Goal: Communication & Community: Answer question/provide support

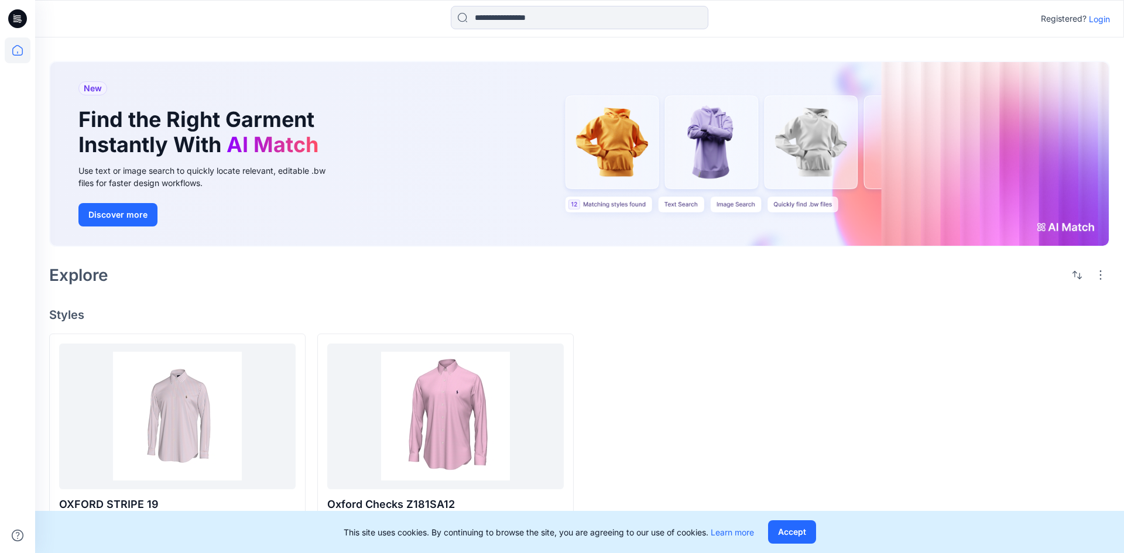
click at [1094, 19] on p "Login" at bounding box center [1099, 19] width 21 height 12
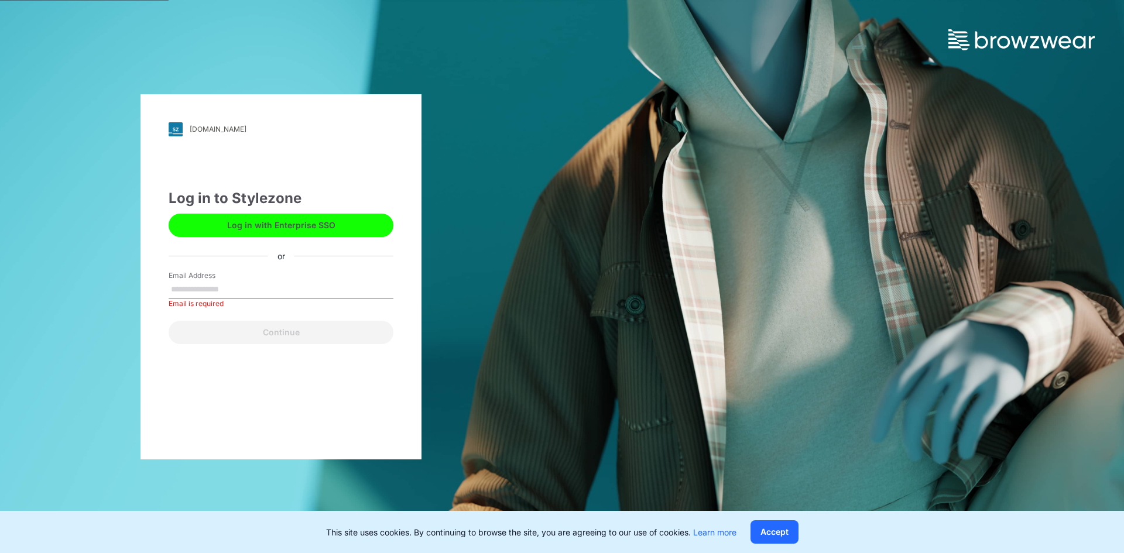
click at [263, 291] on input "Email Address" at bounding box center [281, 290] width 225 height 18
paste input "**********"
type input "**********"
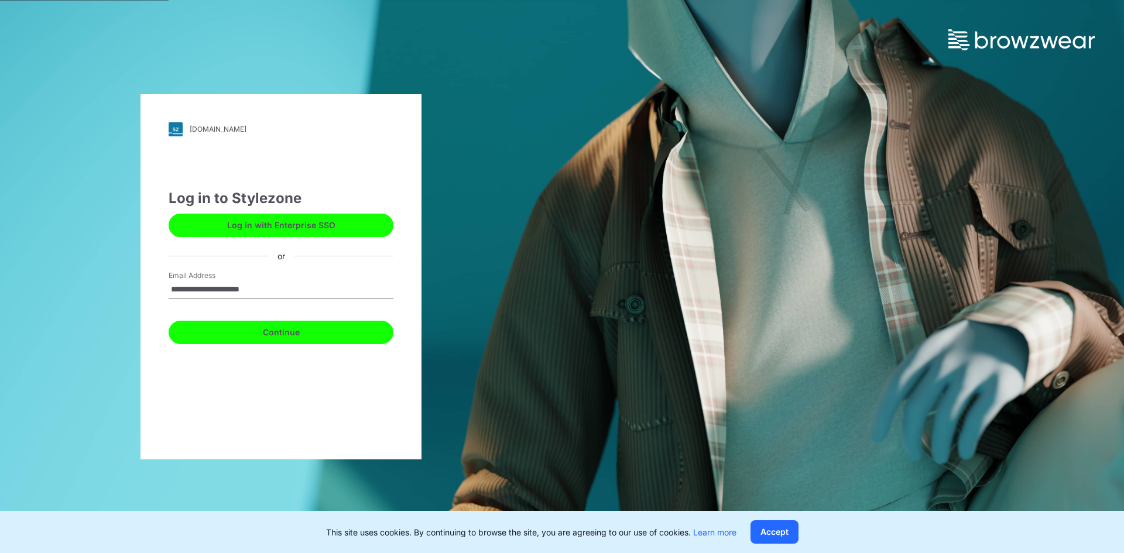
click at [328, 334] on button "Continue" at bounding box center [281, 332] width 225 height 23
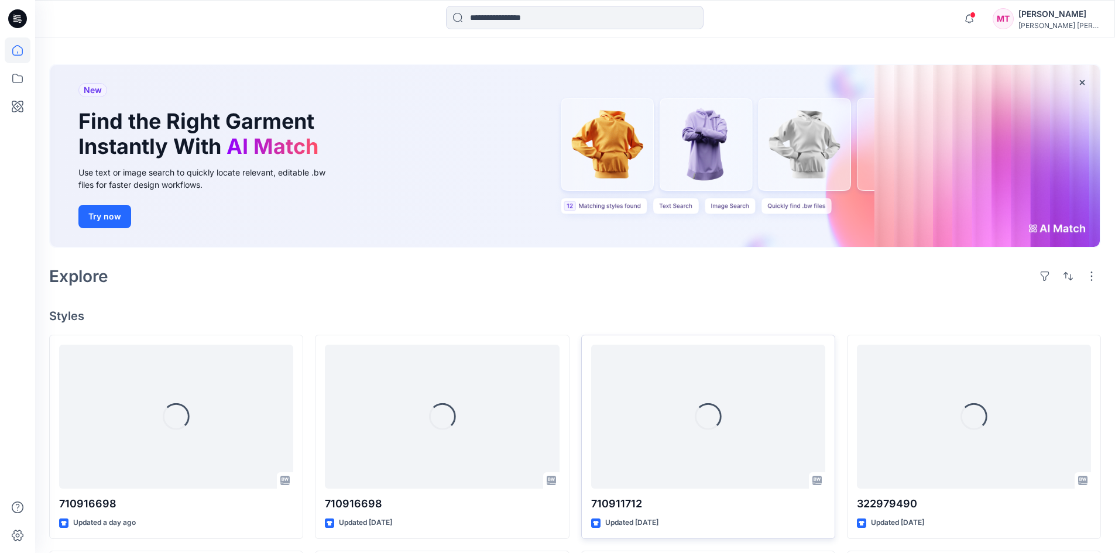
scroll to position [59, 0]
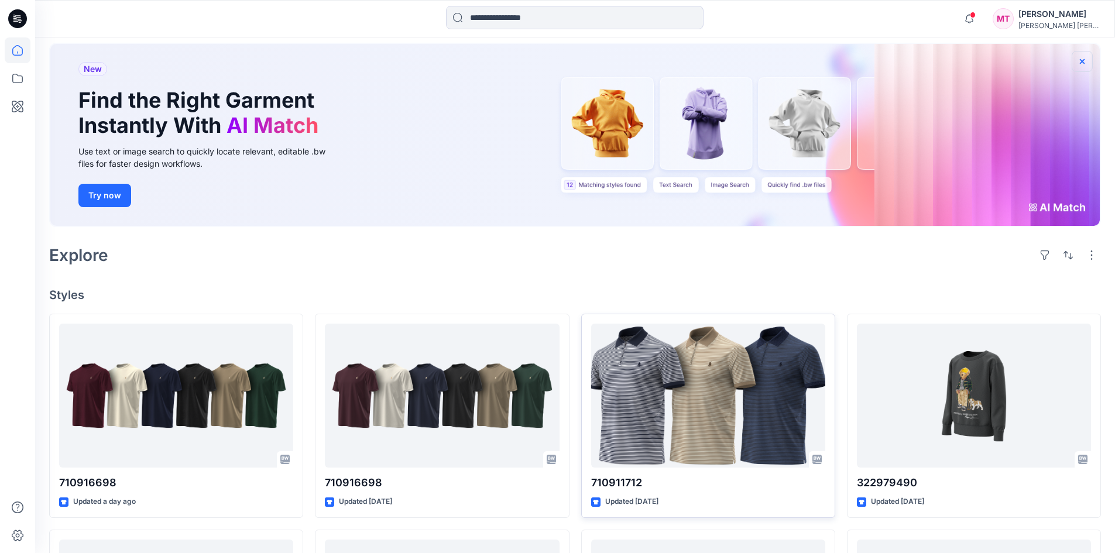
click at [1083, 58] on icon "button" at bounding box center [1082, 61] width 9 height 9
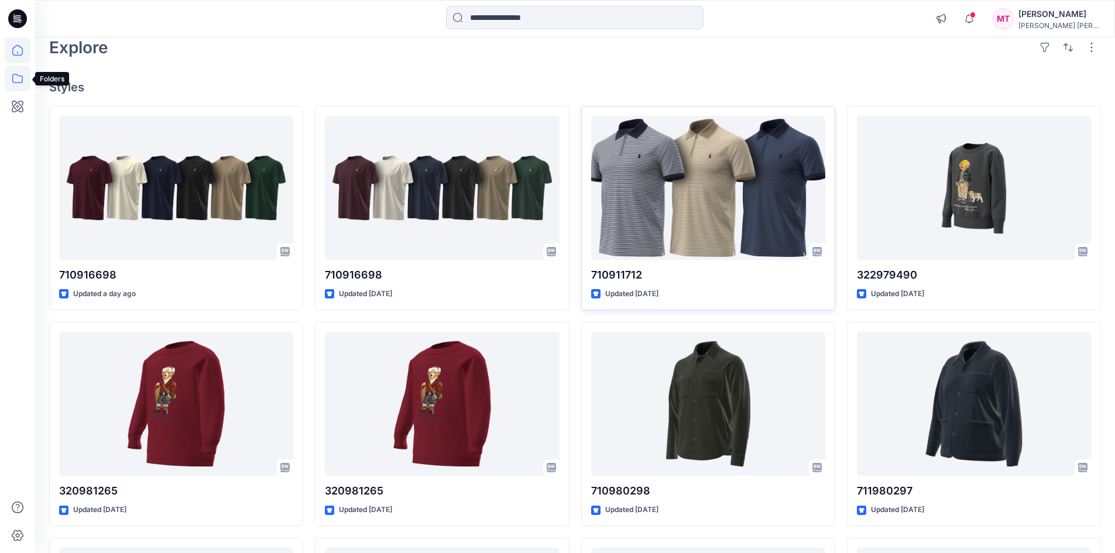
click at [11, 78] on icon at bounding box center [18, 79] width 26 height 26
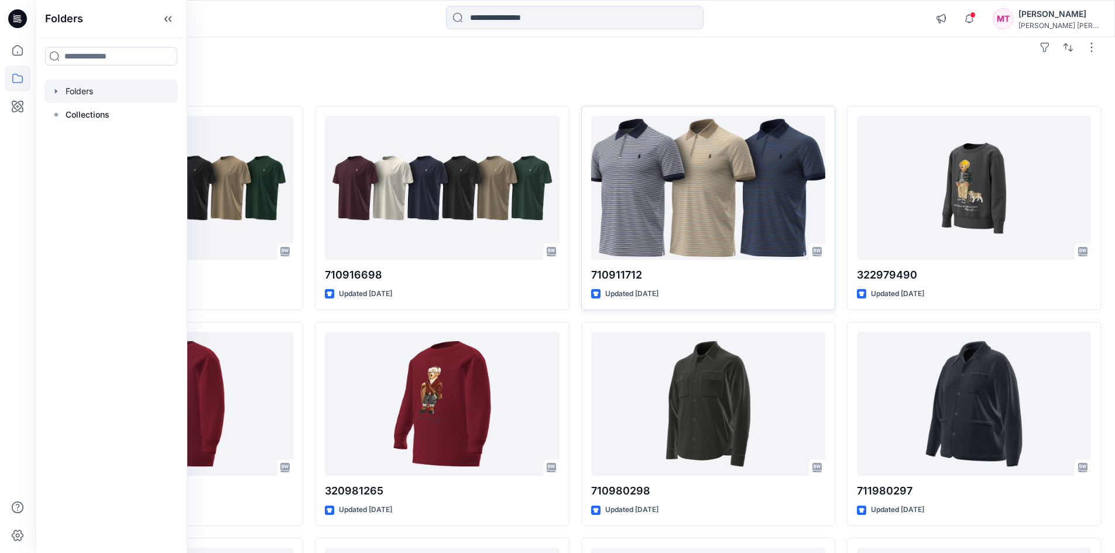
click at [61, 84] on div at bounding box center [110, 91] width 133 height 23
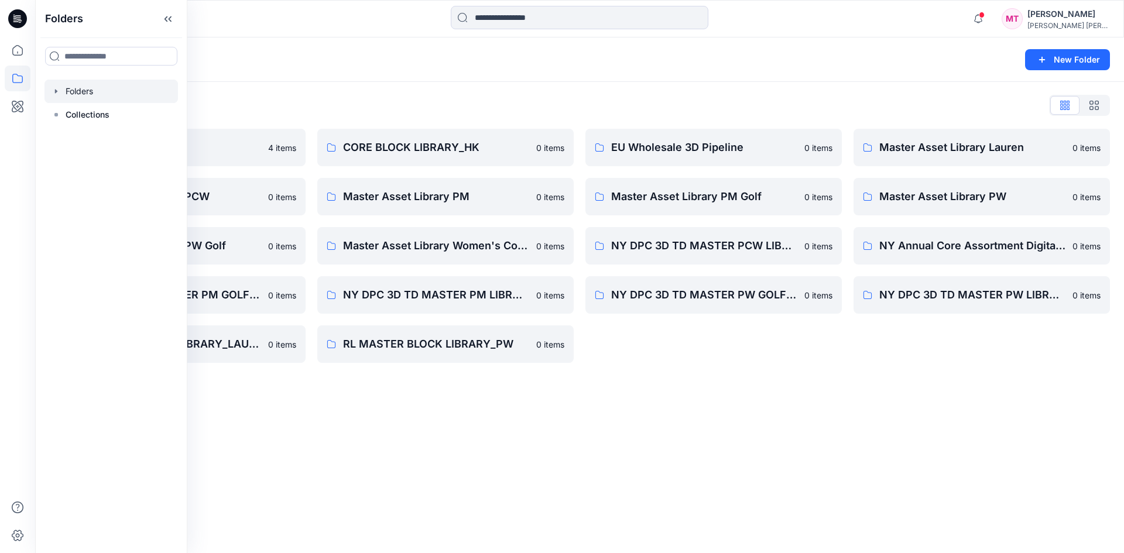
click at [56, 91] on icon "button" at bounding box center [56, 91] width 2 height 4
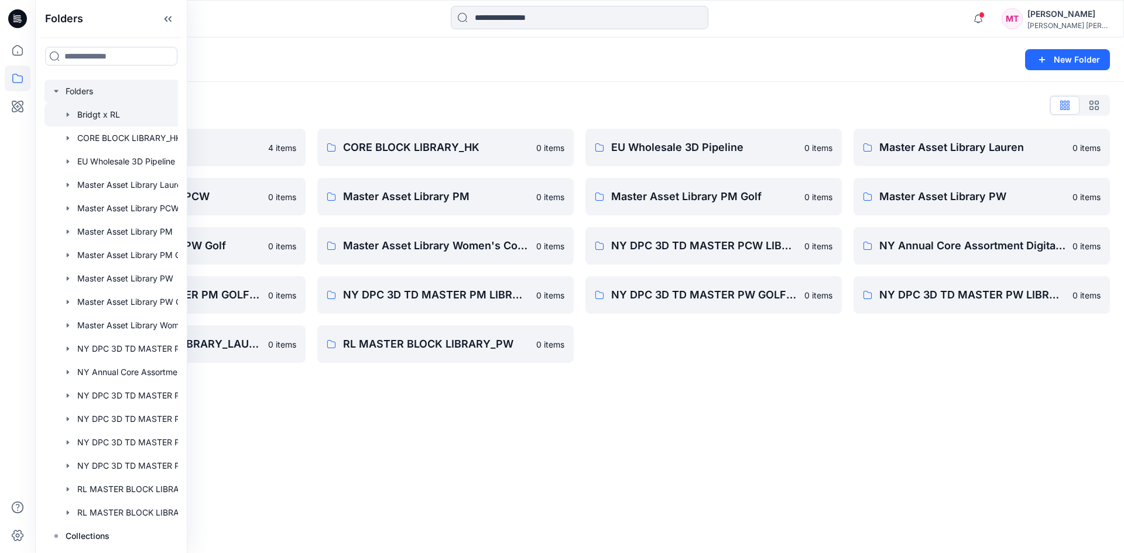
click at [67, 115] on icon "button" at bounding box center [68, 114] width 2 height 4
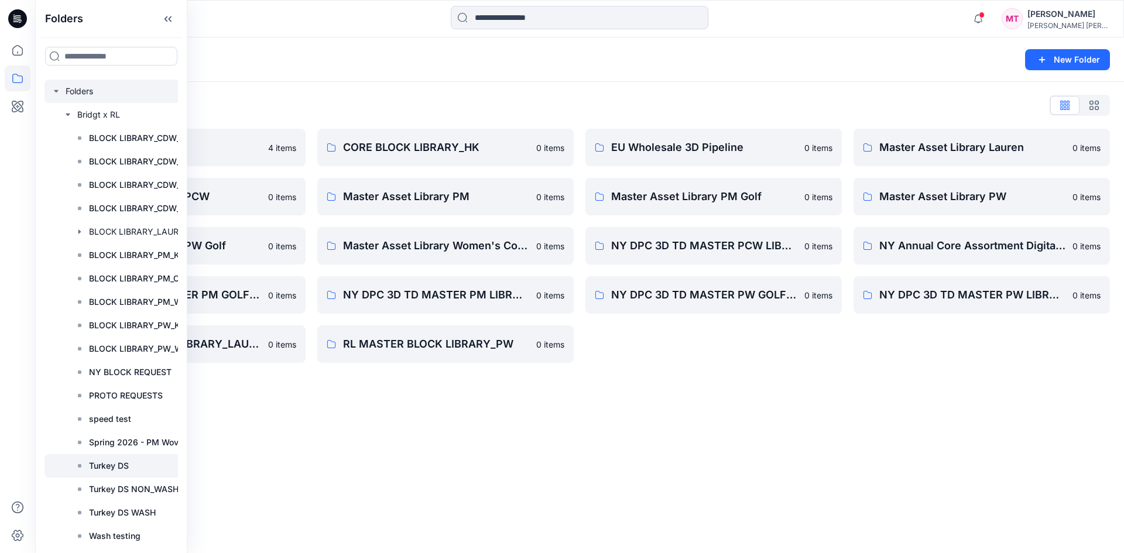
click at [117, 463] on p "Turkey DS" at bounding box center [109, 466] width 40 height 14
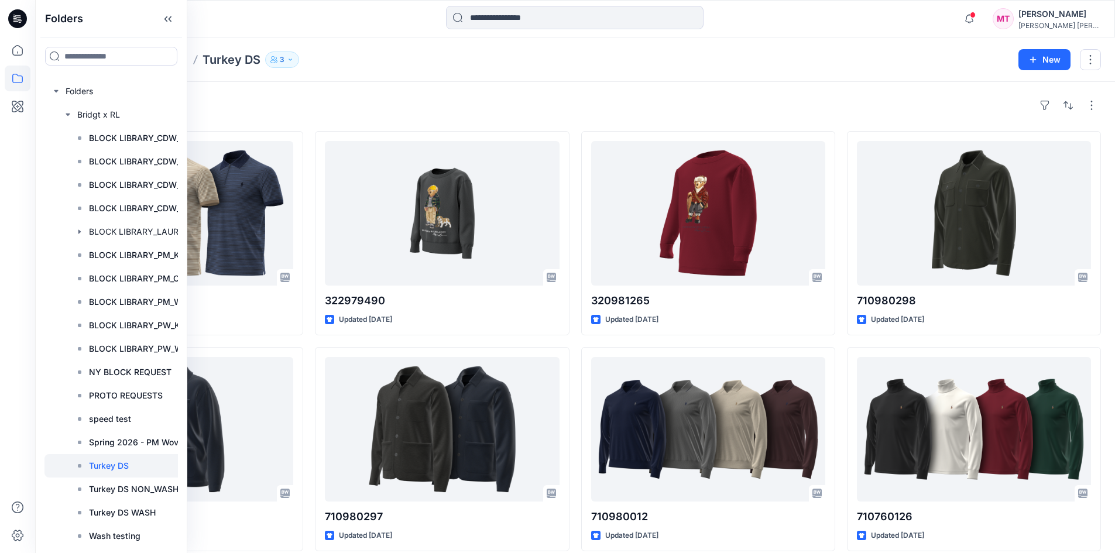
click at [872, 64] on div "Folders Bridgt x RL Turkey DS 3" at bounding box center [529, 60] width 961 height 16
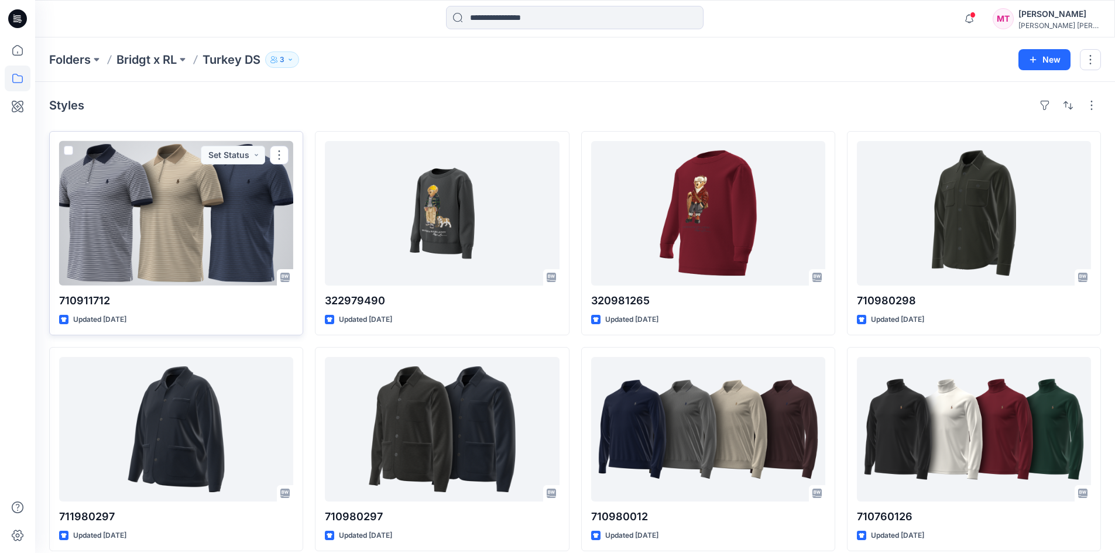
click at [155, 241] on div at bounding box center [176, 213] width 234 height 145
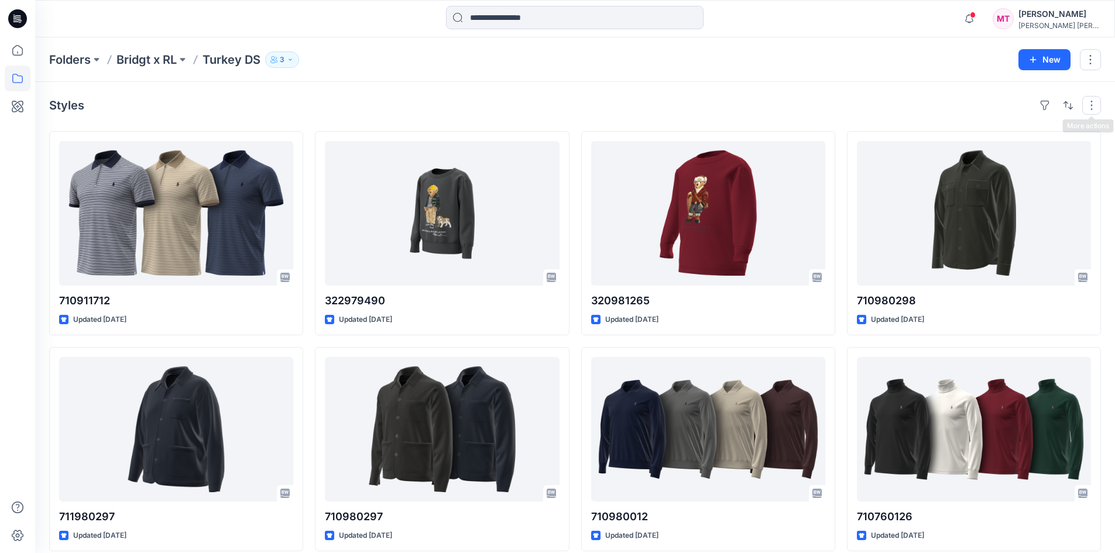
click at [1099, 112] on button "button" at bounding box center [1092, 105] width 19 height 19
click at [981, 22] on icon "button" at bounding box center [969, 18] width 22 height 23
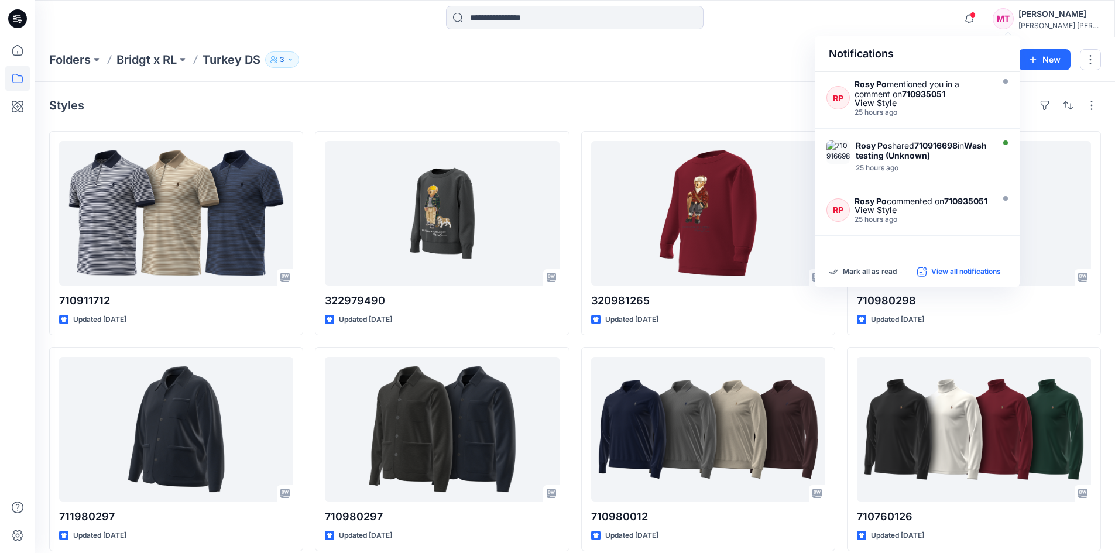
click at [965, 272] on p "View all notifications" at bounding box center [966, 272] width 70 height 11
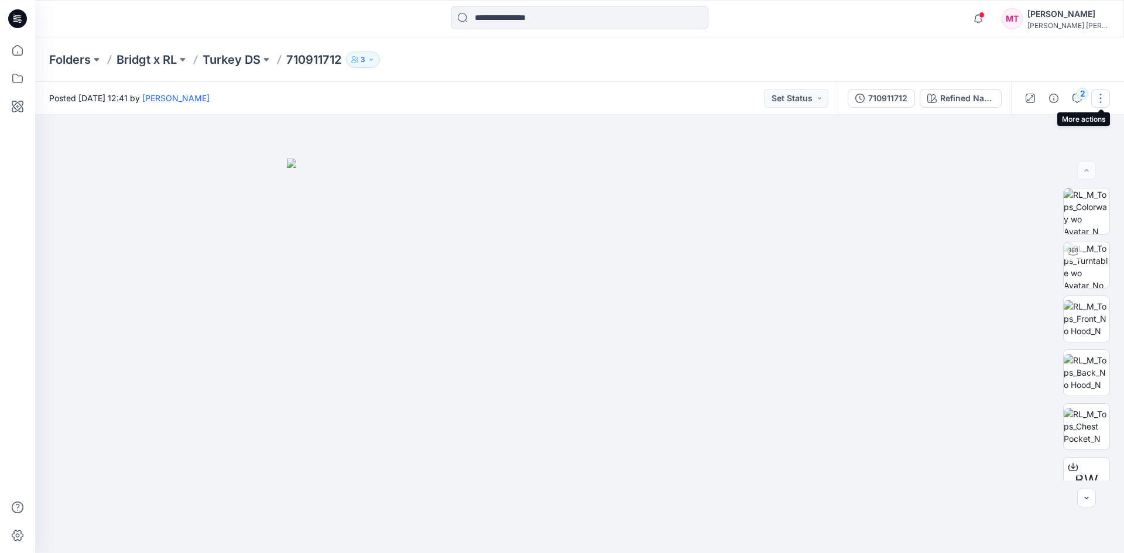
click at [1101, 93] on button "button" at bounding box center [1100, 98] width 19 height 19
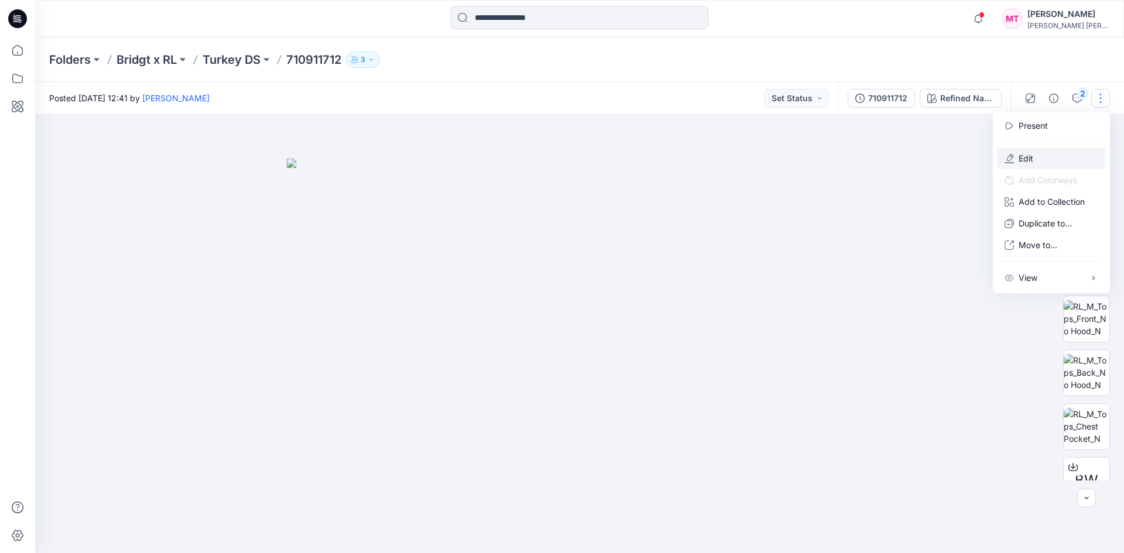
click at [1040, 156] on button "Edit" at bounding box center [1052, 159] width 108 height 22
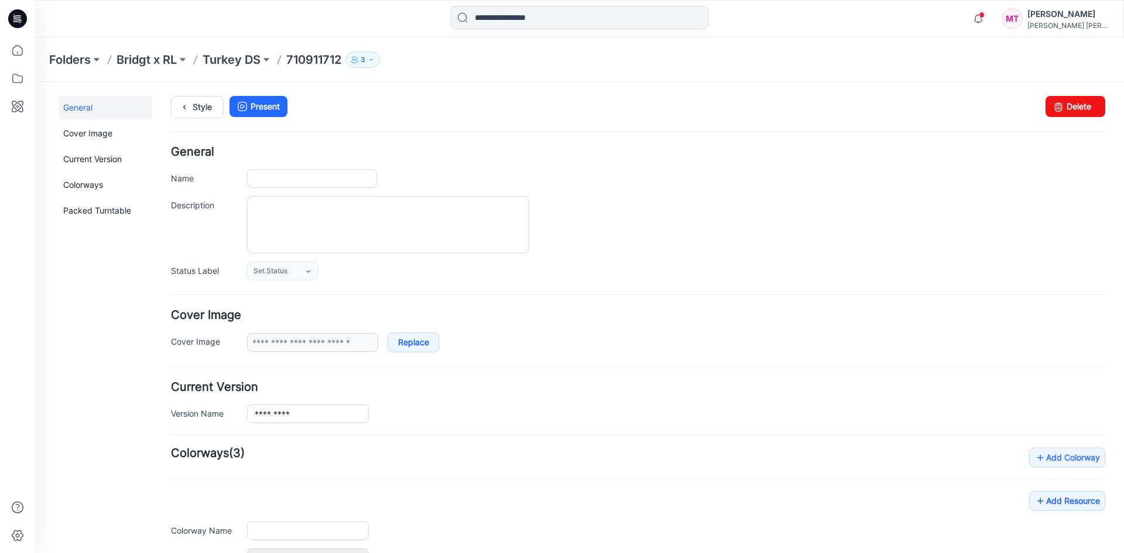
type input "*********"
type input "**********"
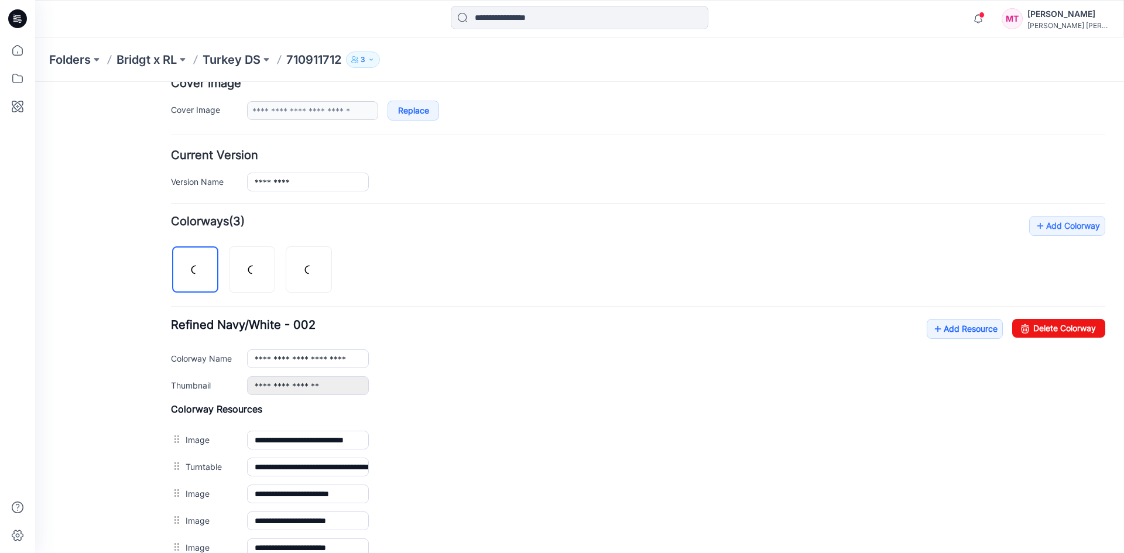
scroll to position [234, 0]
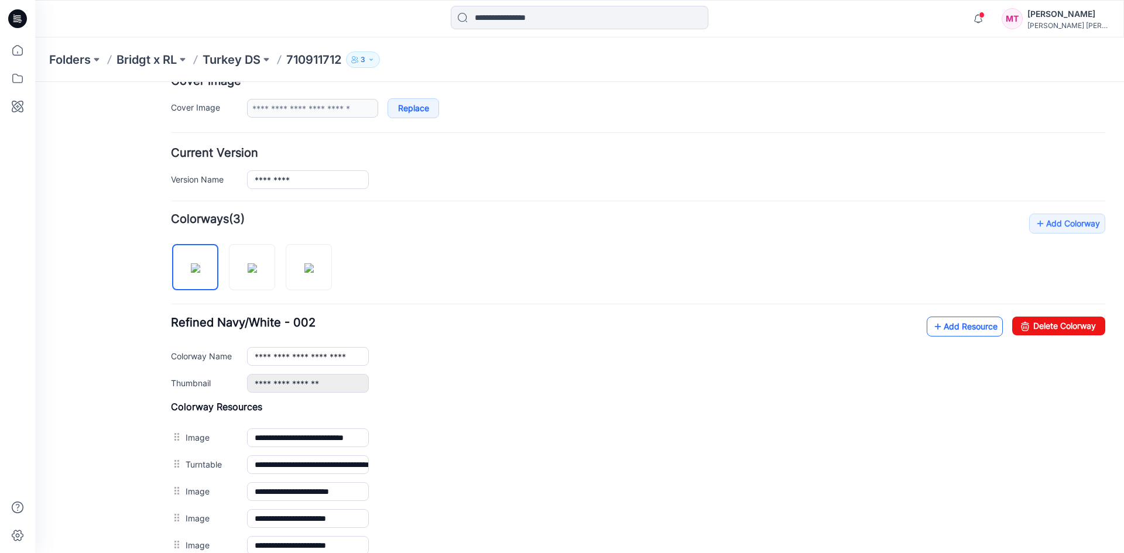
click at [953, 330] on link "Add Resource" at bounding box center [965, 327] width 76 height 20
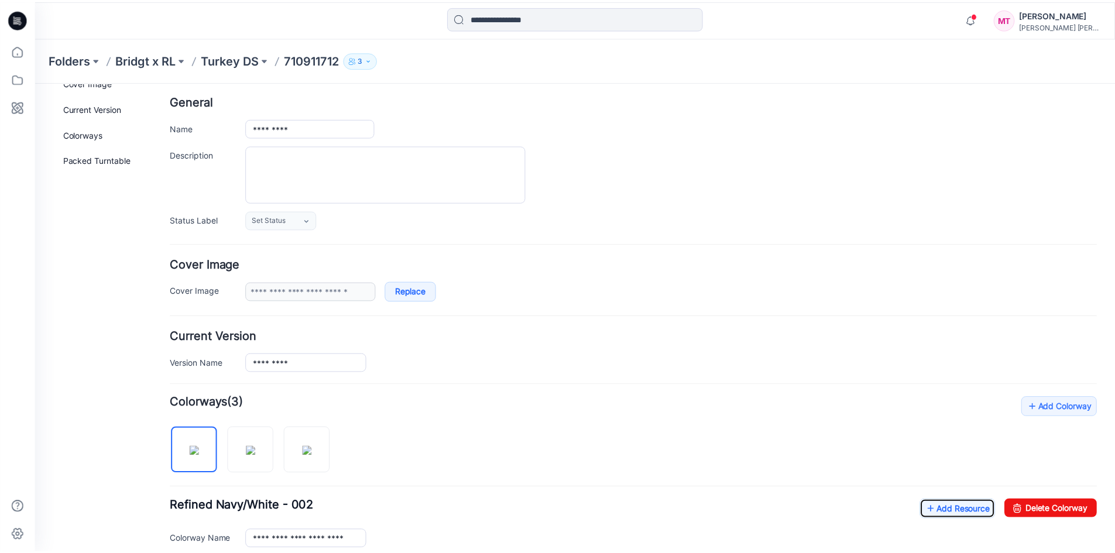
scroll to position [50, 0]
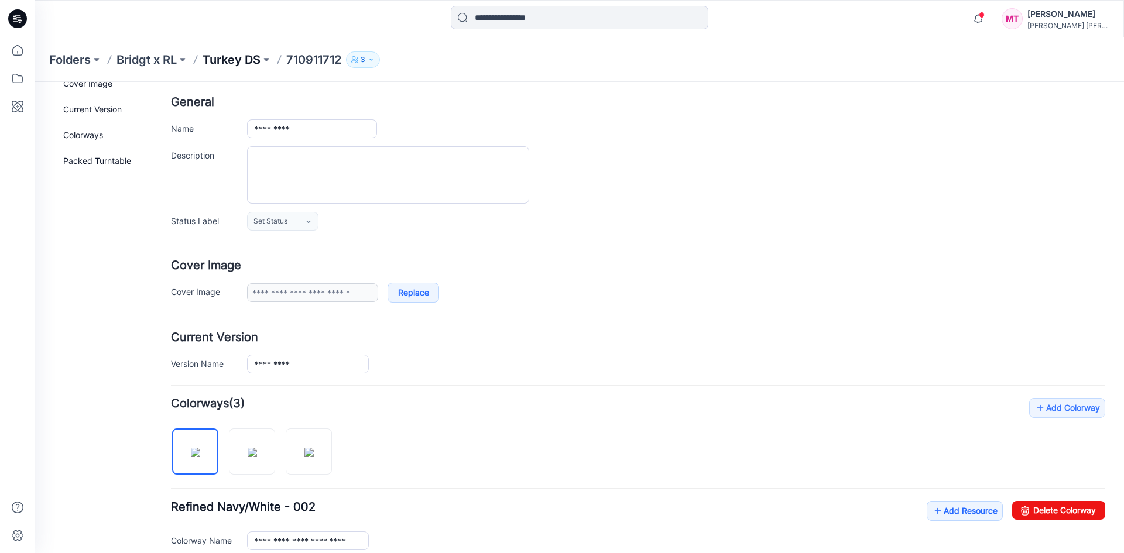
click at [249, 61] on p "Turkey DS" at bounding box center [232, 60] width 58 height 16
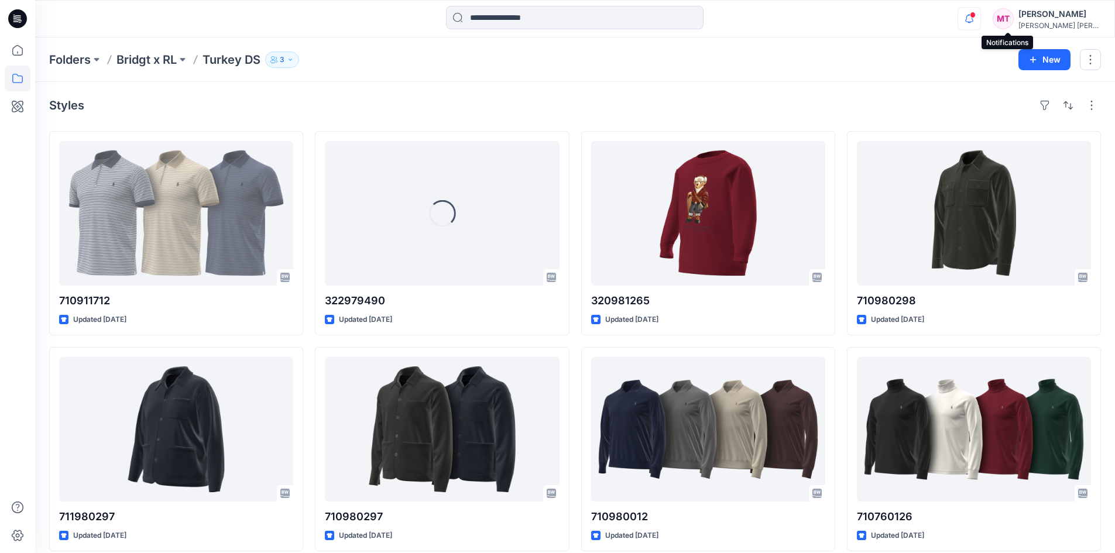
click at [981, 16] on icon "button" at bounding box center [969, 18] width 22 height 23
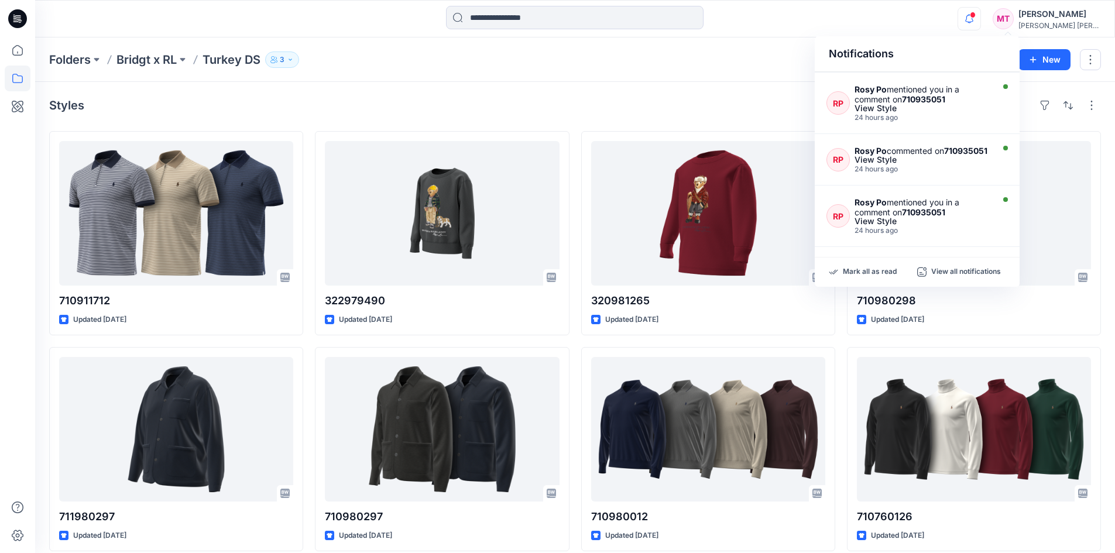
scroll to position [176, 0]
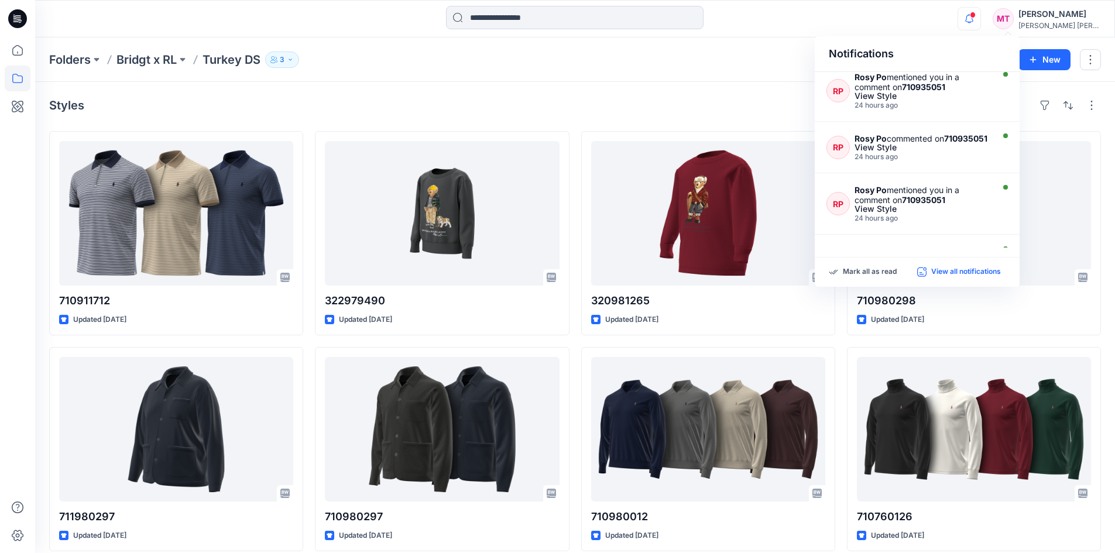
click at [986, 277] on p "View all notifications" at bounding box center [966, 272] width 70 height 11
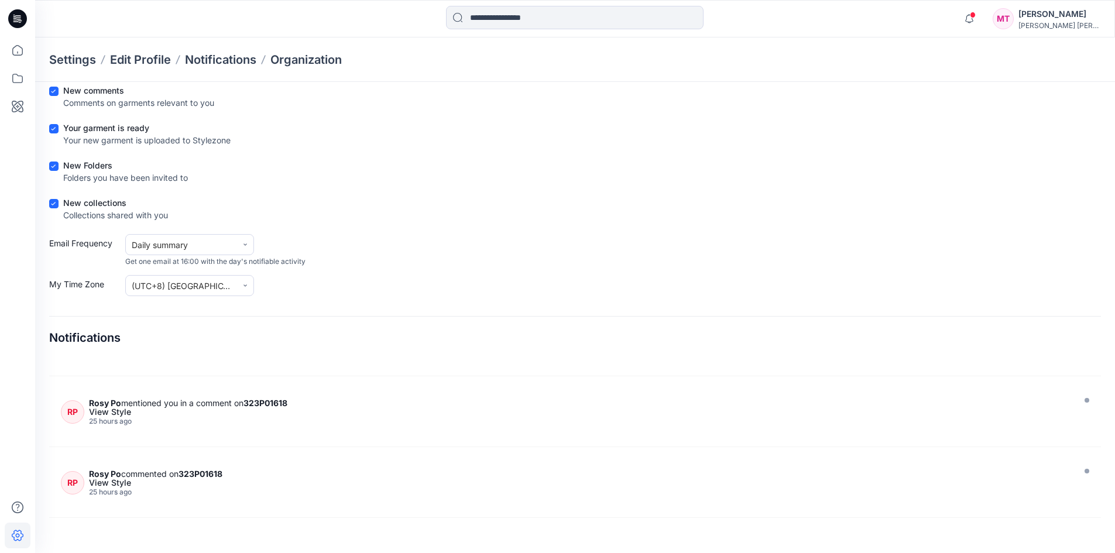
scroll to position [1171, 0]
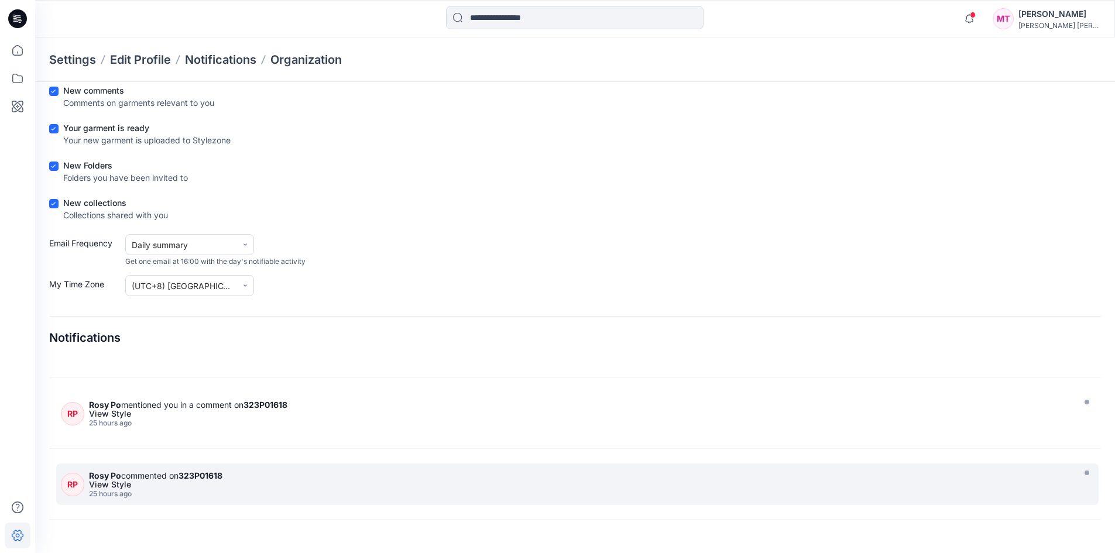
click at [272, 485] on div "View Style" at bounding box center [580, 485] width 982 height 8
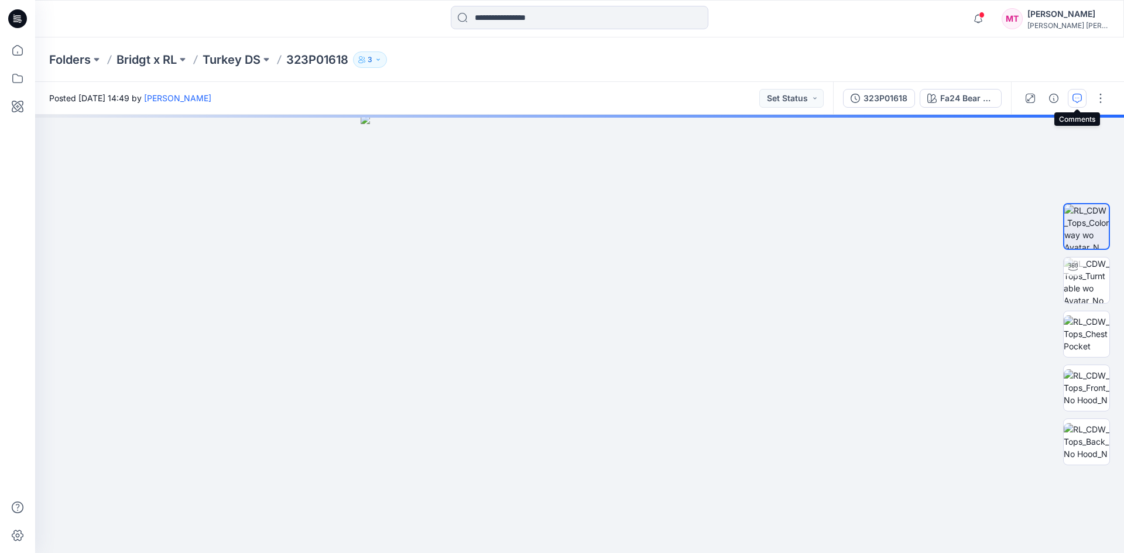
click at [1072, 94] on button "button" at bounding box center [1077, 98] width 19 height 19
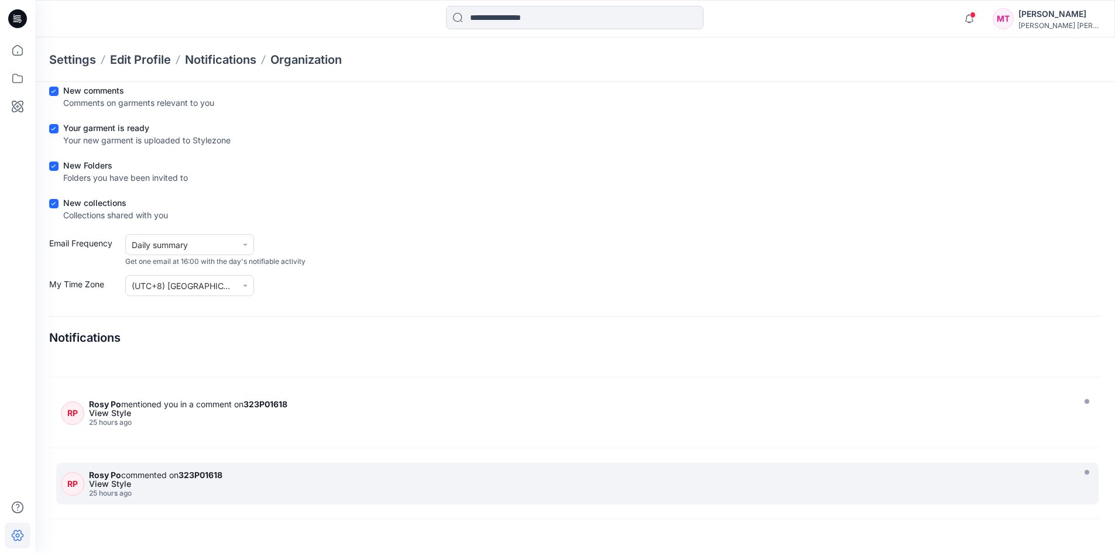
scroll to position [1171, 0]
click at [232, 478] on div "Rosy Po commented on 323P01618" at bounding box center [580, 476] width 982 height 10
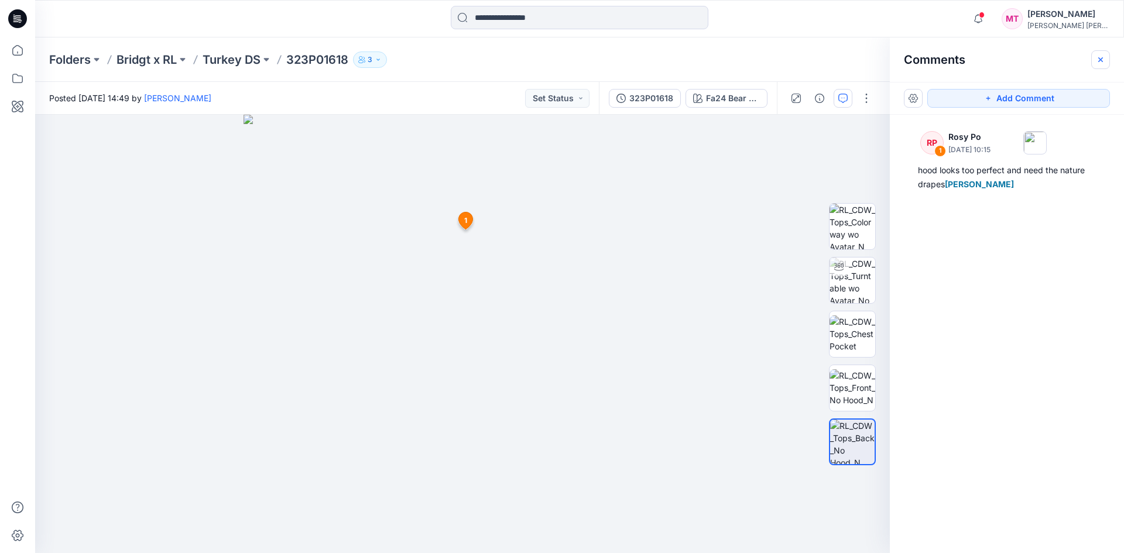
click at [1104, 63] on icon "button" at bounding box center [1100, 59] width 9 height 9
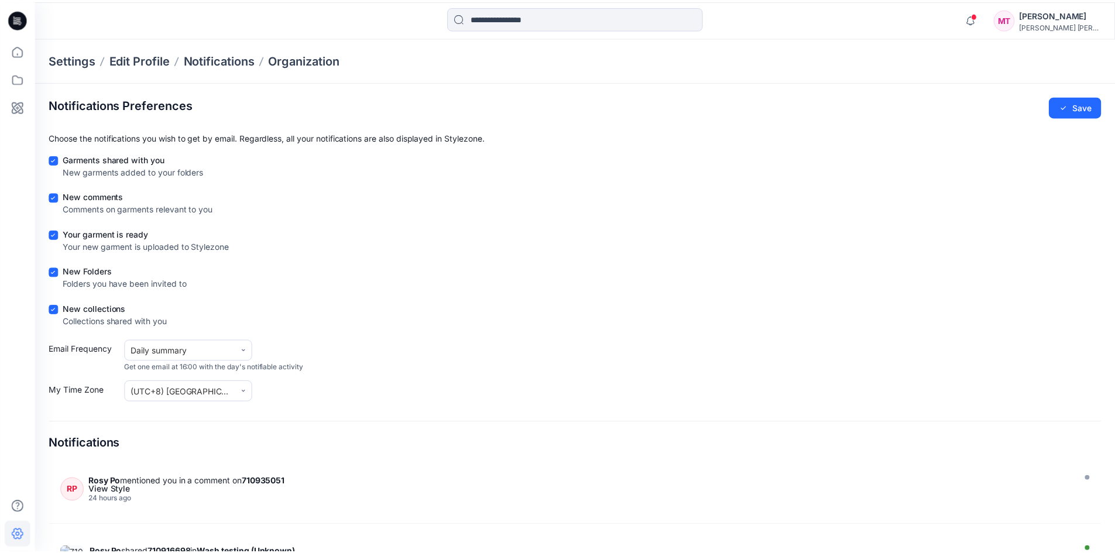
scroll to position [106, 0]
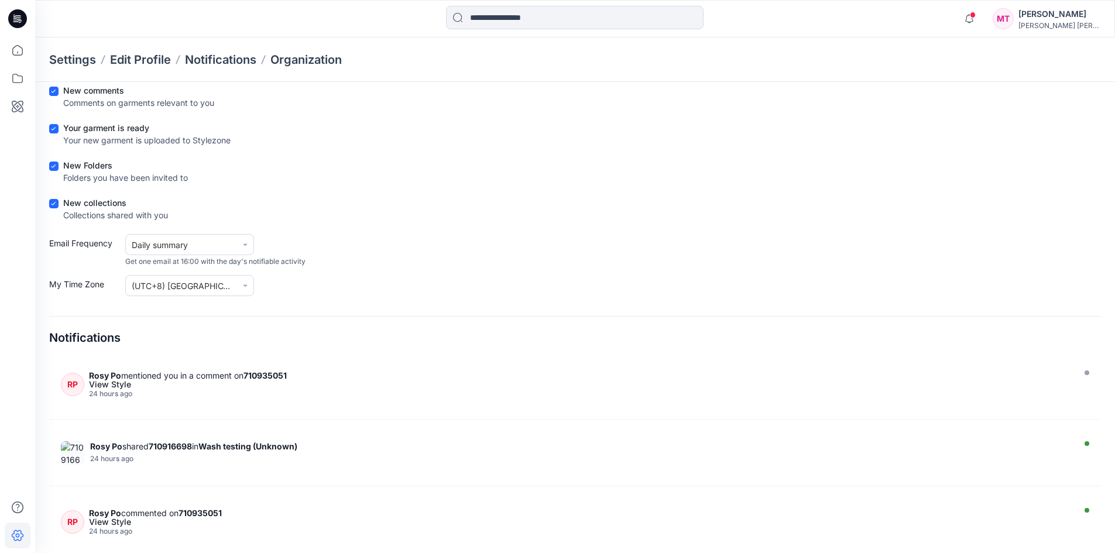
click at [239, 317] on div "Notifications" at bounding box center [575, 332] width 1052 height 33
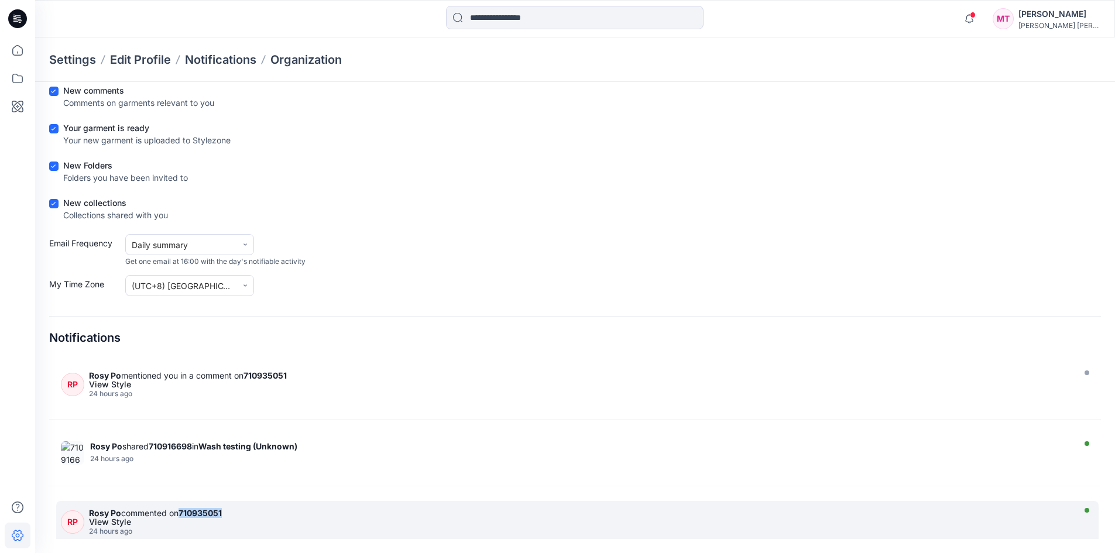
drag, startPoint x: 283, startPoint y: 512, endPoint x: 185, endPoint y: 515, distance: 98.4
click at [185, 515] on div "Rosy Po commented on 710935051" at bounding box center [580, 513] width 982 height 10
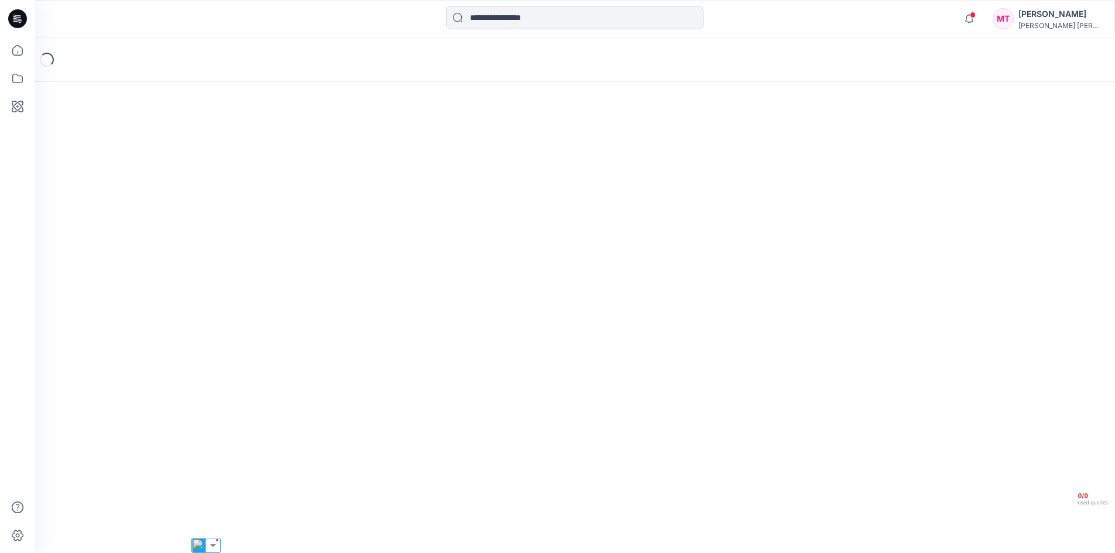
scroll to position [92, 0]
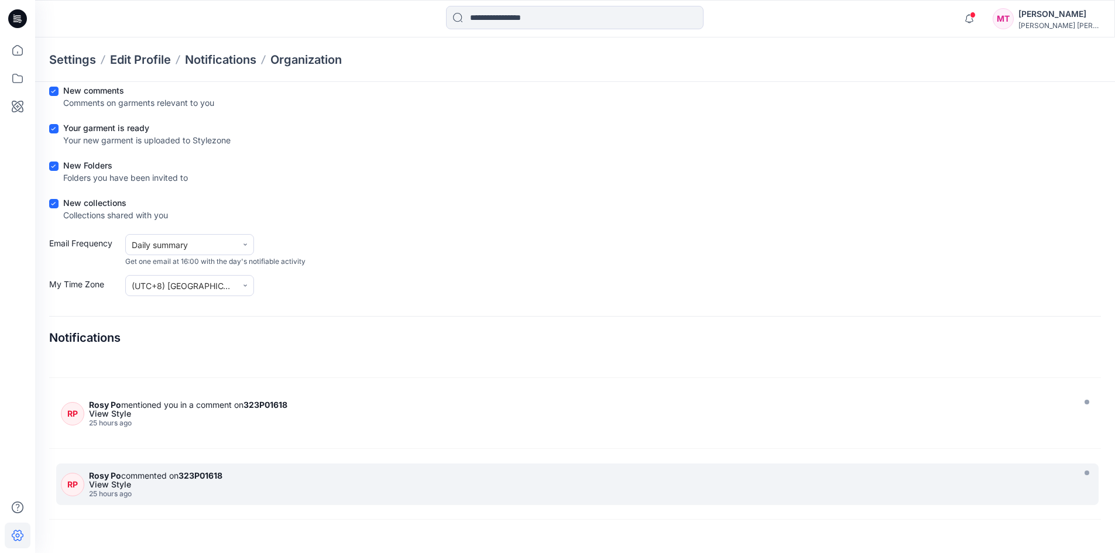
scroll to position [1288, 0]
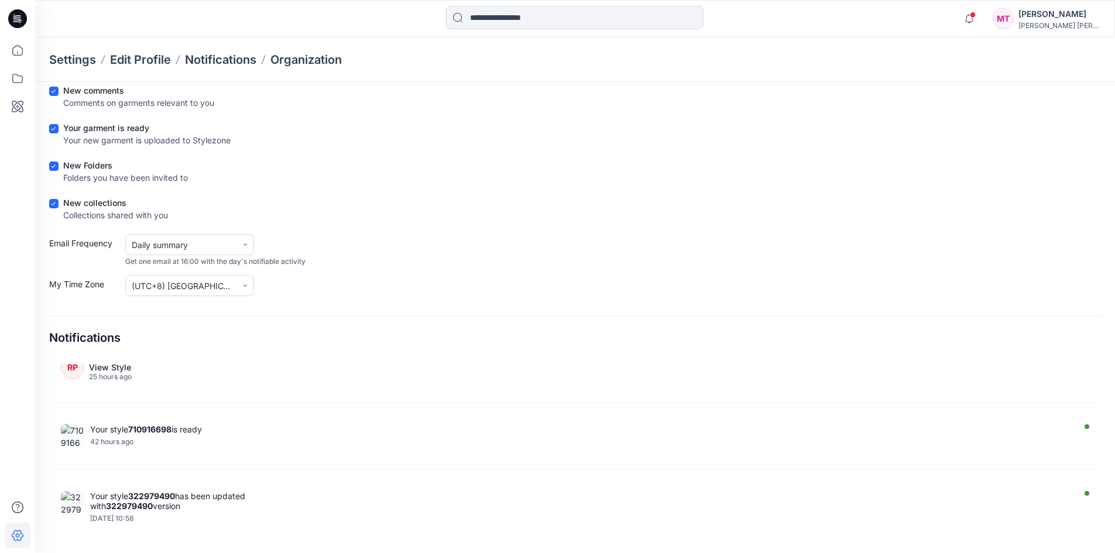
drag, startPoint x: 1056, startPoint y: 316, endPoint x: 1053, endPoint y: 271, distance: 45.1
click at [1056, 273] on div "Notifications Preferences Save Choose the notifications you wish to get by emai…" at bounding box center [575, 264] width 1052 height 549
click at [617, 301] on div "Notifications Preferences Save Choose the notifications you wish to get by emai…" at bounding box center [575, 264] width 1052 height 549
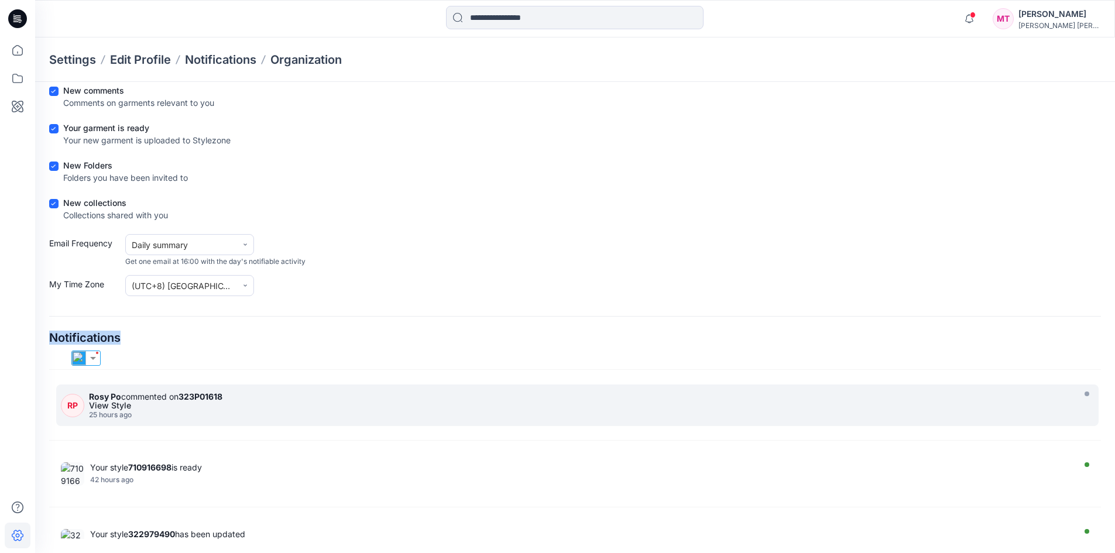
scroll to position [1230, 0]
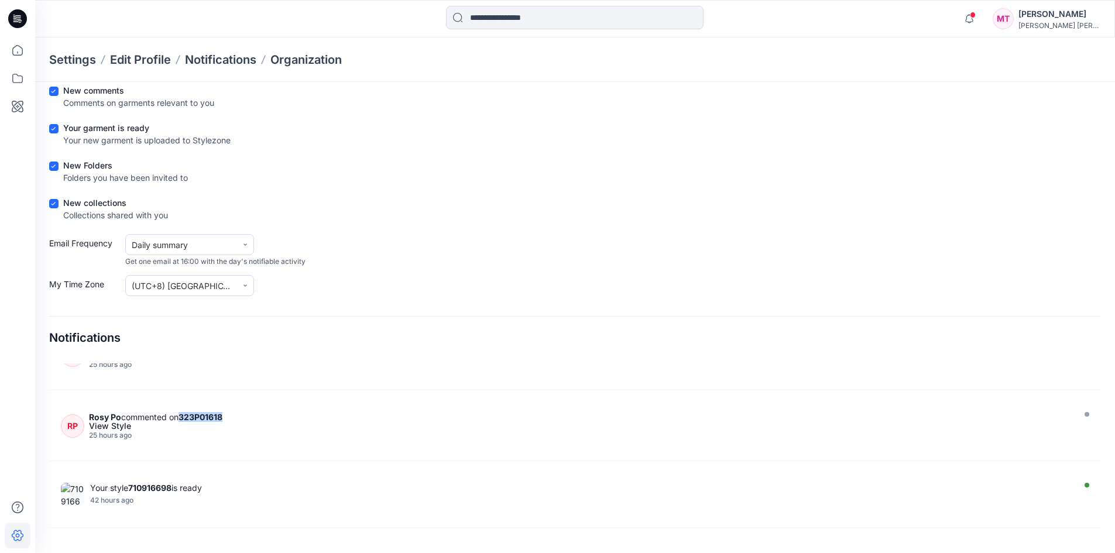
drag, startPoint x: 299, startPoint y: 415, endPoint x: 186, endPoint y: 421, distance: 113.8
click at [186, 420] on div "Rosy Po commented on 323P01618" at bounding box center [580, 417] width 982 height 10
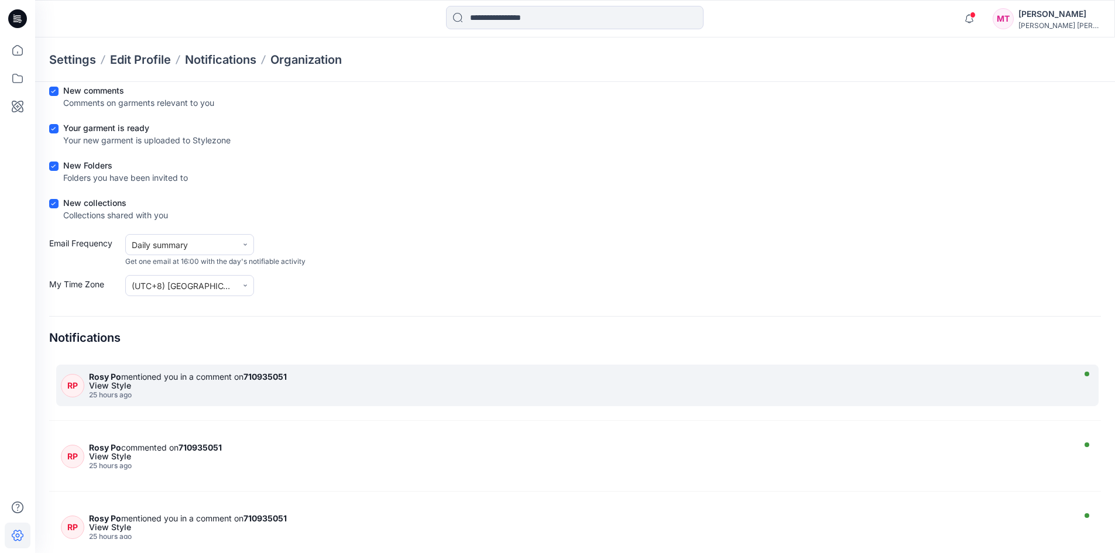
scroll to position [234, 0]
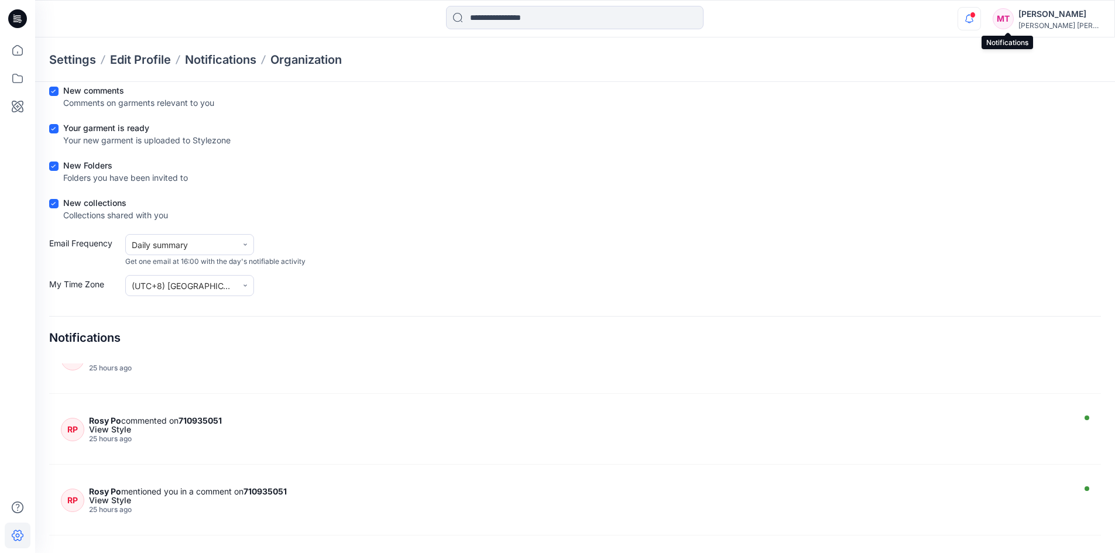
click at [981, 26] on icon "button" at bounding box center [969, 18] width 22 height 23
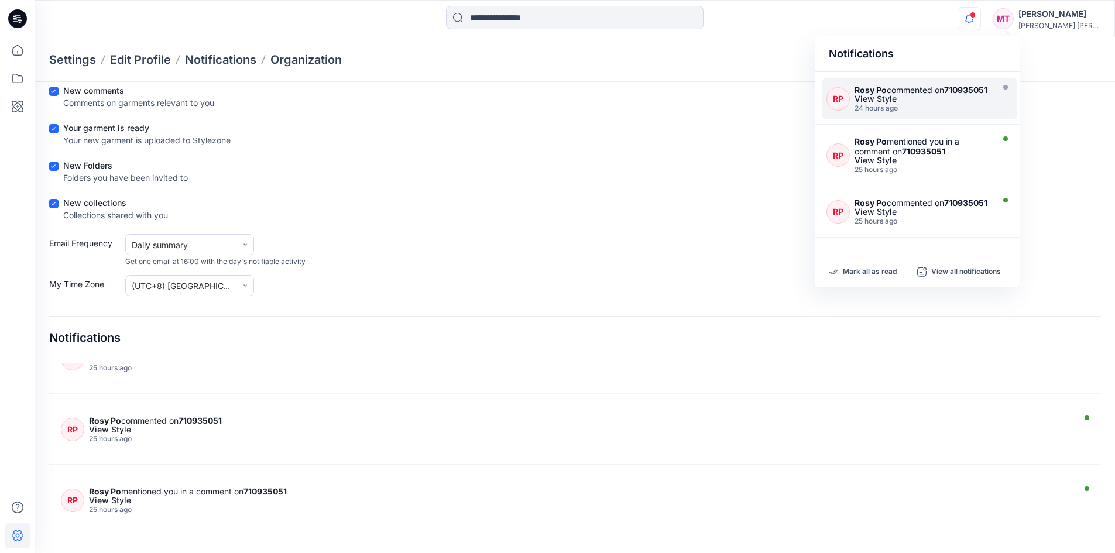
scroll to position [0, 0]
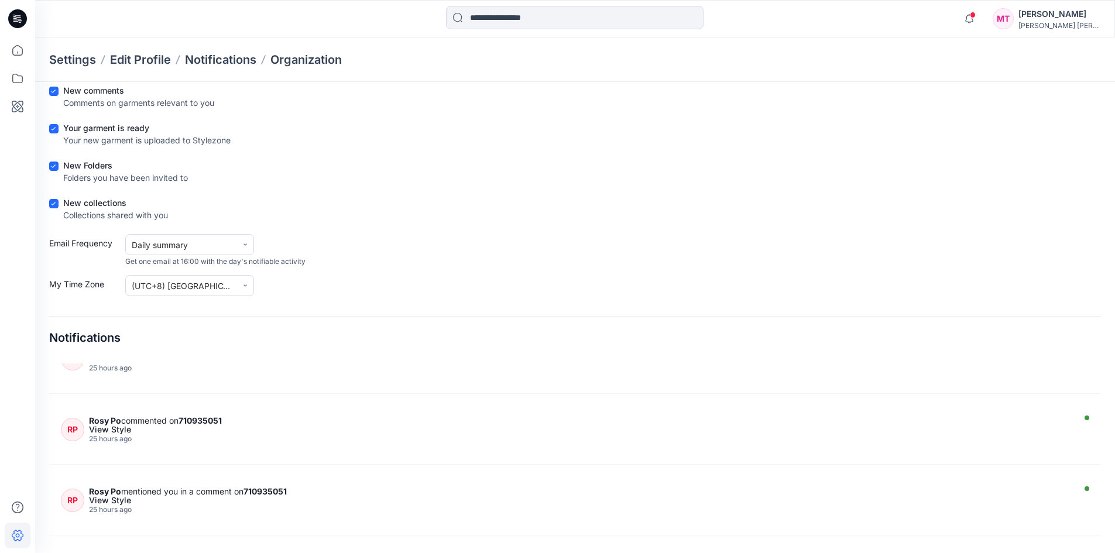
click at [4, 427] on div at bounding box center [17, 276] width 35 height 553
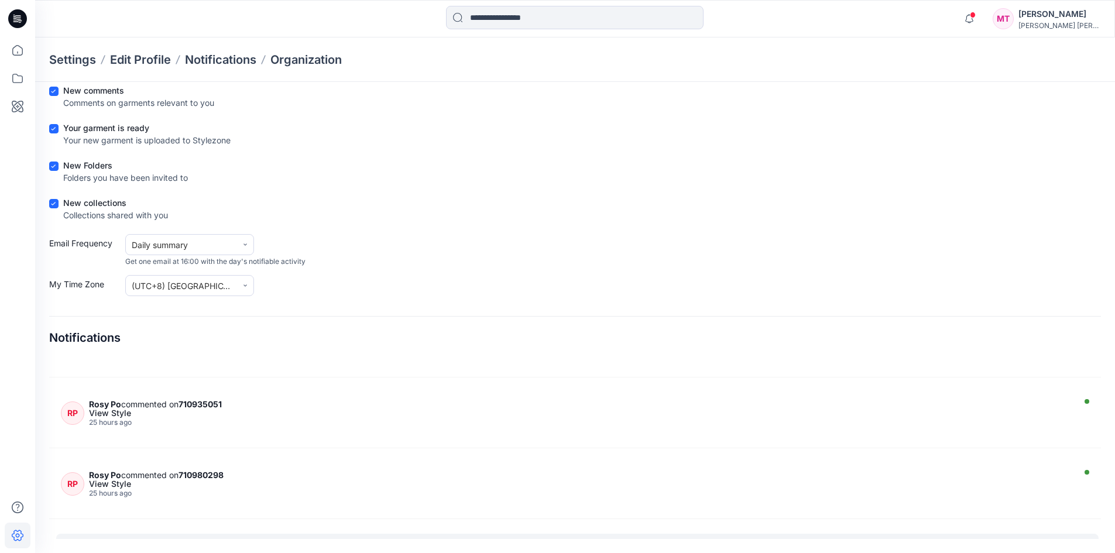
scroll to position [529, 0]
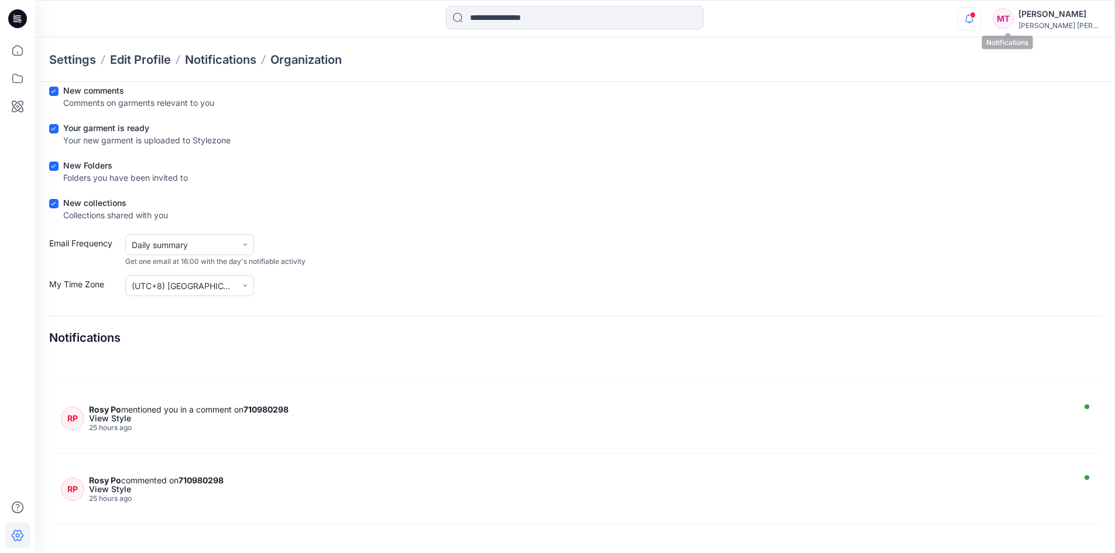
click at [981, 28] on icon "button" at bounding box center [969, 18] width 22 height 23
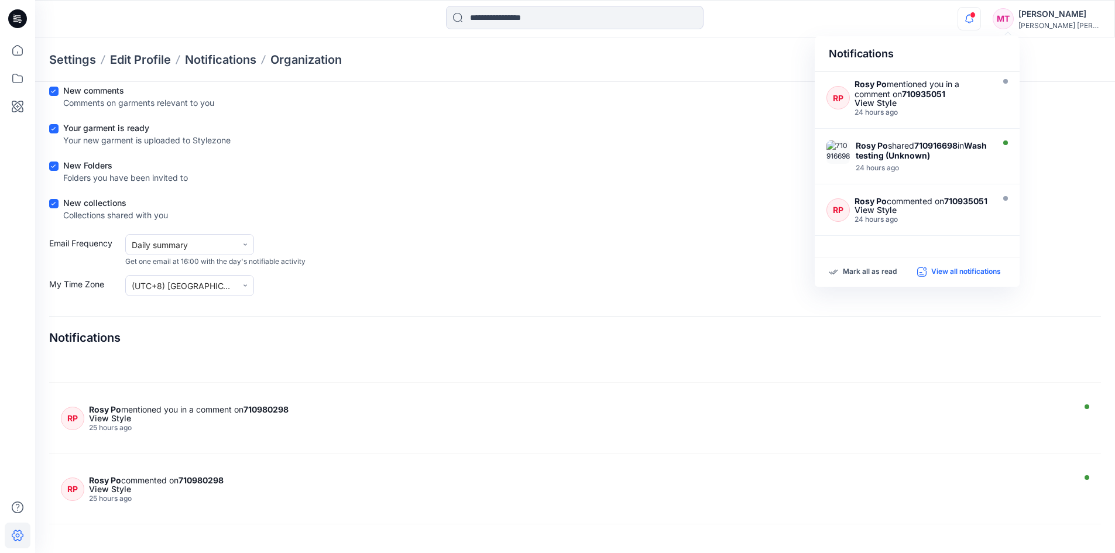
click at [952, 274] on p "View all notifications" at bounding box center [966, 272] width 70 height 11
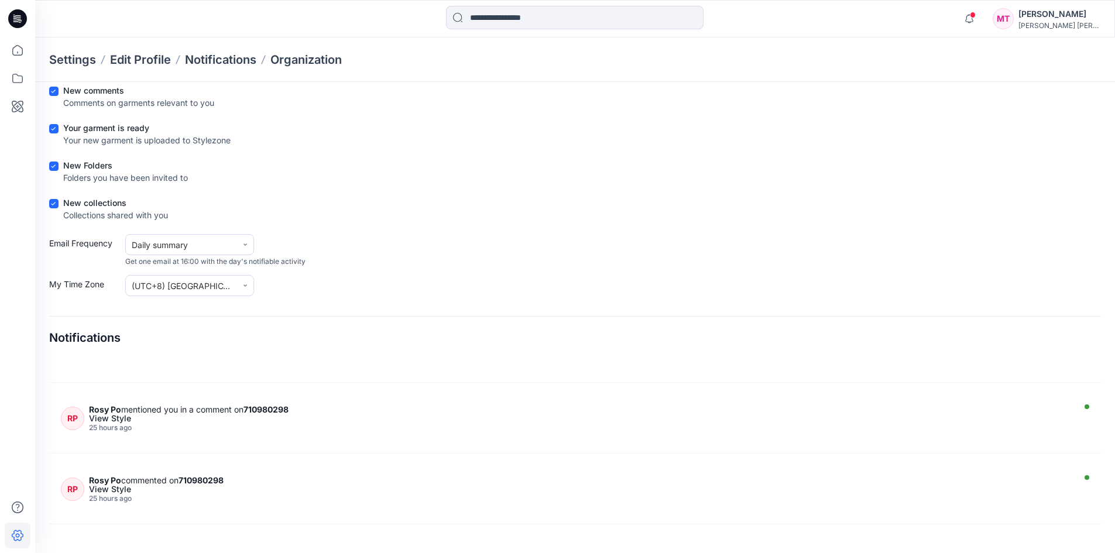
click at [559, 331] on div "Notifications" at bounding box center [575, 332] width 1052 height 33
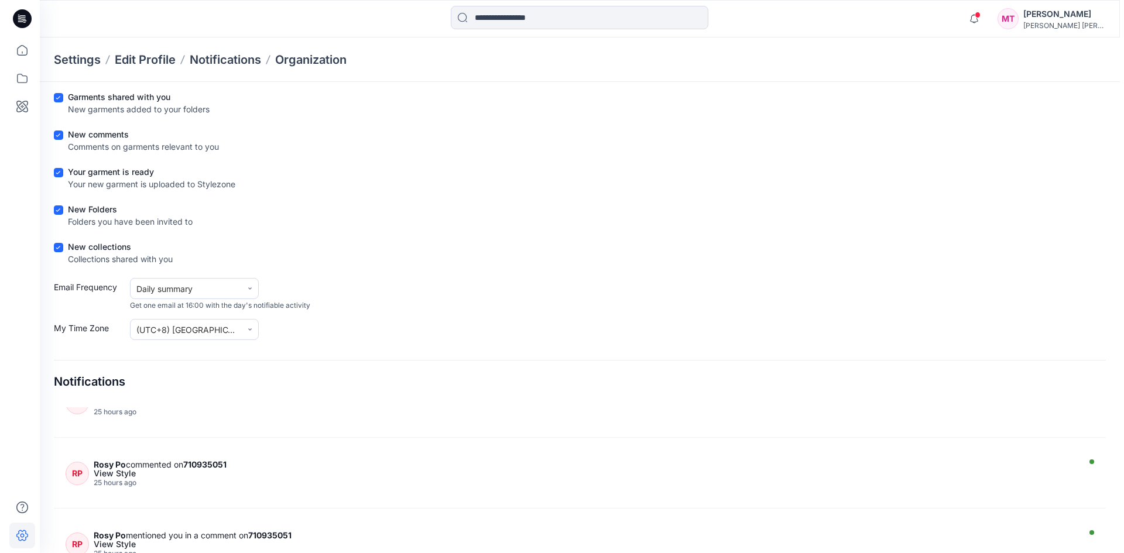
scroll to position [0, 0]
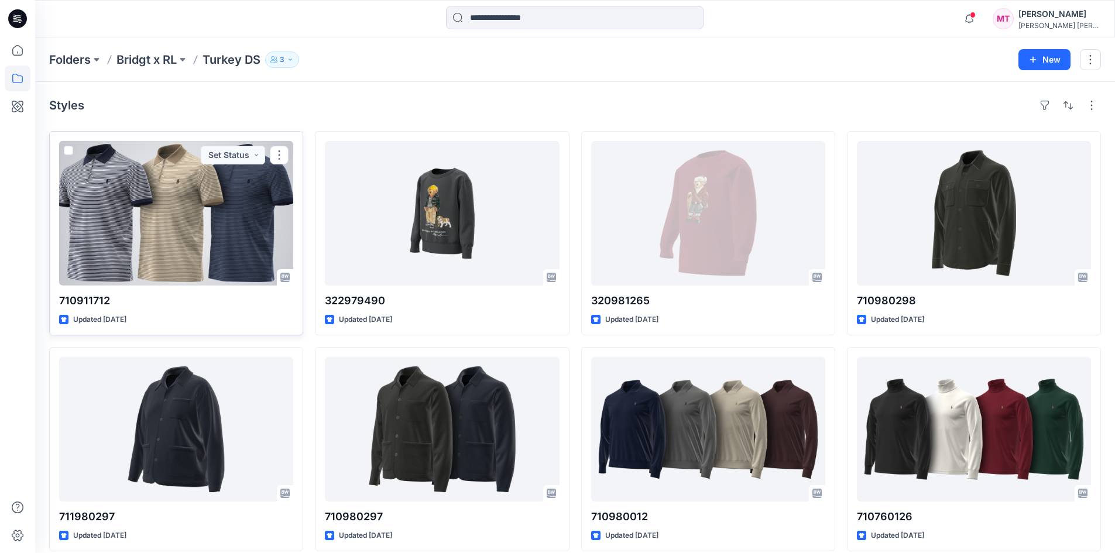
click at [186, 209] on div at bounding box center [176, 213] width 234 height 145
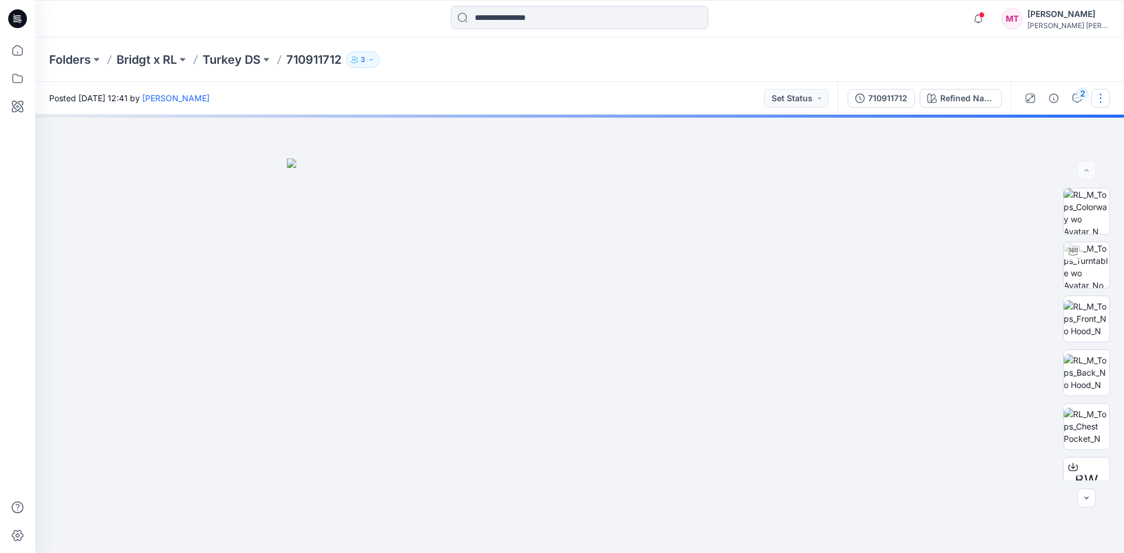
click at [1095, 100] on button "button" at bounding box center [1100, 98] width 19 height 19
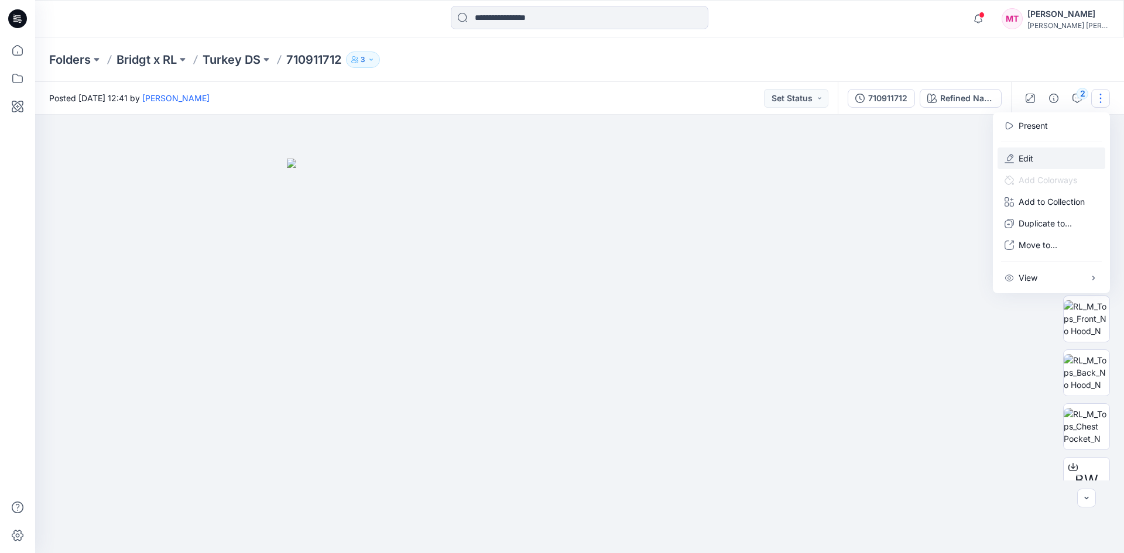
click at [1036, 149] on button "Edit" at bounding box center [1052, 159] width 108 height 22
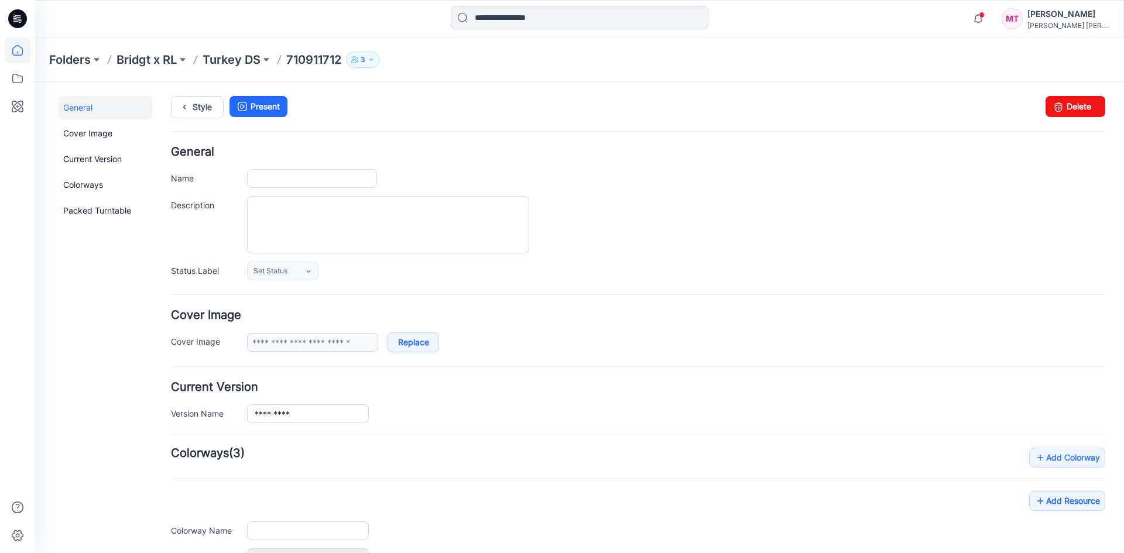
type input "*********"
type input "**********"
click at [21, 51] on icon at bounding box center [18, 50] width 26 height 26
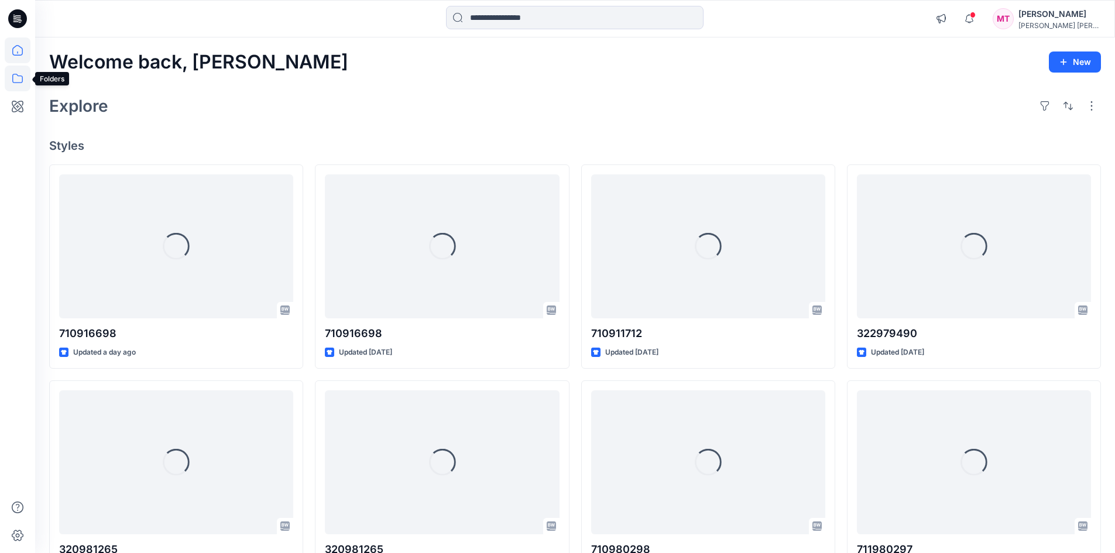
click at [26, 83] on icon at bounding box center [18, 79] width 26 height 26
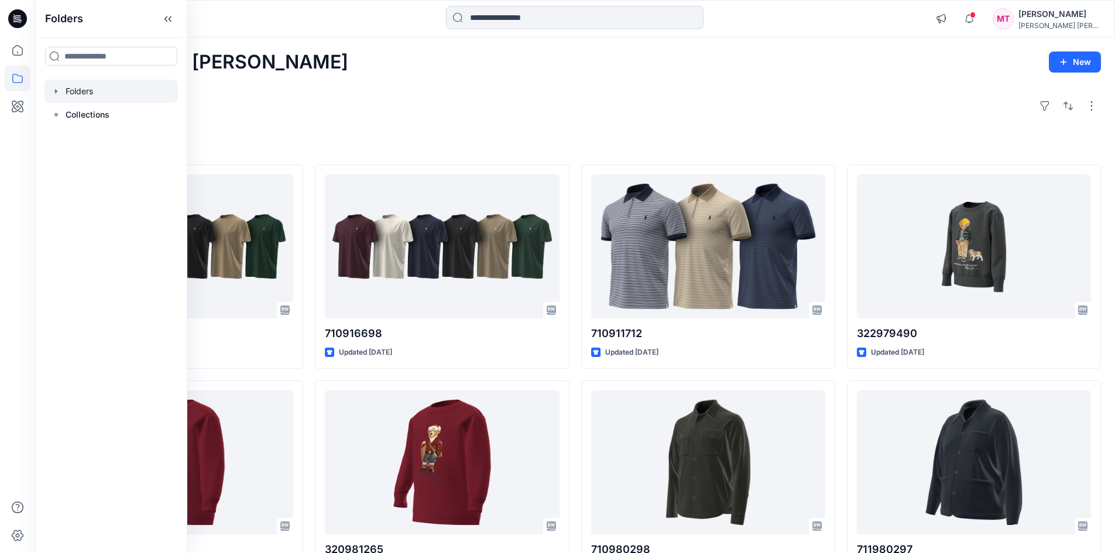
click at [57, 93] on icon "button" at bounding box center [56, 91] width 9 height 9
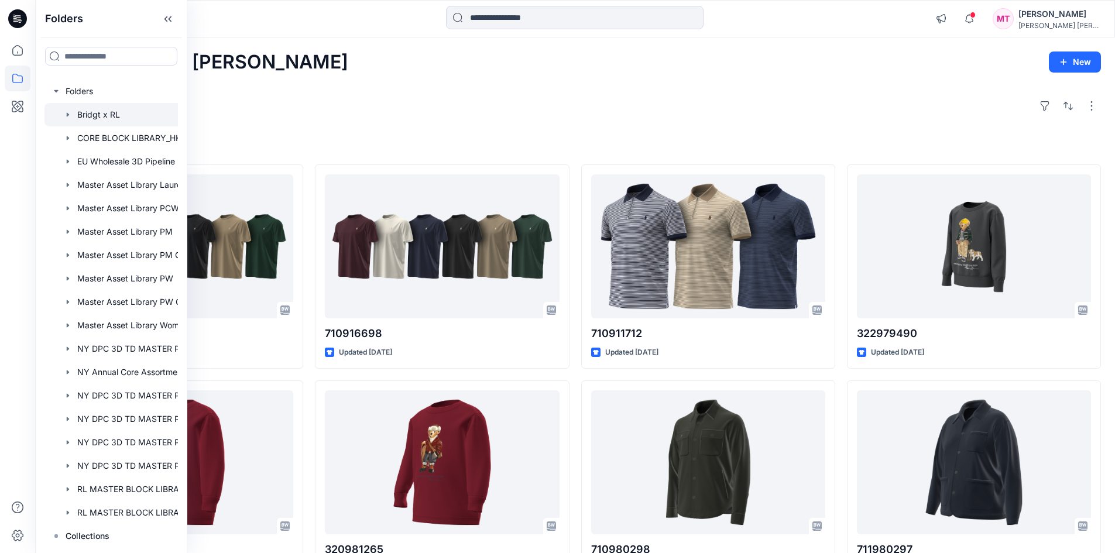
click at [68, 115] on icon "button" at bounding box center [68, 114] width 2 height 4
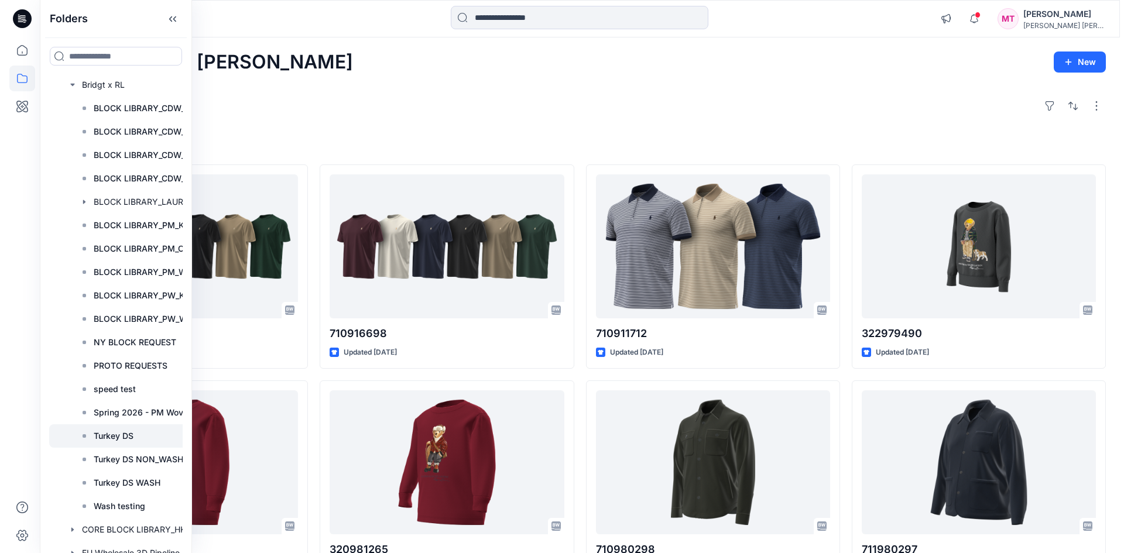
scroll to position [59, 0]
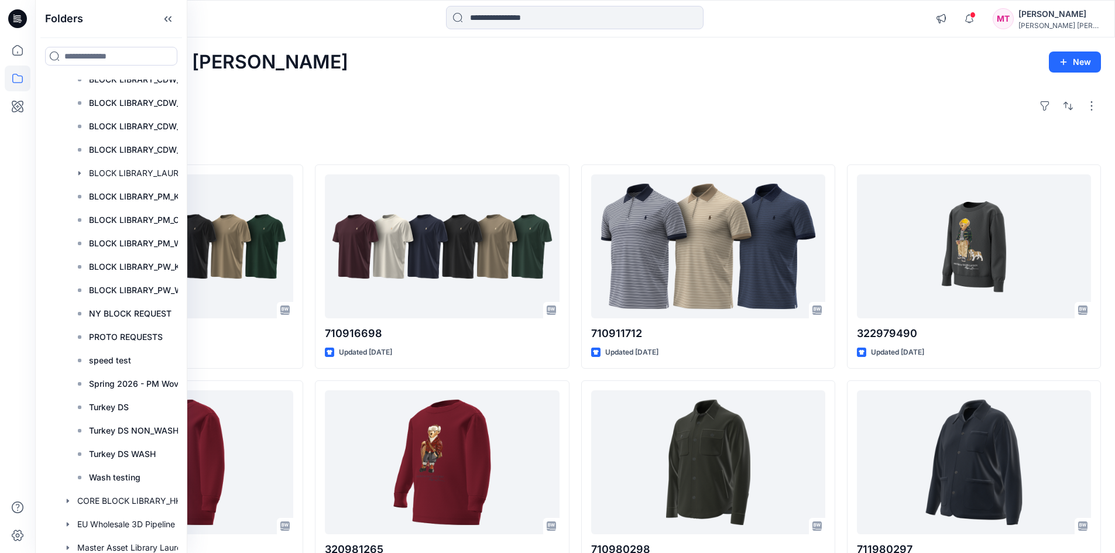
click at [459, 83] on div "Welcome back, Minh New Explore Styles 710916698 Updated a day ago 320981265 Upd…" at bounding box center [575, 447] width 1080 height 820
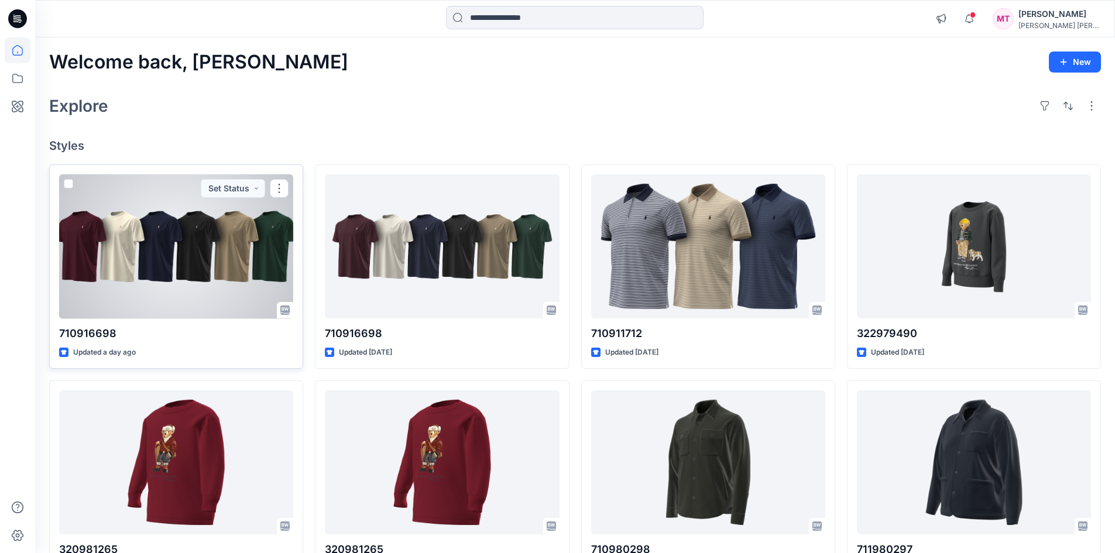
click at [196, 235] on div at bounding box center [176, 246] width 234 height 145
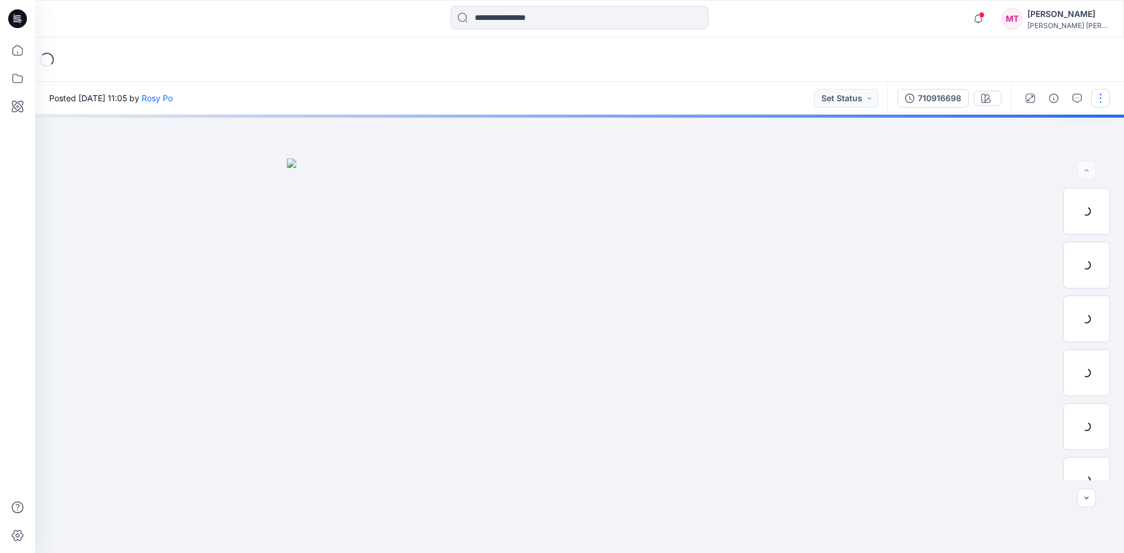
click at [1104, 106] on button "button" at bounding box center [1100, 98] width 19 height 19
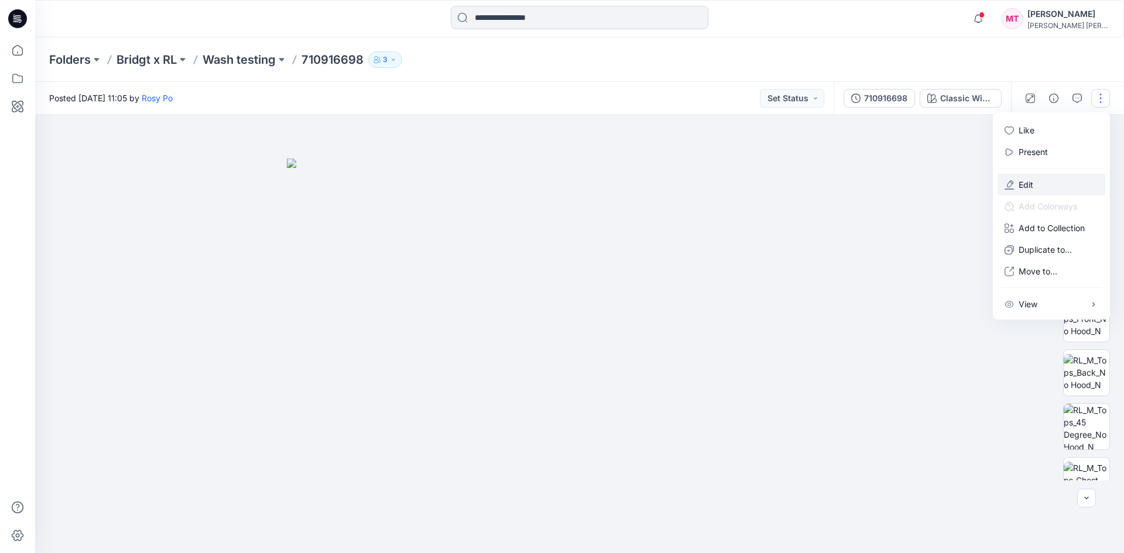
click at [1019, 177] on button "Edit" at bounding box center [1052, 185] width 108 height 22
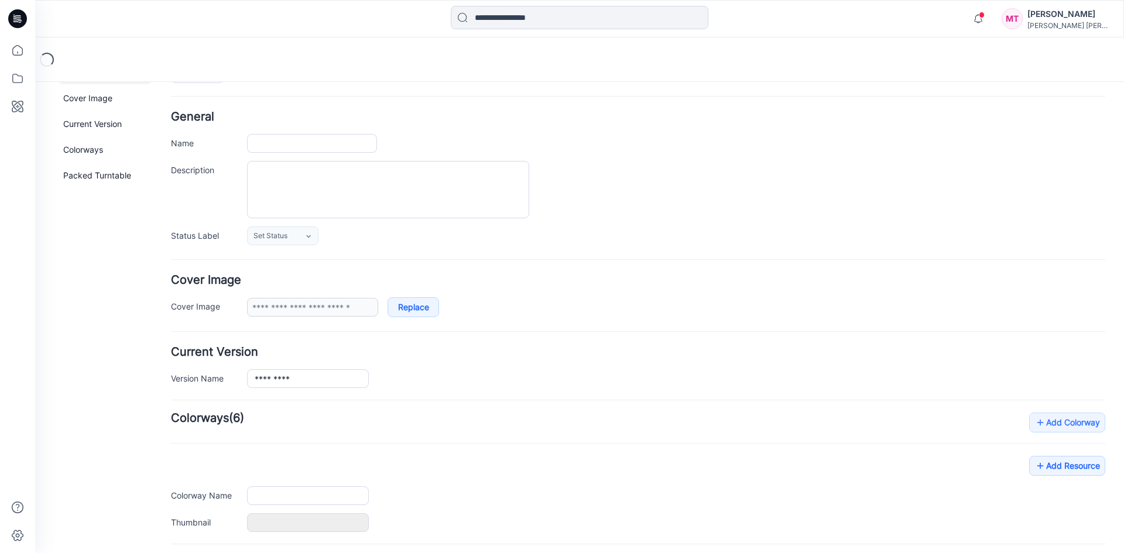
type input "*********"
type input "**********"
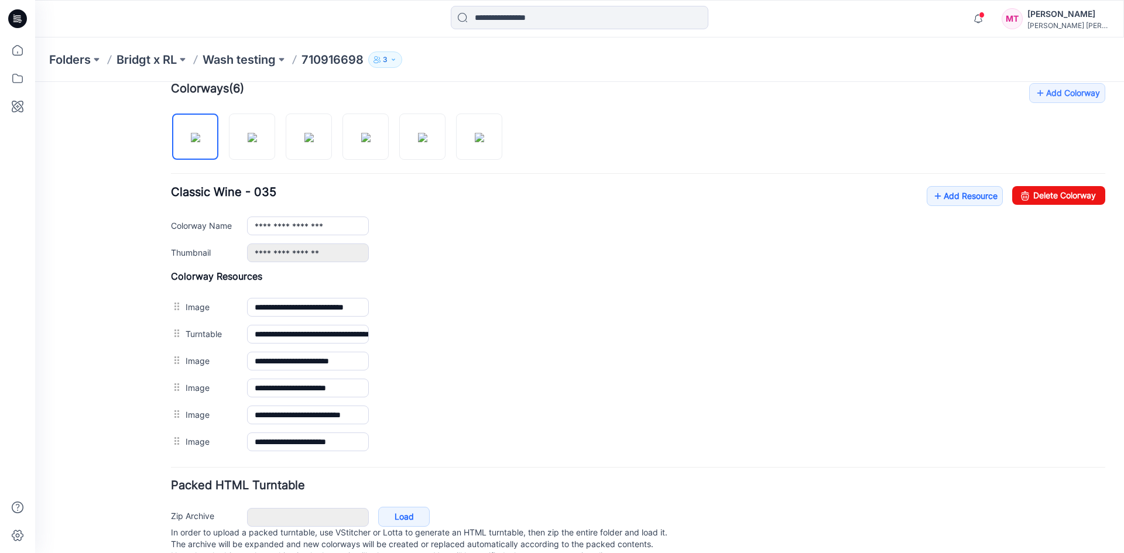
scroll to position [284, 0]
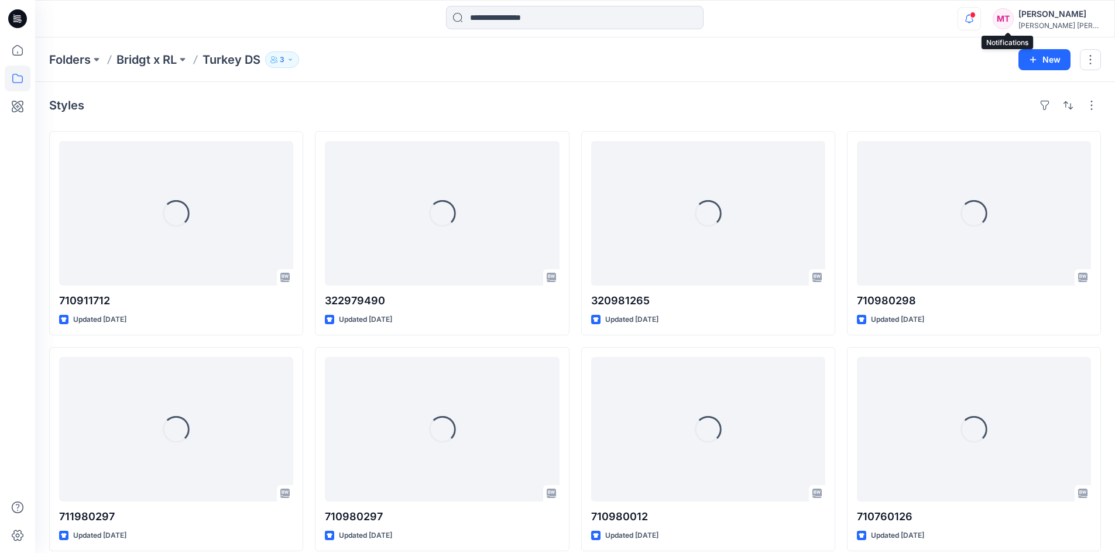
click at [981, 24] on icon "button" at bounding box center [969, 18] width 22 height 23
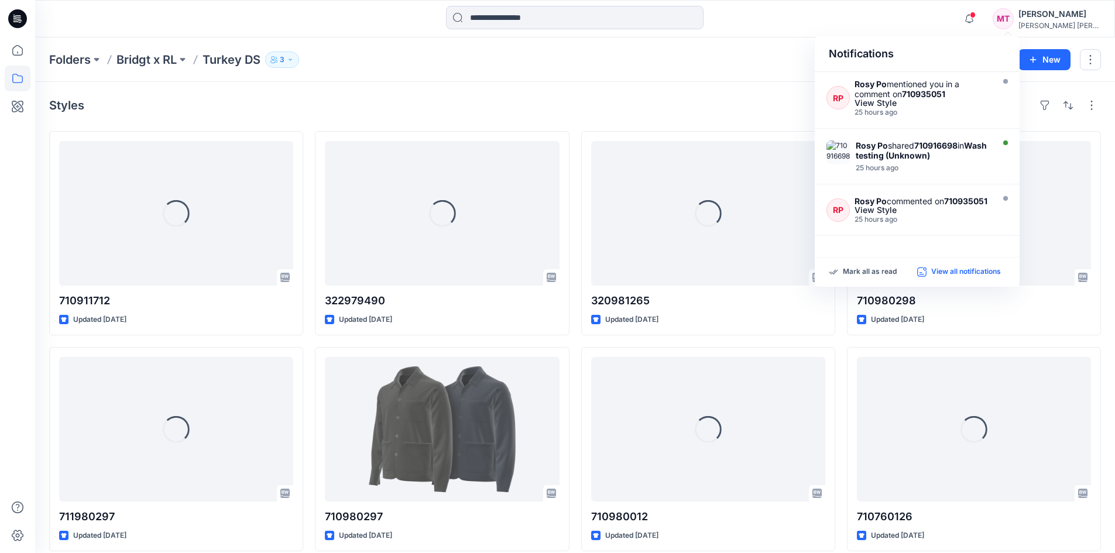
click at [979, 273] on p "View all notifications" at bounding box center [966, 272] width 70 height 11
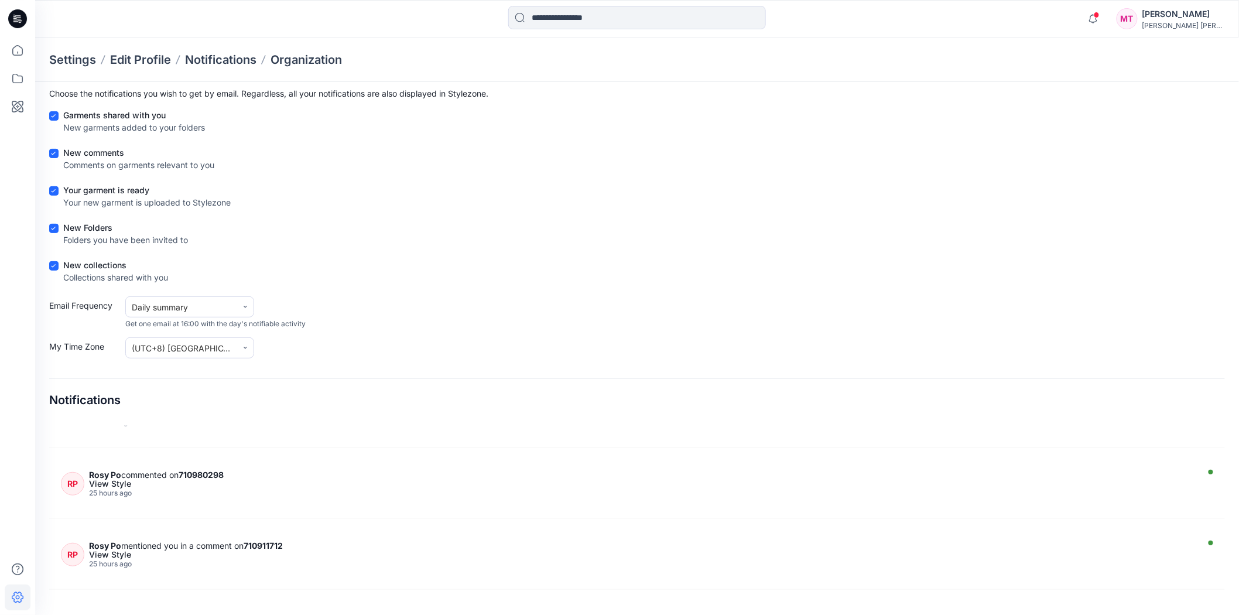
scroll to position [715, 0]
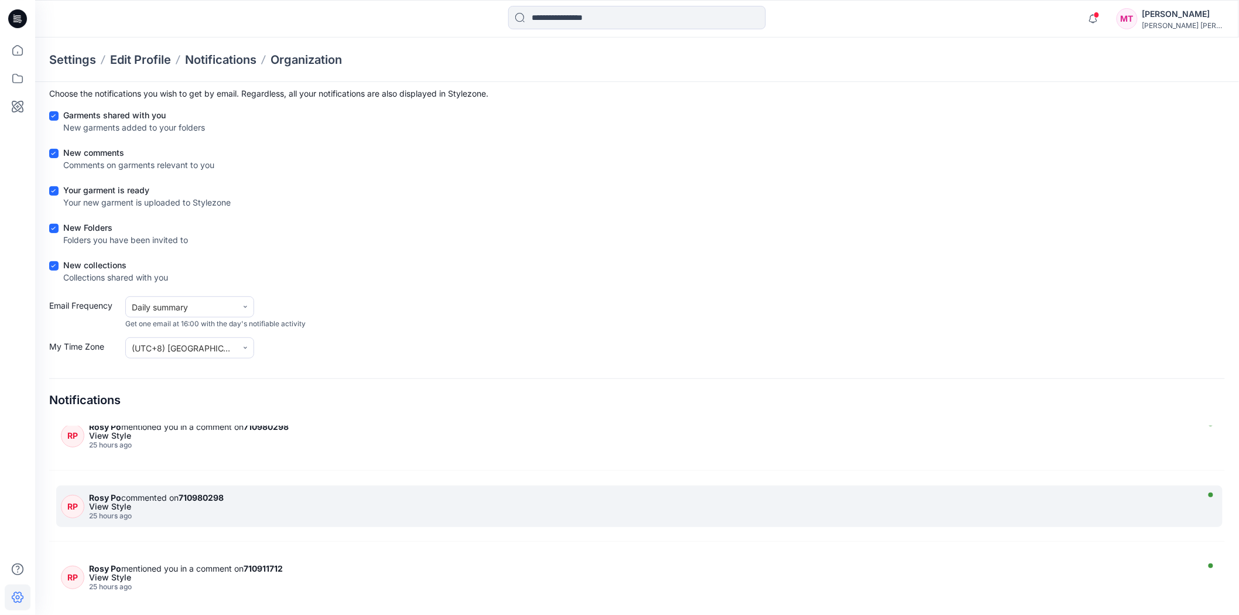
click at [218, 500] on strong "710980298" at bounding box center [201, 497] width 45 height 10
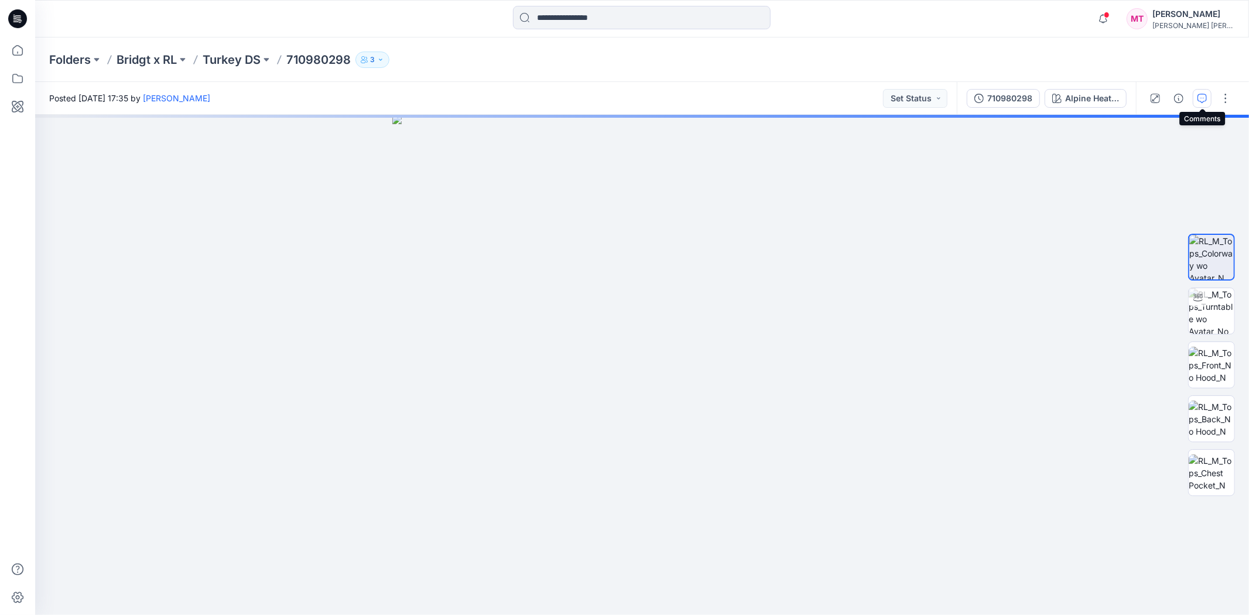
click at [1124, 102] on icon "button" at bounding box center [1201, 98] width 9 height 9
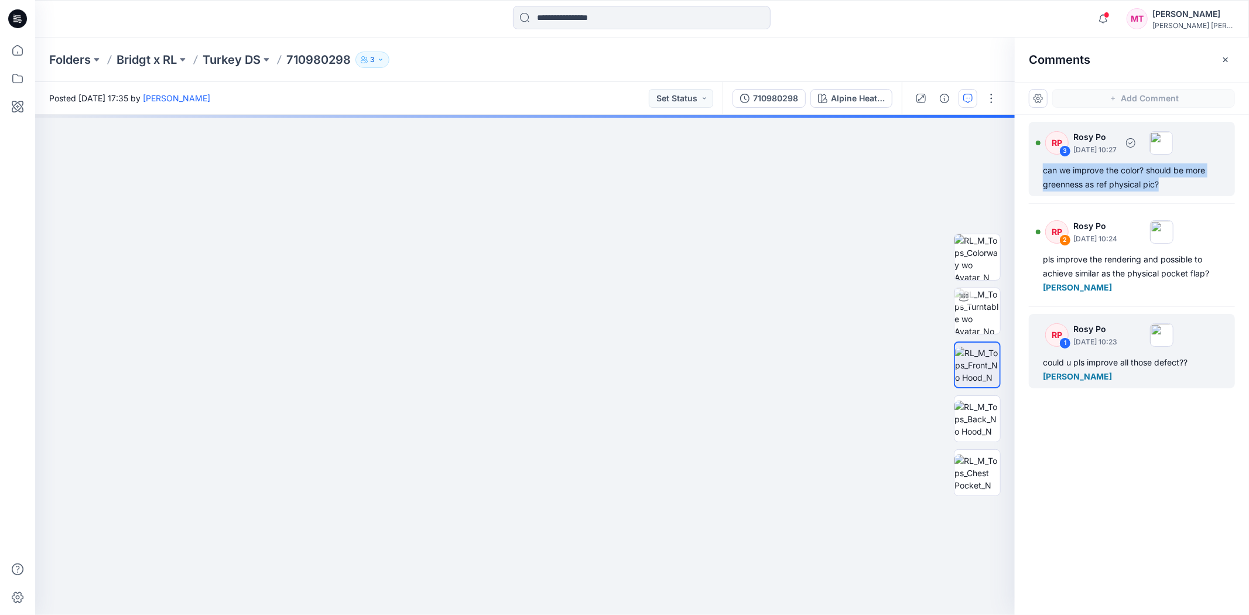
drag, startPoint x: 1191, startPoint y: 184, endPoint x: 1041, endPoint y: 167, distance: 151.4
click at [1041, 167] on div "RP 3 Rosy Po October 14, 2025 10:27 can we improve the color? should be more gr…" at bounding box center [1132, 159] width 206 height 74
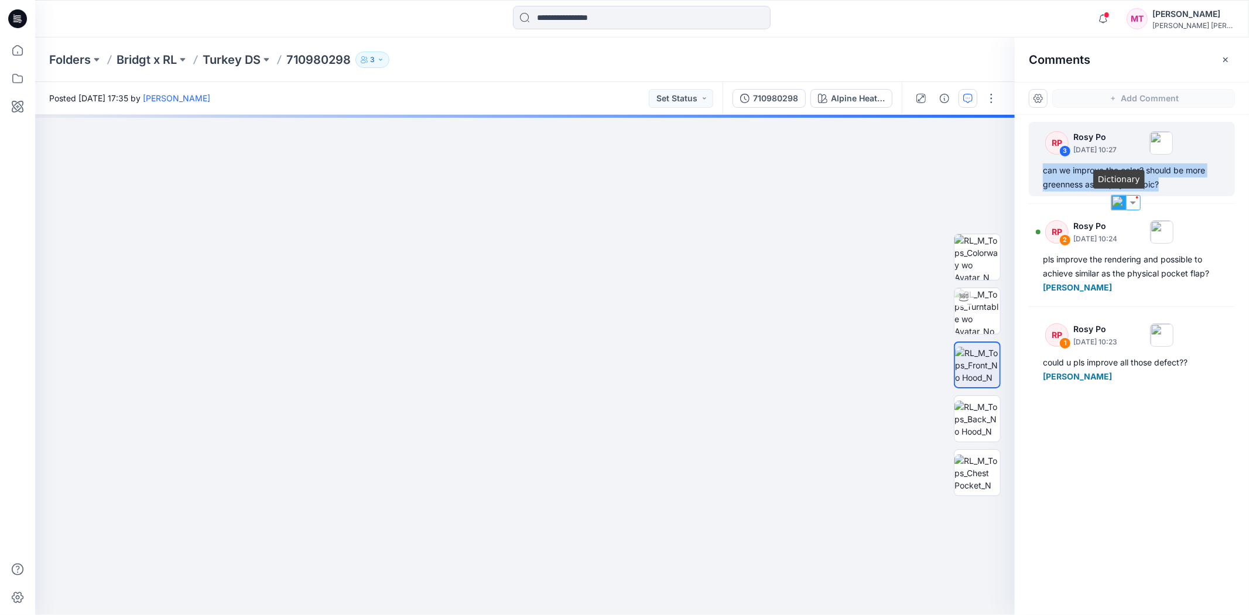
click at [1115, 207] on img at bounding box center [1118, 202] width 15 height 15
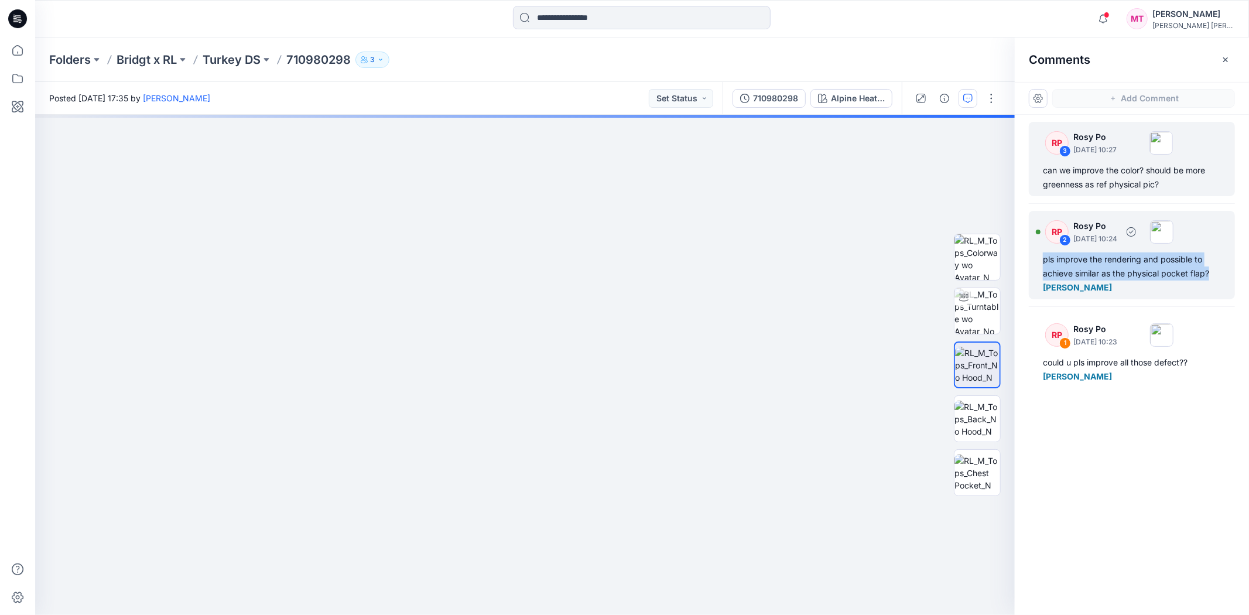
drag, startPoint x: 1216, startPoint y: 273, endPoint x: 1040, endPoint y: 254, distance: 177.2
click at [1040, 254] on div "RP 2 Rosy Po October 14, 2025 10:24 pls improve the rendering and possible to a…" at bounding box center [1132, 255] width 206 height 88
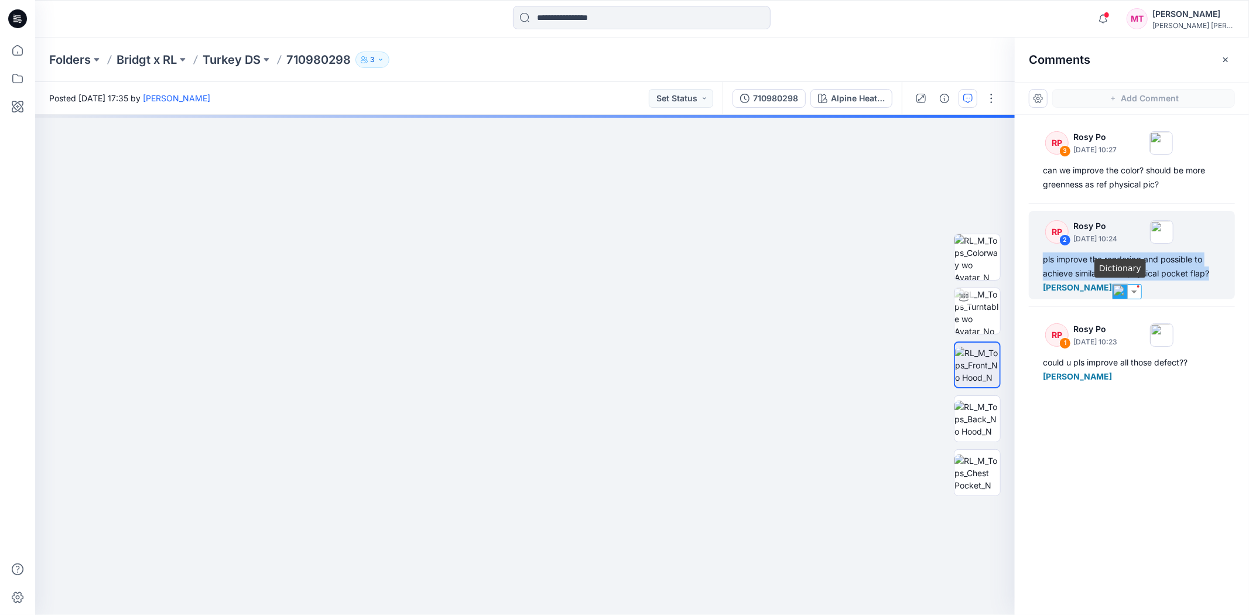
click at [1121, 288] on img at bounding box center [1119, 291] width 15 height 15
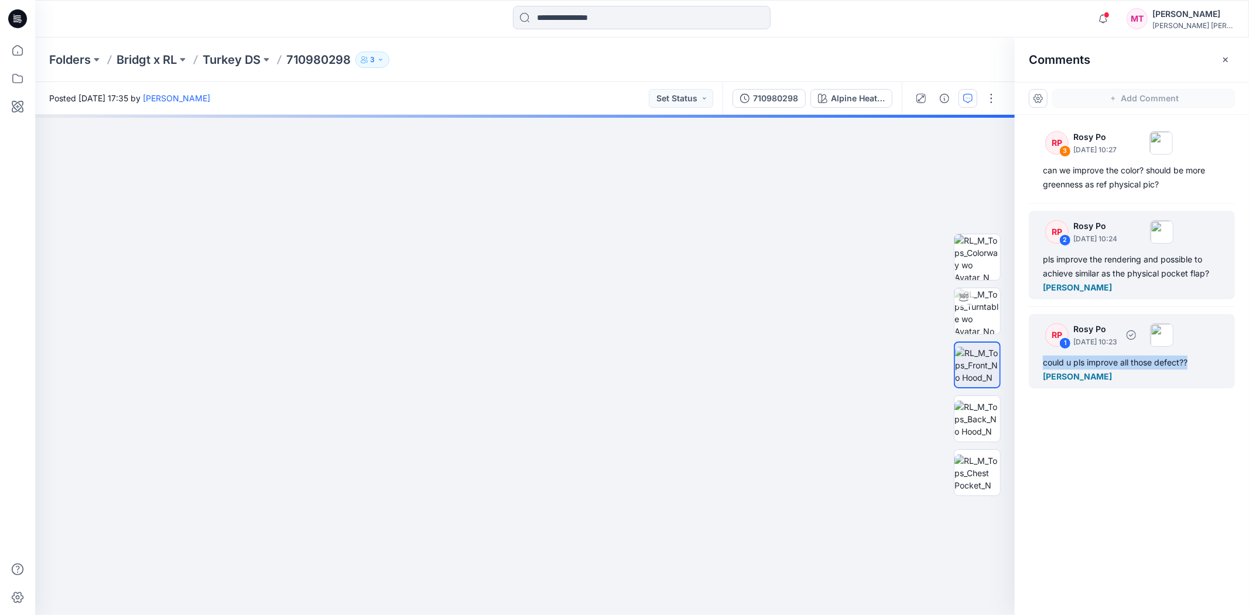
drag, startPoint x: 1039, startPoint y: 360, endPoint x: 1189, endPoint y: 364, distance: 150.5
click at [1124, 364] on div "RP 1 Rosy Po October 14, 2025 10:23 could u pls improve all those defect?? Minh…" at bounding box center [1132, 351] width 206 height 74
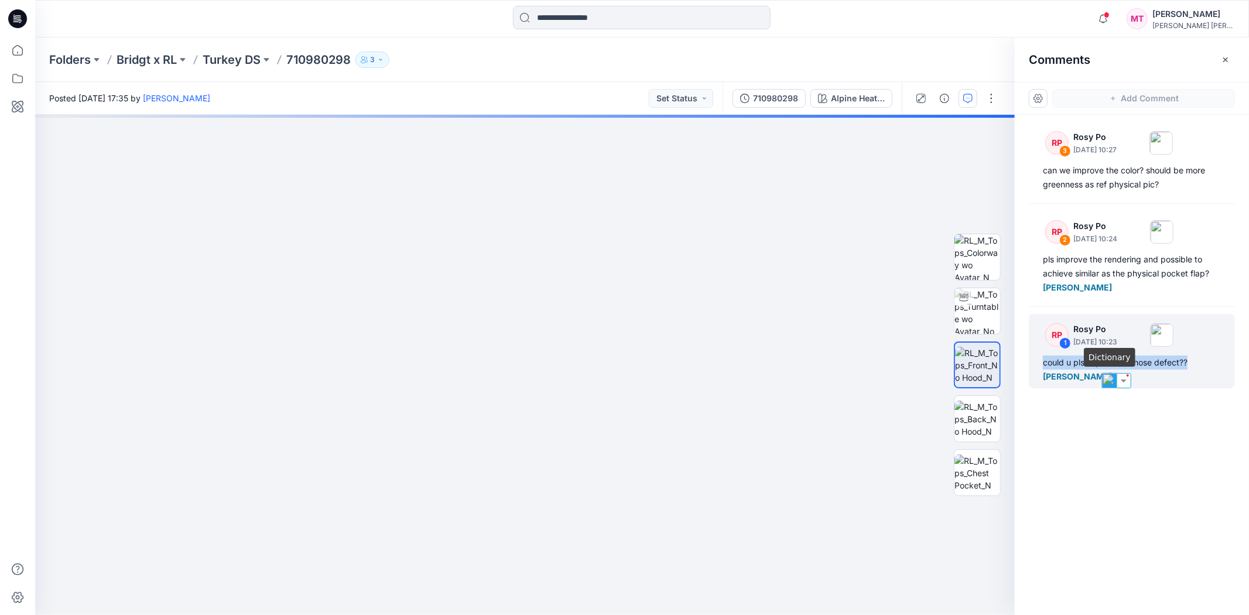
click at [1110, 381] on img at bounding box center [1109, 380] width 15 height 15
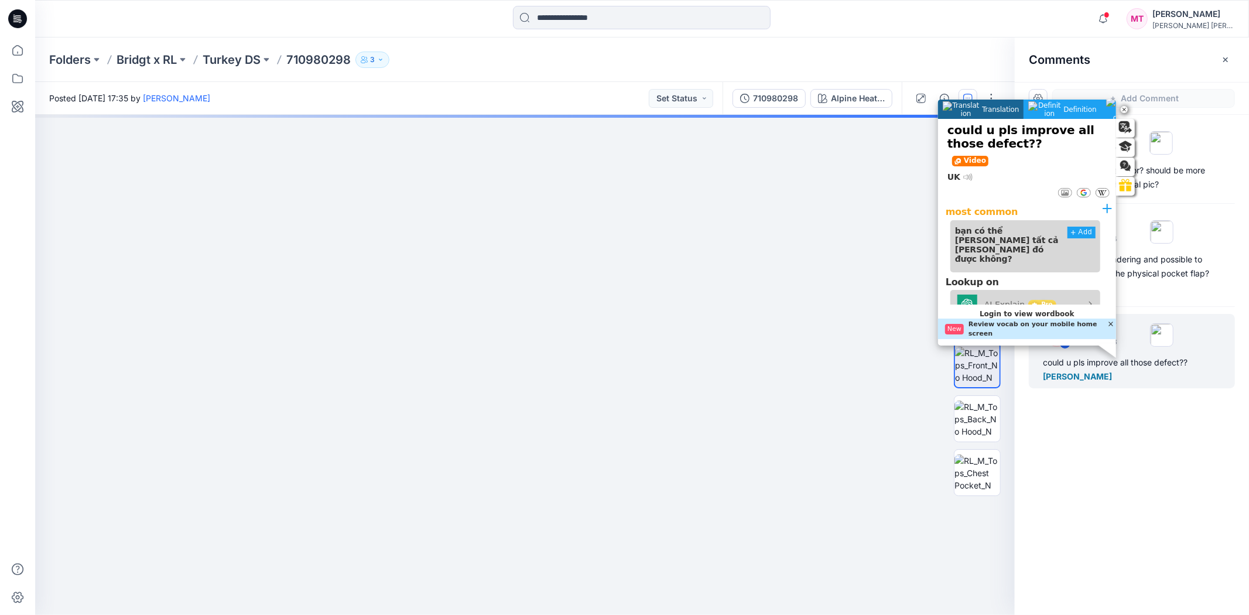
click at [1124, 458] on div "RP 3 Rosy Po October 14, 2025 10:27 can we improve the color? should be more gr…" at bounding box center [1132, 343] width 234 height 457
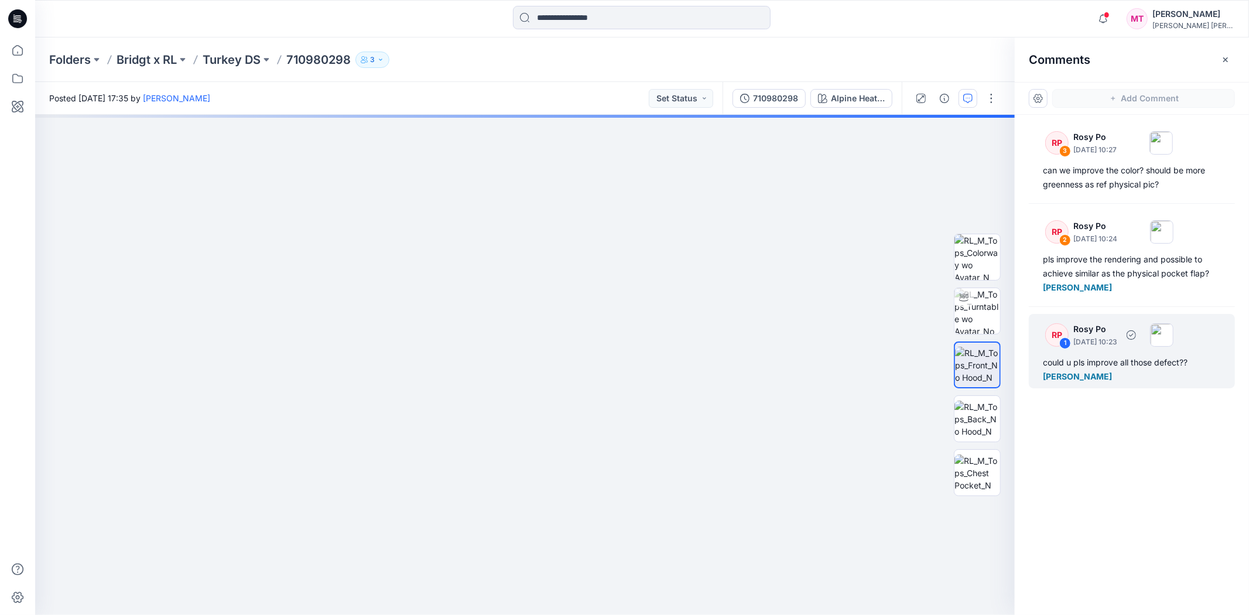
click at [1111, 342] on p "October 14, 2025 10:23" at bounding box center [1095, 342] width 44 height 12
click at [1124, 337] on img at bounding box center [1161, 334] width 23 height 23
click at [1124, 428] on div "RP 3 Rosy Po October 14, 2025 10:27 can we improve the color? should be more gr…" at bounding box center [1132, 343] width 234 height 457
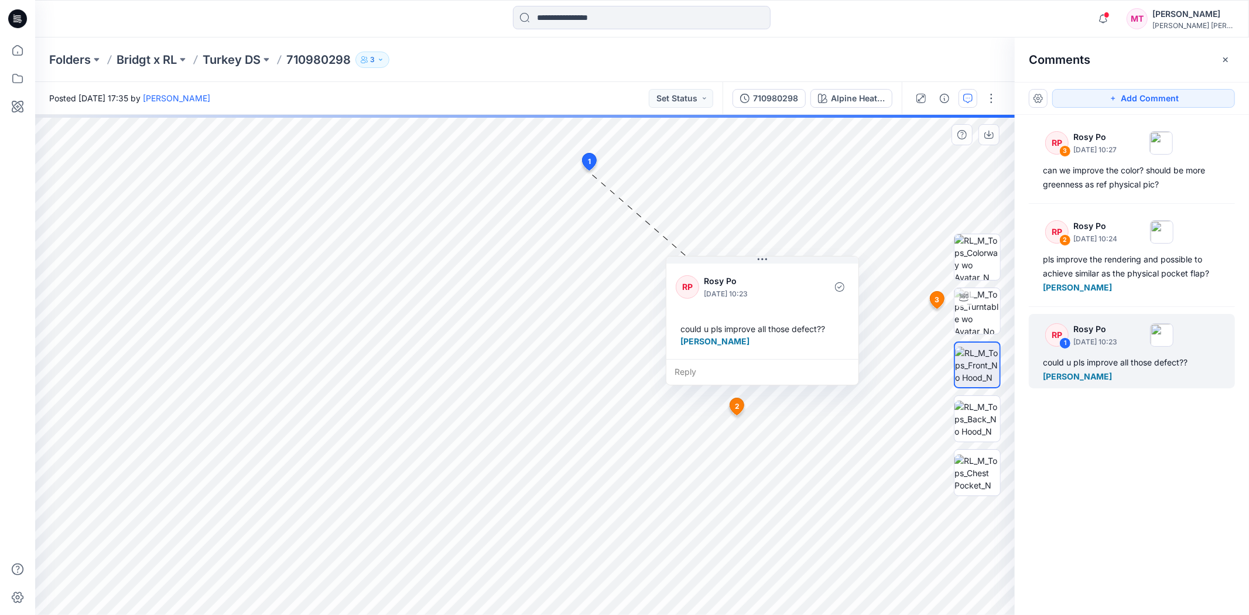
drag, startPoint x: 686, startPoint y: 184, endPoint x: 781, endPoint y: 263, distance: 123.8
click at [781, 263] on div "RP Rosy Po October 14, 2025 10:23 could u pls improve all those defect?? Minh Tu" at bounding box center [762, 310] width 192 height 98
click at [935, 297] on span "3" at bounding box center [937, 299] width 5 height 11
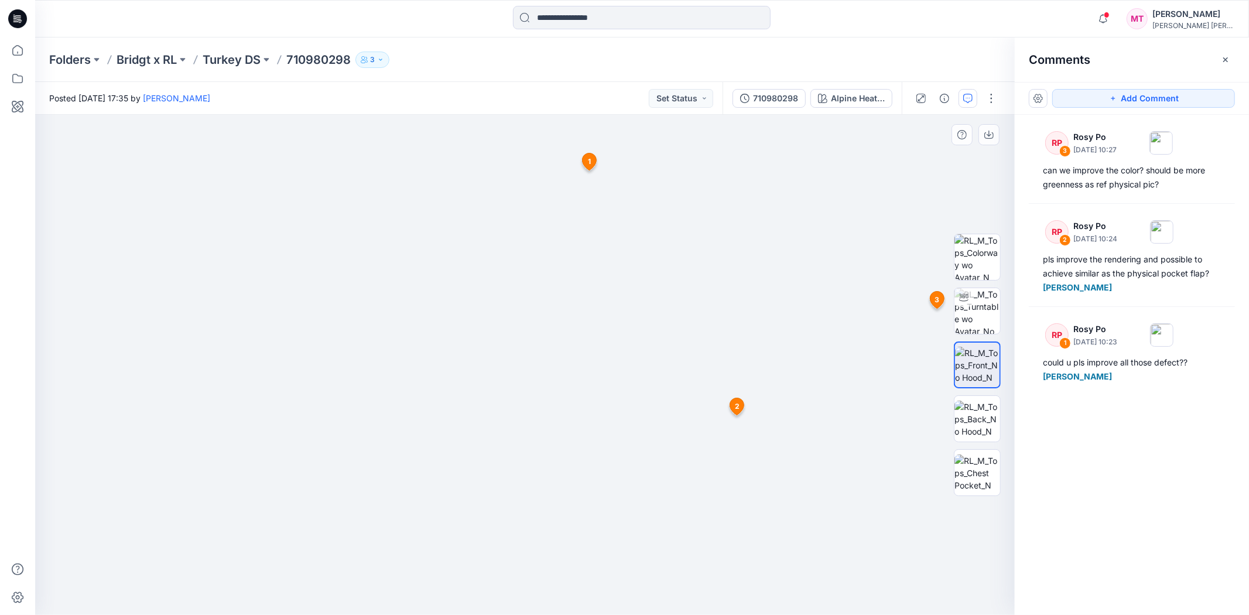
click at [740, 402] on icon at bounding box center [737, 406] width 14 height 17
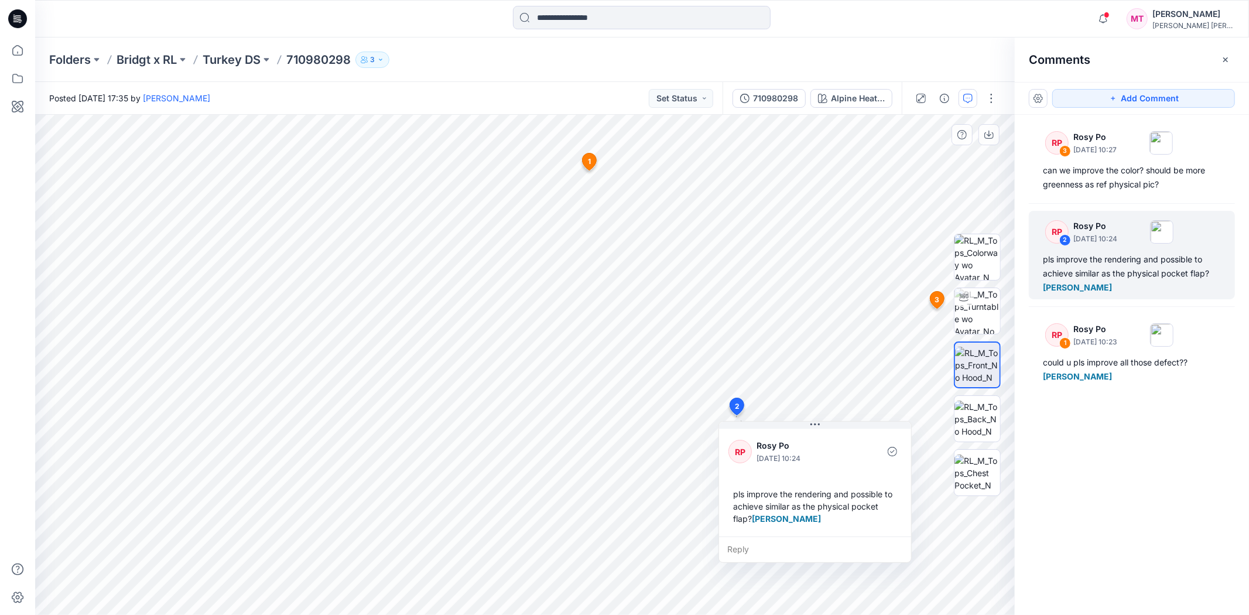
click at [938, 302] on span "3" at bounding box center [937, 299] width 5 height 11
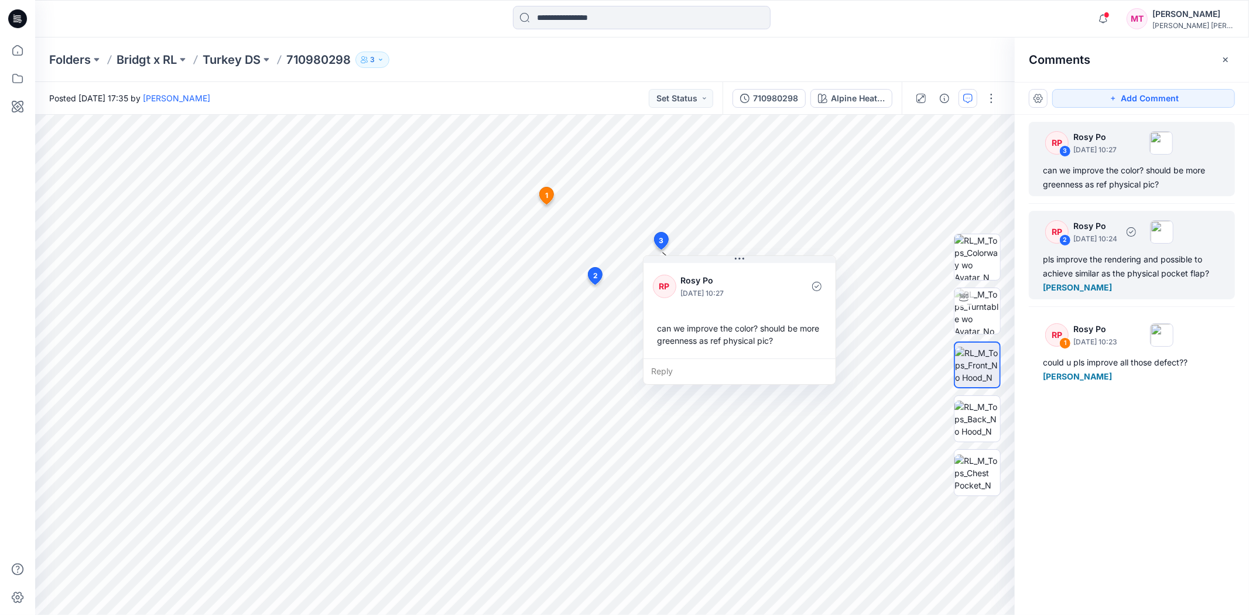
click at [1095, 282] on div "pls improve the rendering and possible to achieve similar as the physical pocke…" at bounding box center [1132, 273] width 178 height 42
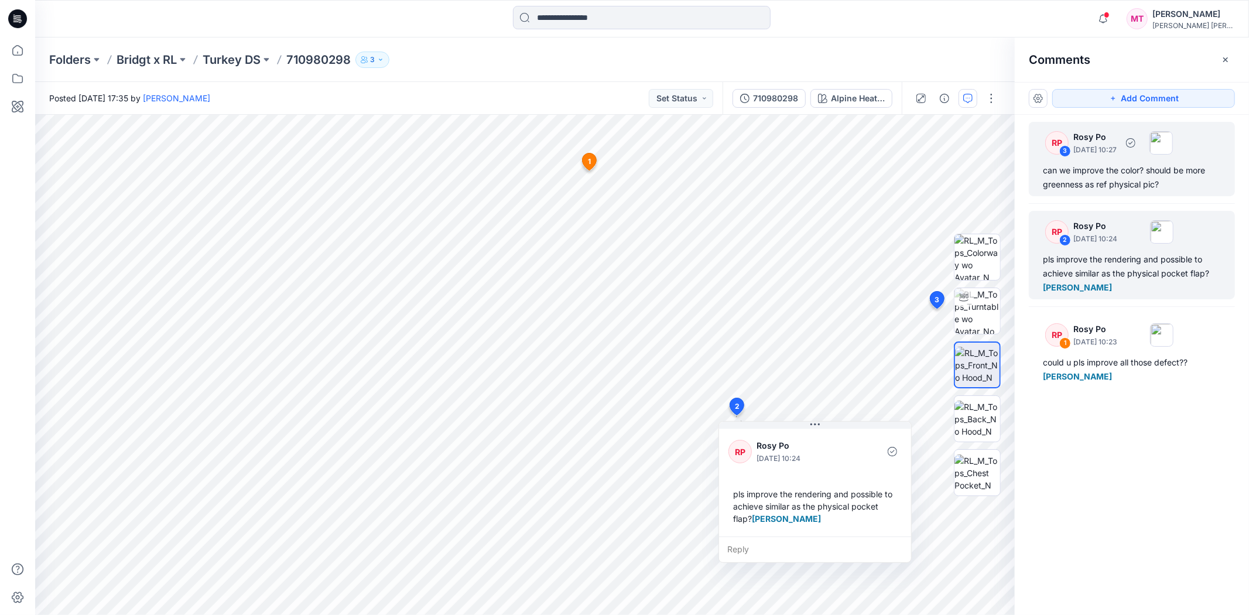
click at [1093, 180] on div "can we improve the color? should be more greenness as ref physical pic?" at bounding box center [1132, 177] width 178 height 28
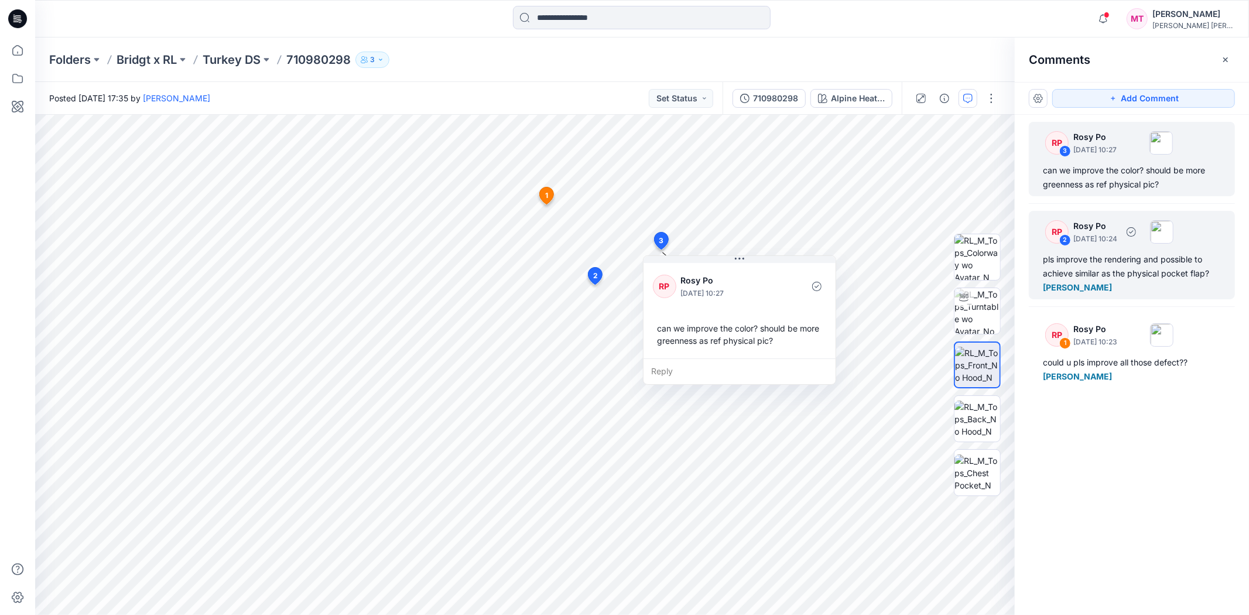
click at [1124, 256] on div "pls improve the rendering and possible to achieve similar as the physical pocke…" at bounding box center [1132, 273] width 178 height 42
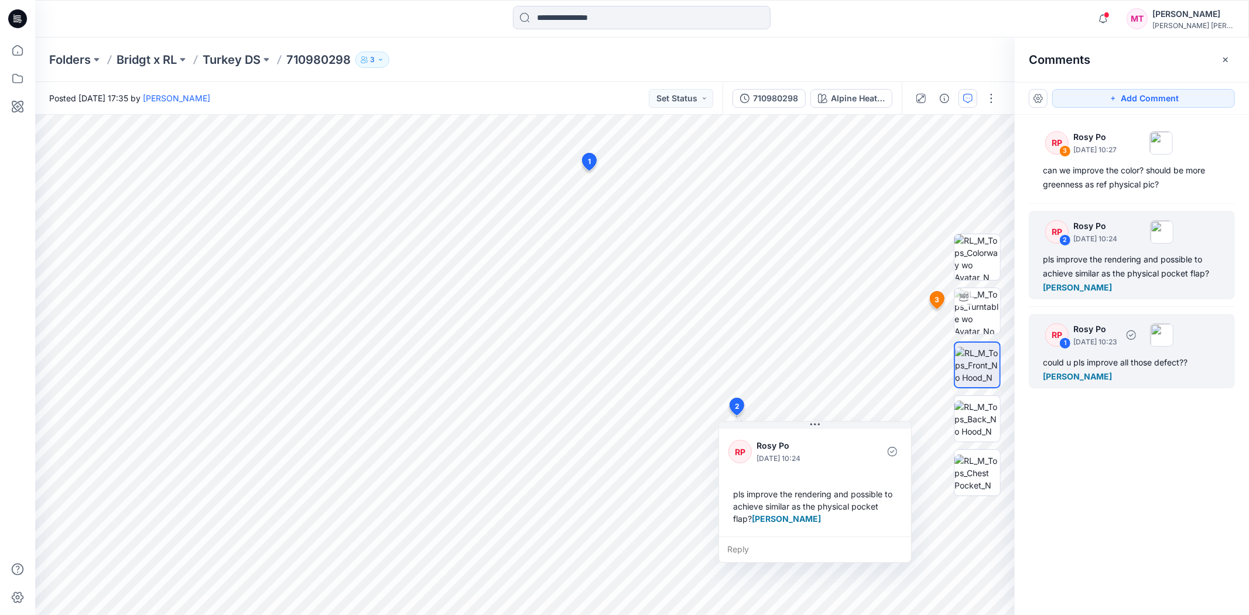
click at [1124, 349] on div "RP 1 Rosy Po October 14, 2025 10:23" at bounding box center [1105, 334] width 138 height 32
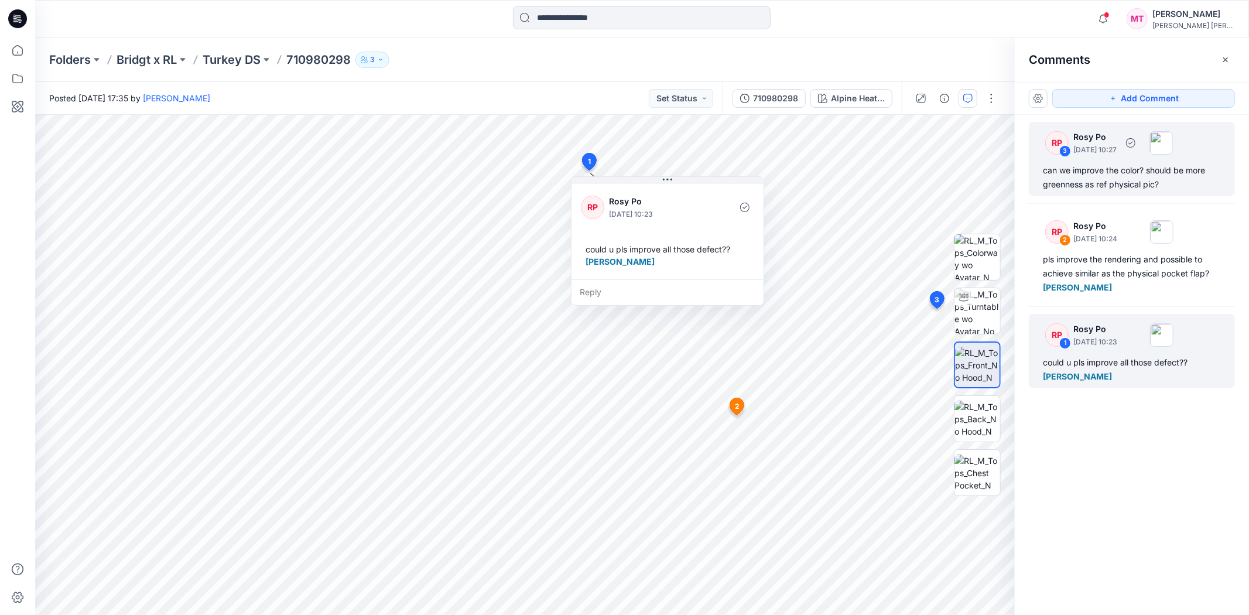
click at [1124, 178] on div "can we improve the color? should be more greenness as ref physical pic?" at bounding box center [1132, 177] width 178 height 28
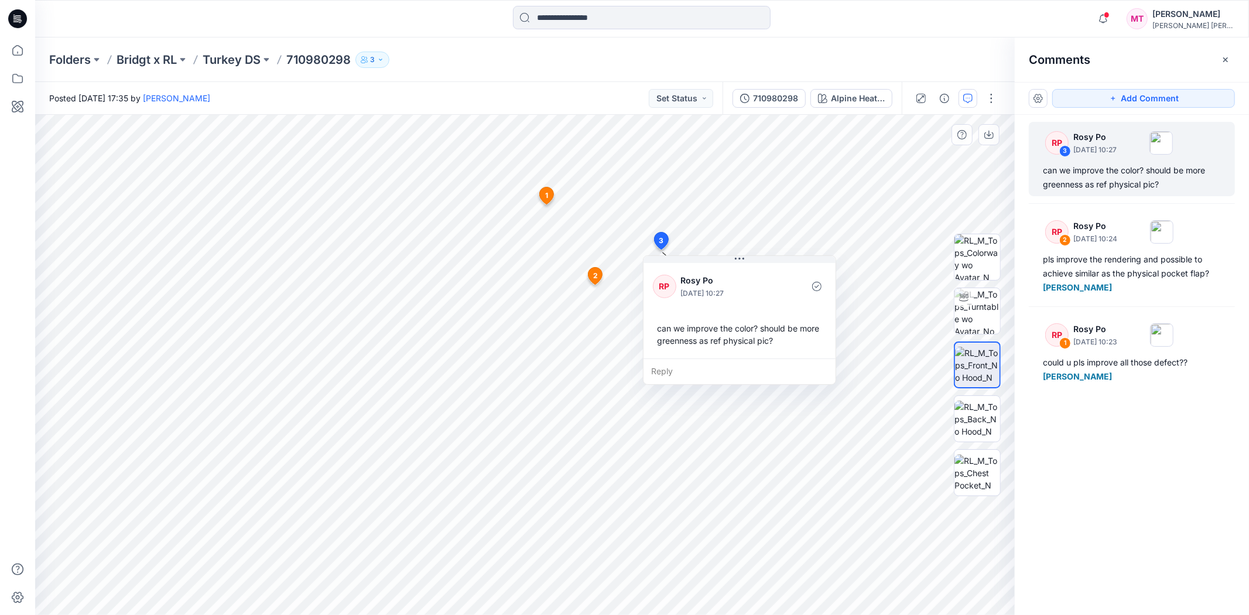
click at [593, 279] on span "2" at bounding box center [595, 275] width 5 height 11
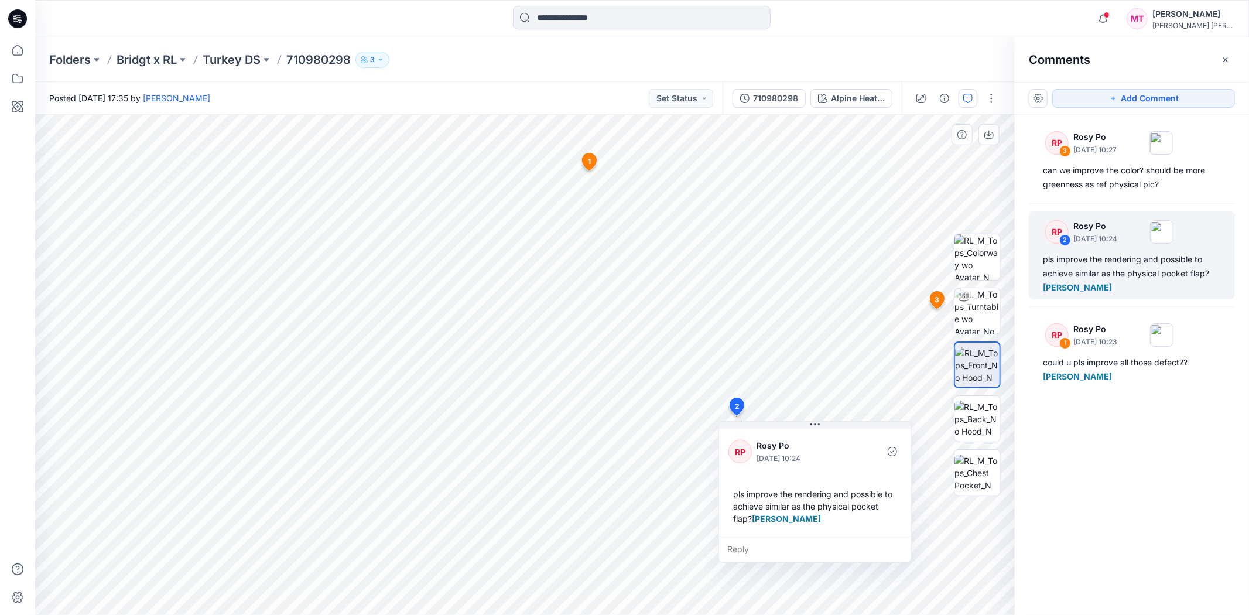
click at [587, 159] on icon at bounding box center [590, 161] width 14 height 17
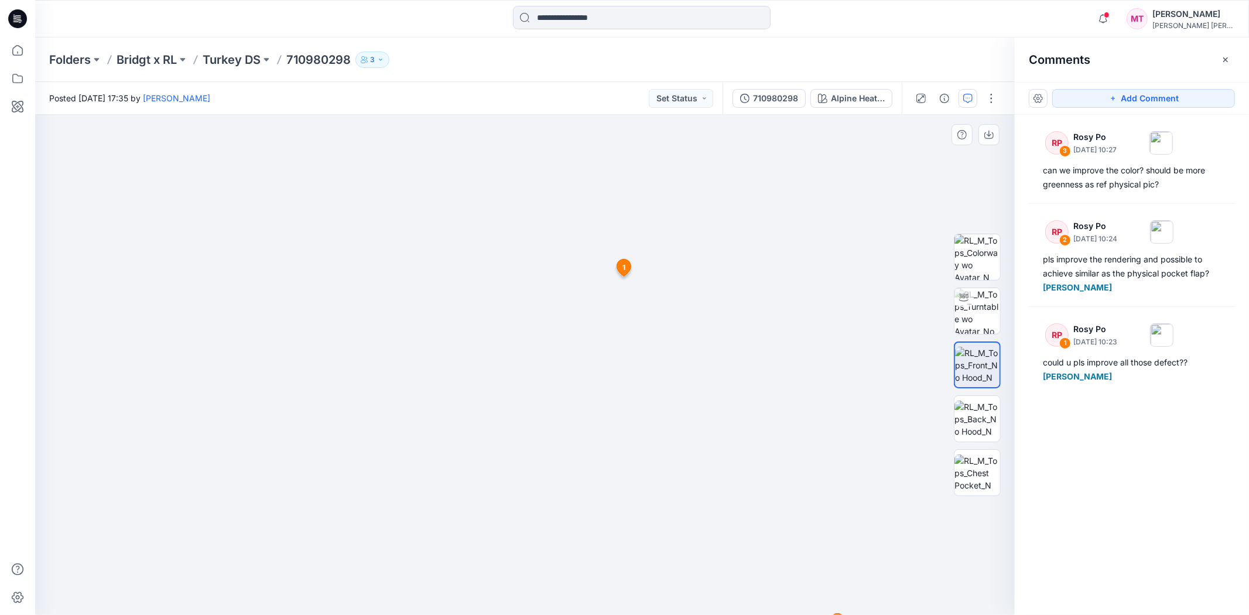
drag, startPoint x: 662, startPoint y: 202, endPoint x: 667, endPoint y: 330, distance: 127.7
click at [667, 330] on img at bounding box center [530, 128] width 3337 height 972
click at [721, 279] on span "3" at bounding box center [719, 279] width 5 height 11
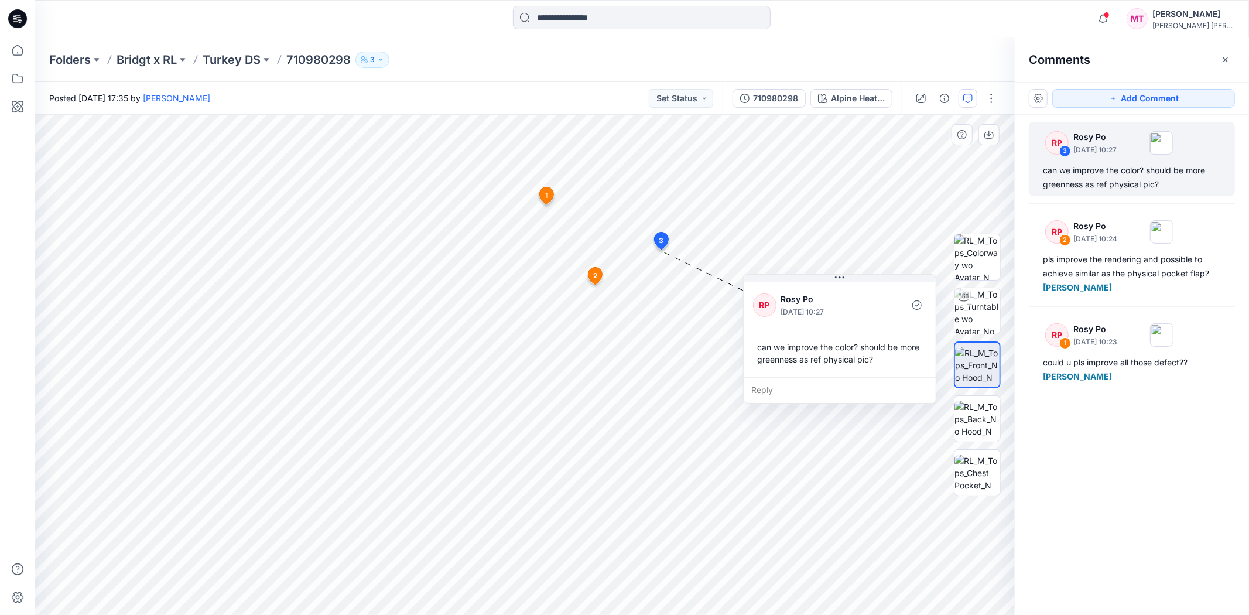
drag, startPoint x: 745, startPoint y: 265, endPoint x: 828, endPoint y: 260, distance: 82.7
click at [828, 279] on div "RP Rosy Po October 14, 2025 10:27 can we improve the color? should be more gree…" at bounding box center [840, 328] width 192 height 98
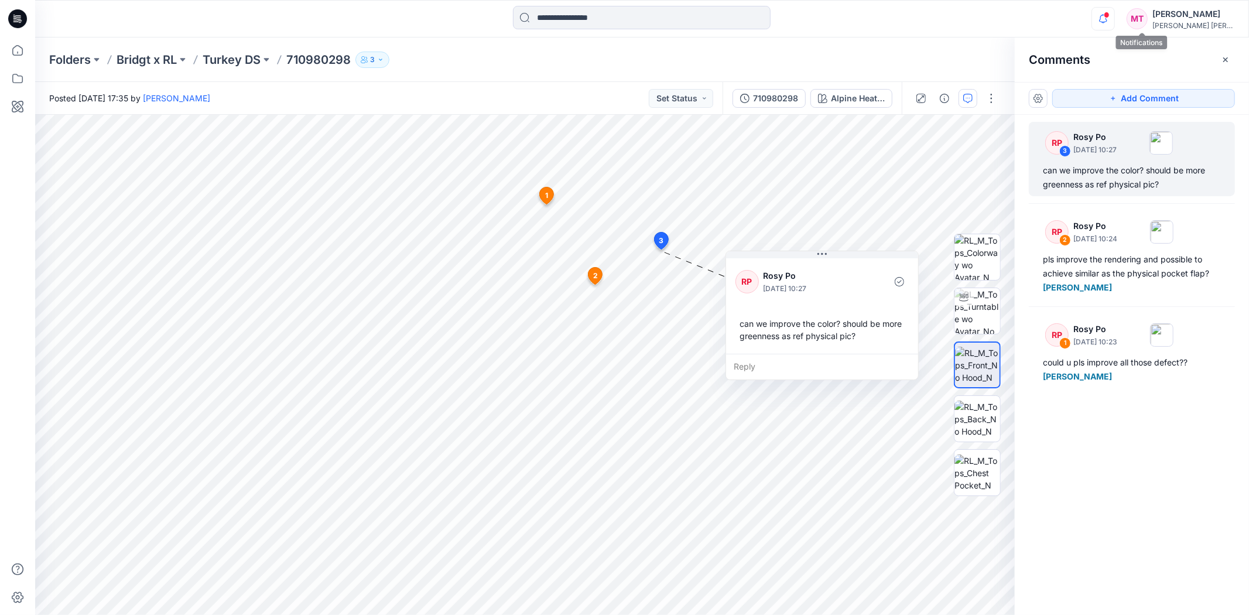
click at [1114, 25] on icon "button" at bounding box center [1103, 18] width 22 height 23
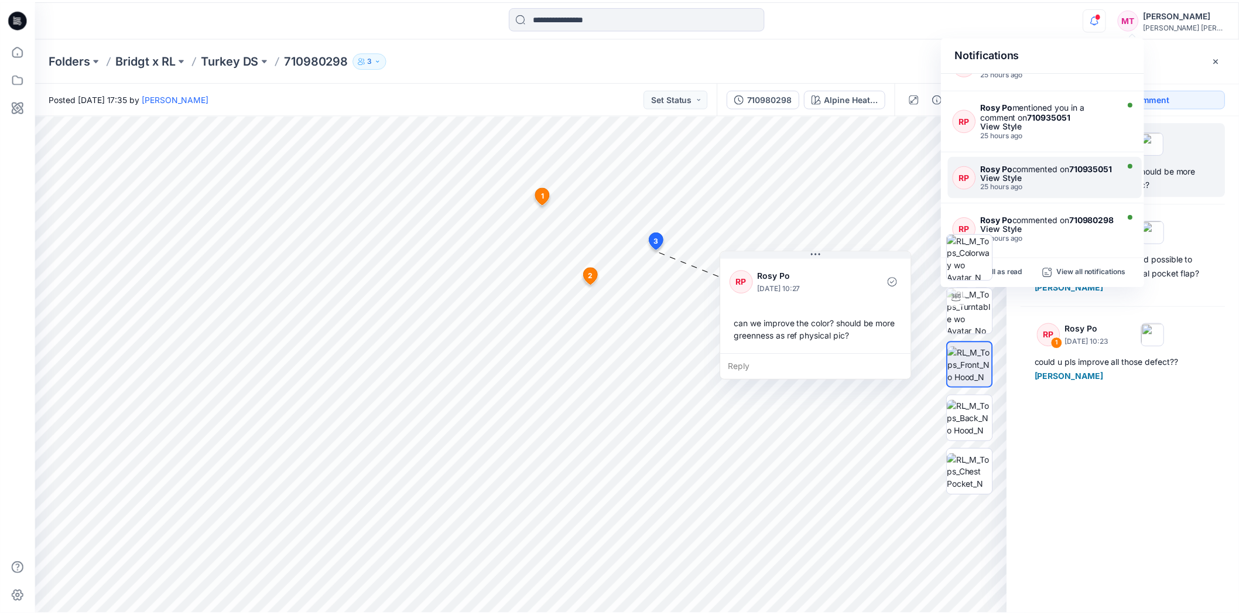
scroll to position [260, 0]
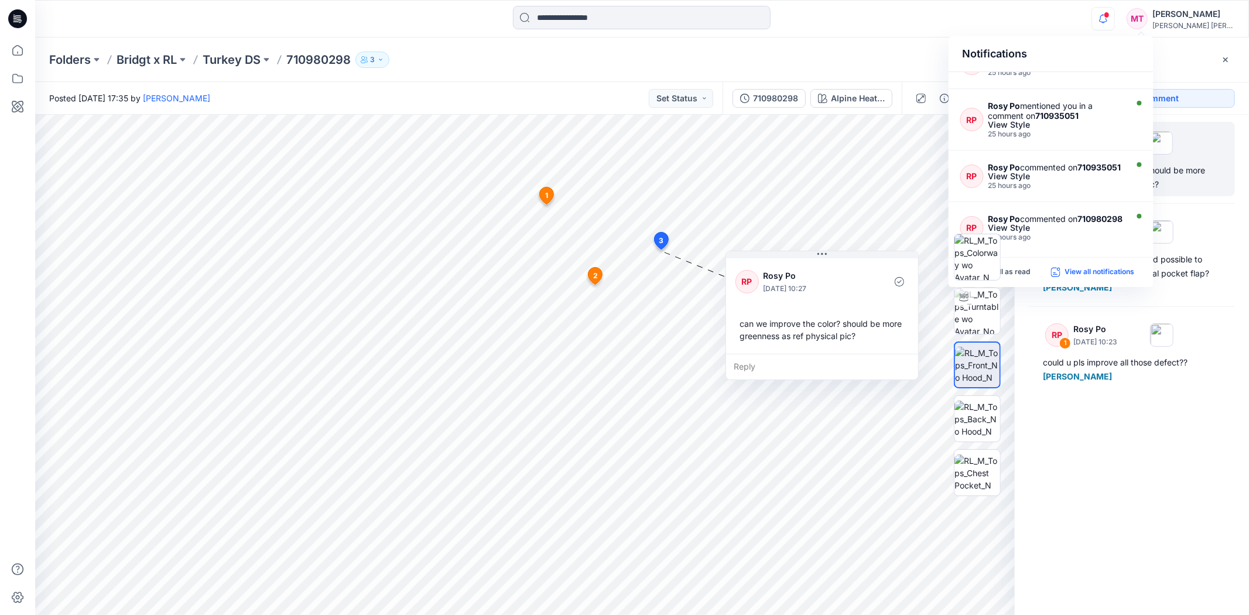
click at [1099, 271] on p "View all notifications" at bounding box center [1100, 272] width 70 height 11
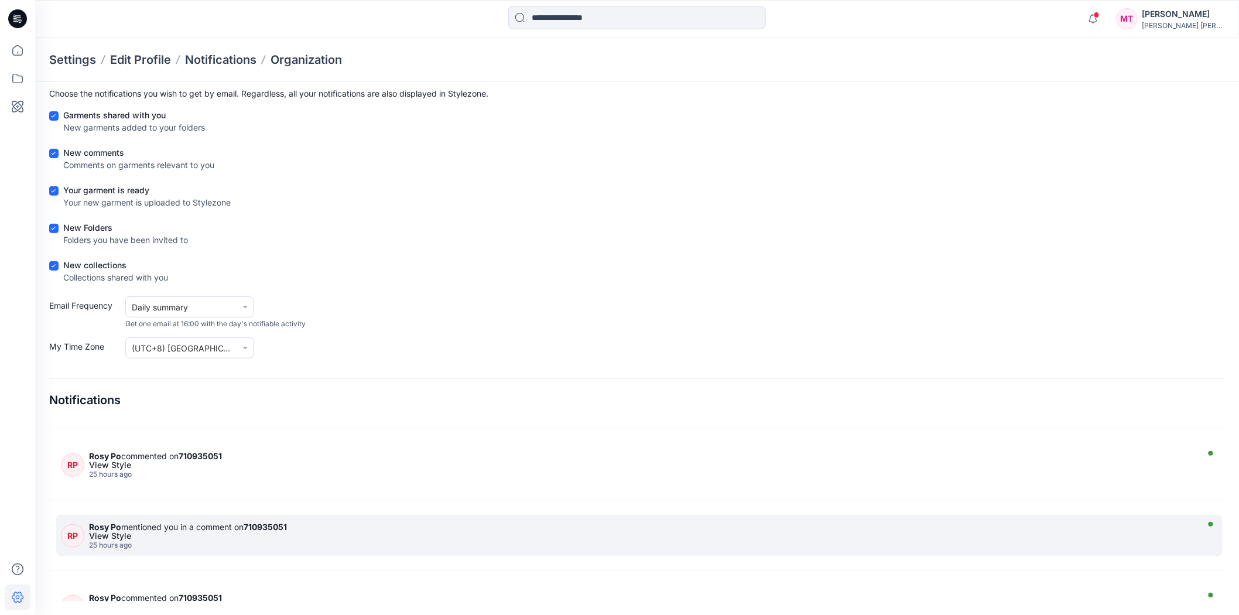
scroll to position [260, 0]
click at [222, 523] on div "Rosy Po mentioned you in a comment on 710935051" at bounding box center [641, 528] width 1105 height 10
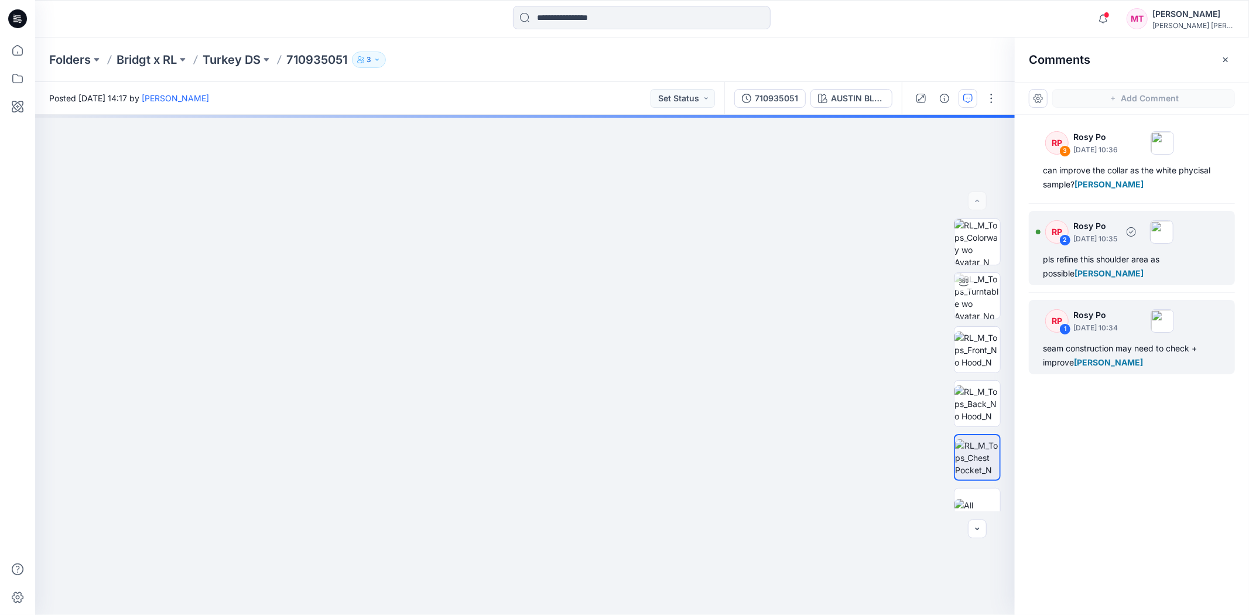
click at [1119, 262] on div "pls refine this shoulder area as possible Minh Tu" at bounding box center [1132, 266] width 178 height 28
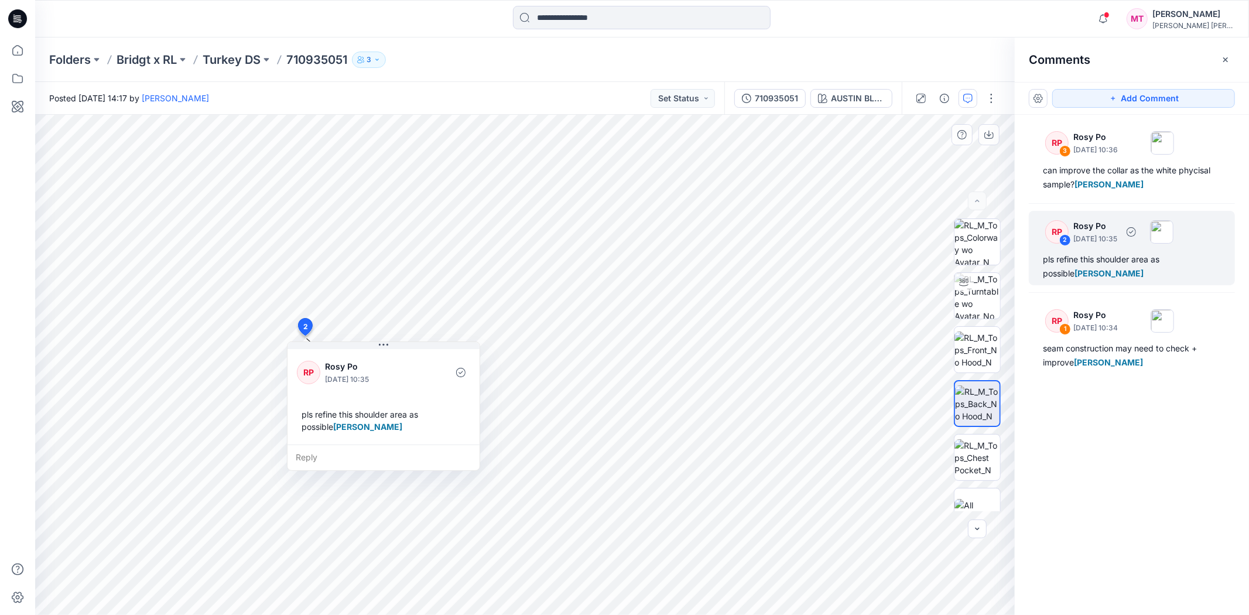
drag, startPoint x: 1198, startPoint y: 270, endPoint x: 960, endPoint y: 267, distance: 237.7
click at [1096, 267] on div "pls refine this shoulder area as possible Minh Tu" at bounding box center [1132, 266] width 178 height 28
drag, startPoint x: 463, startPoint y: 414, endPoint x: 578, endPoint y: 407, distance: 115.0
click at [456, 407] on div "pls refine this shoulder area as possible Minh Tu" at bounding box center [369, 414] width 173 height 34
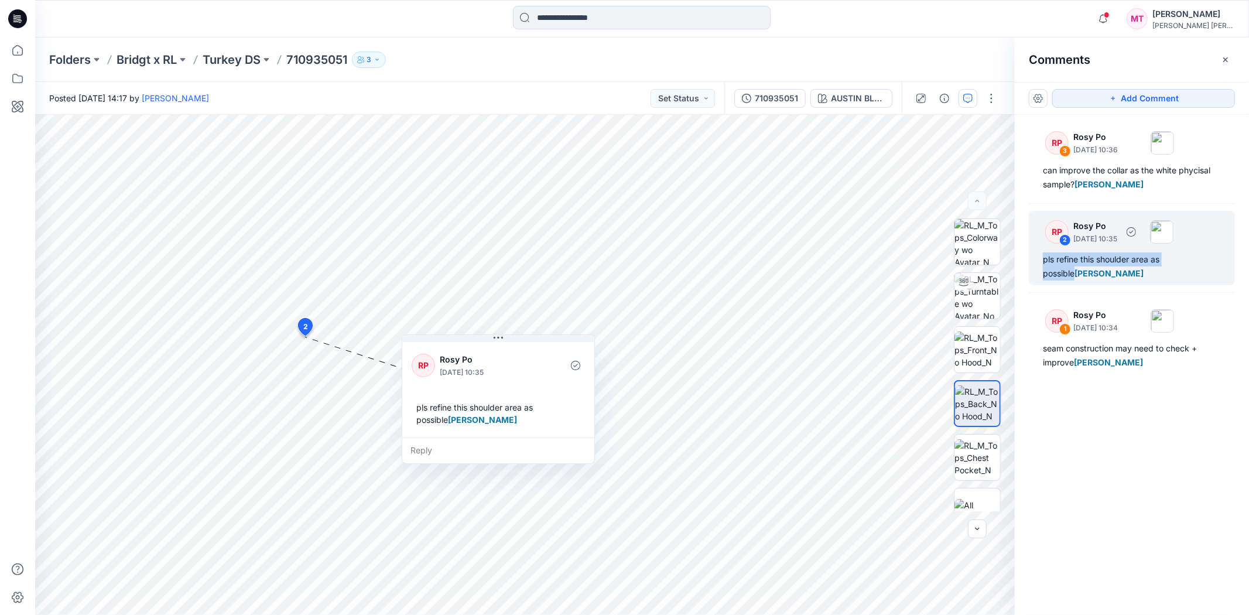
drag, startPoint x: 1037, startPoint y: 261, endPoint x: 1196, endPoint y: 262, distance: 158.7
click at [1124, 262] on div "RP 2 Rosy Po October 14, 2025 10:35 pls refine this shoulder area as possible M…" at bounding box center [1132, 248] width 206 height 74
click at [1118, 274] on img at bounding box center [1112, 277] width 15 height 15
click at [1124, 408] on div "RP 3 Rosy Po October 14, 2025 10:36 can improve the collar as the white phycisa…" at bounding box center [1132, 343] width 234 height 457
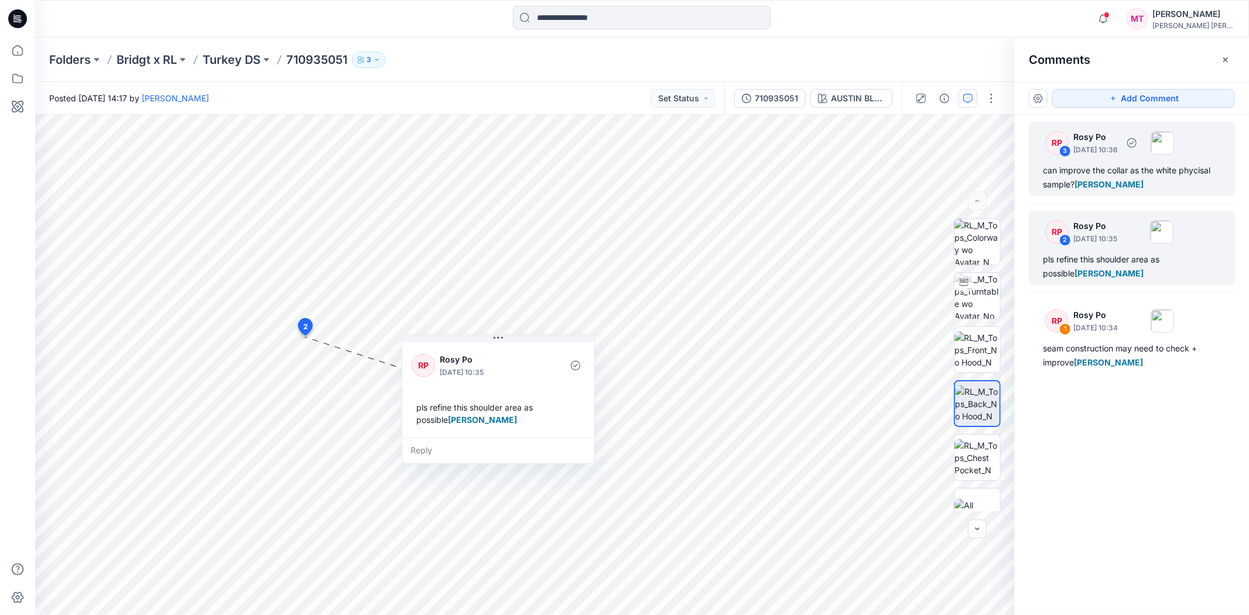
click at [1111, 154] on p "October 14, 2025 10:36" at bounding box center [1095, 150] width 44 height 12
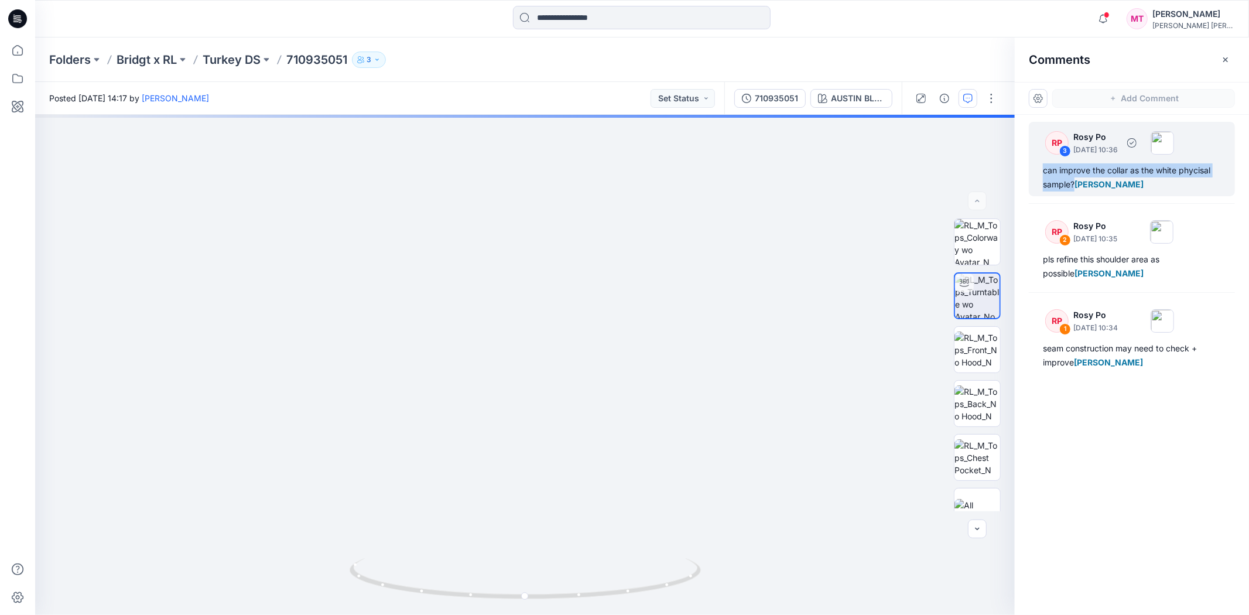
drag, startPoint x: 1041, startPoint y: 169, endPoint x: 1074, endPoint y: 189, distance: 38.4
click at [1074, 189] on div "RP 3 Rosy Po October 14, 2025 10:36 can improve the collar as the white phycisa…" at bounding box center [1132, 159] width 206 height 74
click at [1119, 197] on img at bounding box center [1121, 202] width 15 height 15
drag, startPoint x: 288, startPoint y: 69, endPoint x: 350, endPoint y: 76, distance: 61.9
click at [350, 76] on div "Folders Bridgt x RL Turkey DS 710935051 3" at bounding box center [642, 59] width 1214 height 44
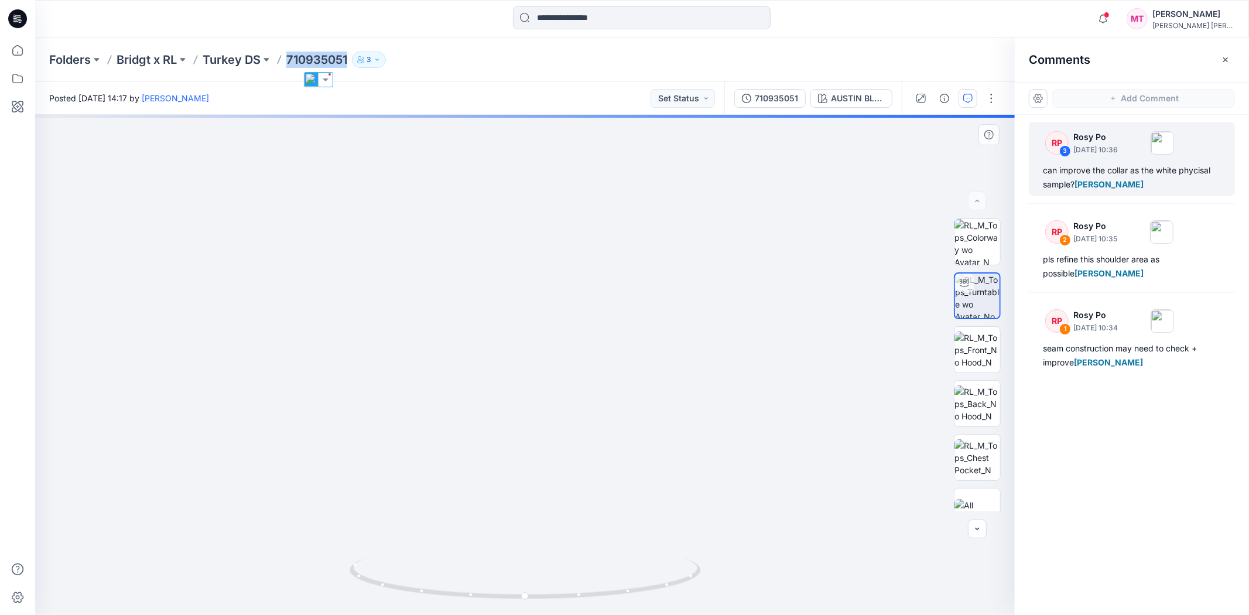
copy p "710935051"
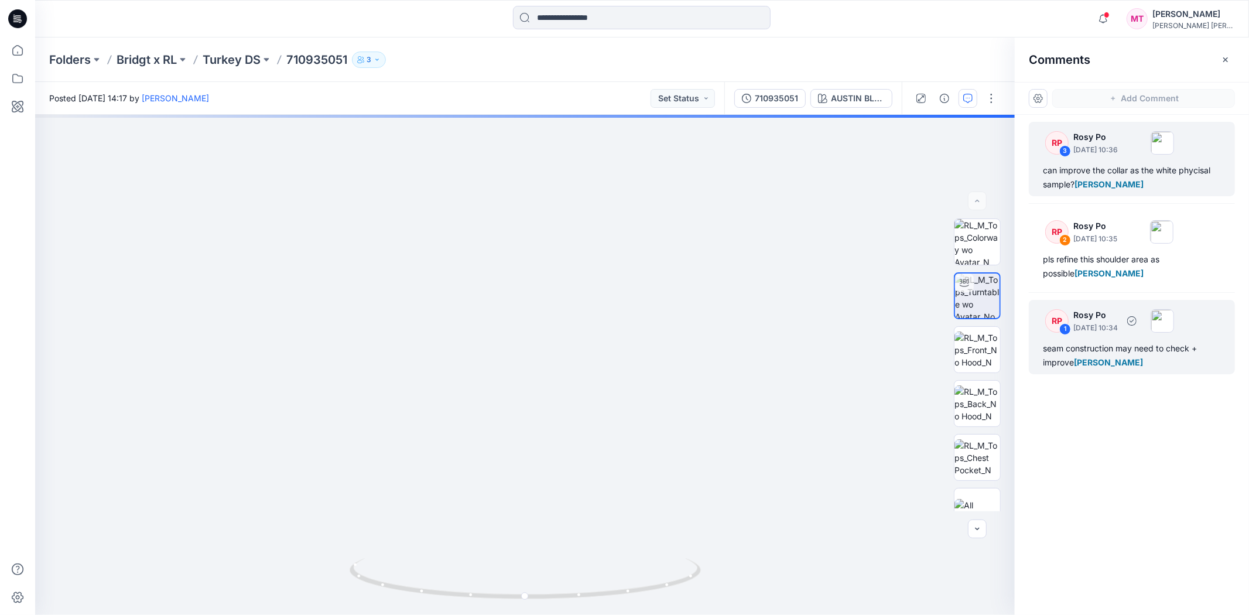
click at [1124, 354] on div "seam construction may need to check + improve Minh Tu" at bounding box center [1132, 355] width 178 height 28
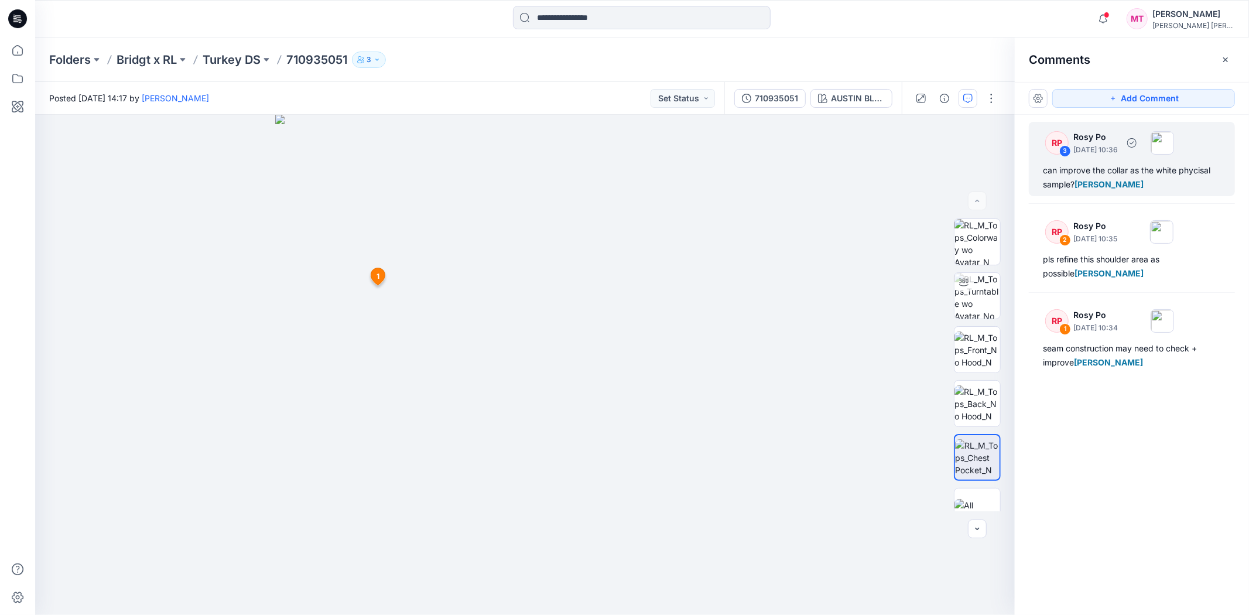
click at [1085, 139] on p "Rosy Po" at bounding box center [1095, 137] width 44 height 14
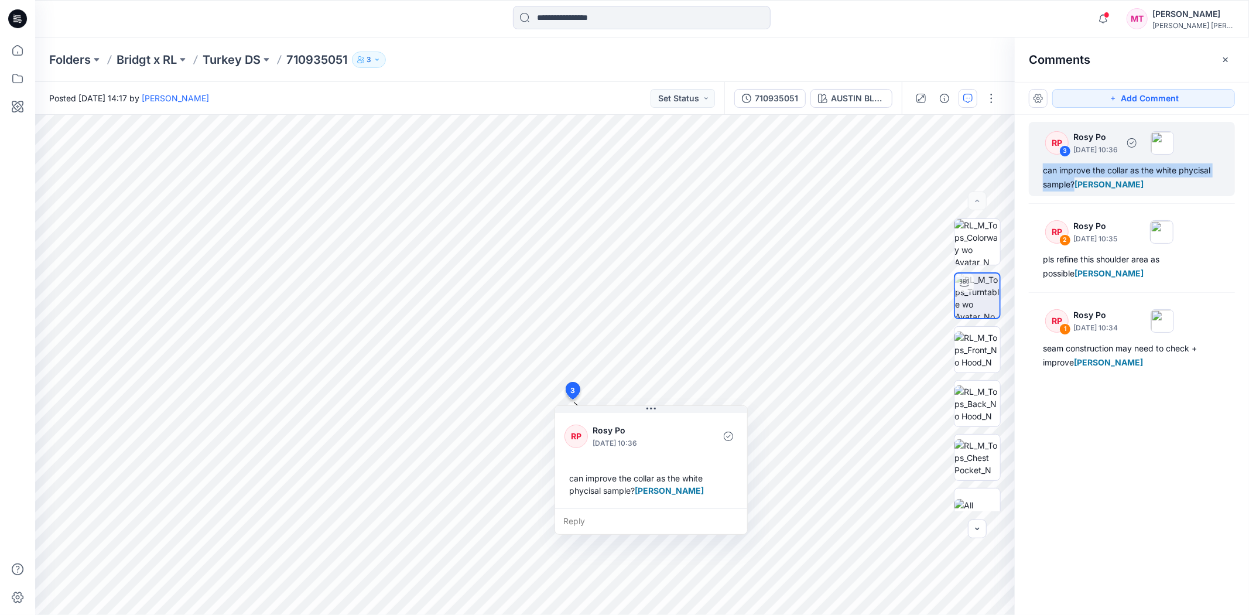
drag, startPoint x: 1040, startPoint y: 171, endPoint x: 1074, endPoint y: 185, distance: 36.8
click at [1074, 185] on div "RP 3 Rosy Po October 14, 2025 10:36 can improve the collar as the white phycisa…" at bounding box center [1132, 159] width 206 height 74
copy div "can improve the collar as the white phycisal sample?"
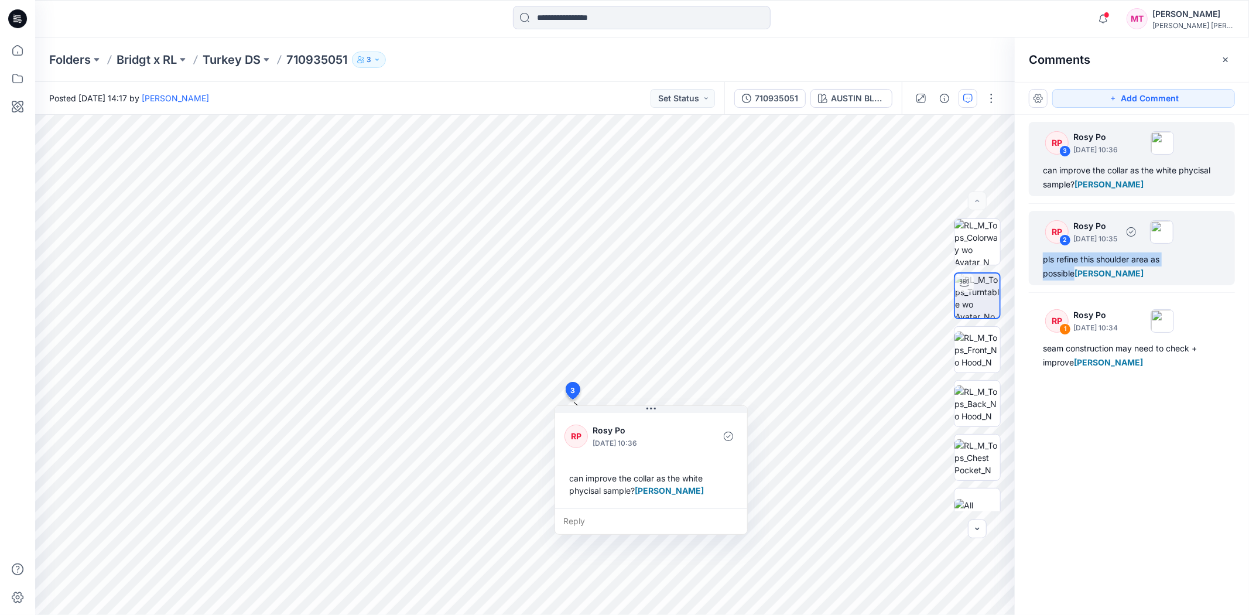
drag, startPoint x: 1038, startPoint y: 259, endPoint x: 1195, endPoint y: 260, distance: 156.9
click at [1124, 260] on div "RP 2 Rosy Po October 14, 2025 10:35 pls refine this shoulder area as possible M…" at bounding box center [1132, 248] width 206 height 74
copy div "pls refine this shoulder area as possible"
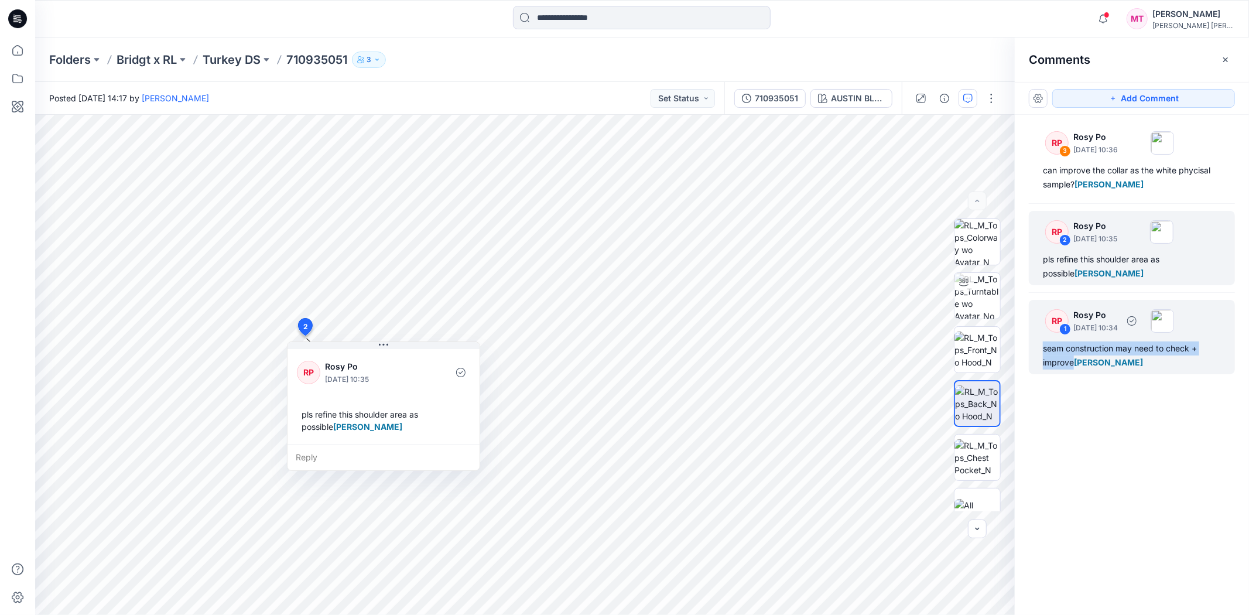
drag, startPoint x: 1039, startPoint y: 351, endPoint x: 1070, endPoint y: 374, distance: 38.2
click at [1072, 373] on div "RP 1 Rosy Po October 14, 2025 10:34 seam construction may need to check + impro…" at bounding box center [1132, 337] width 206 height 74
copy div "seam construction may need to check + improve"
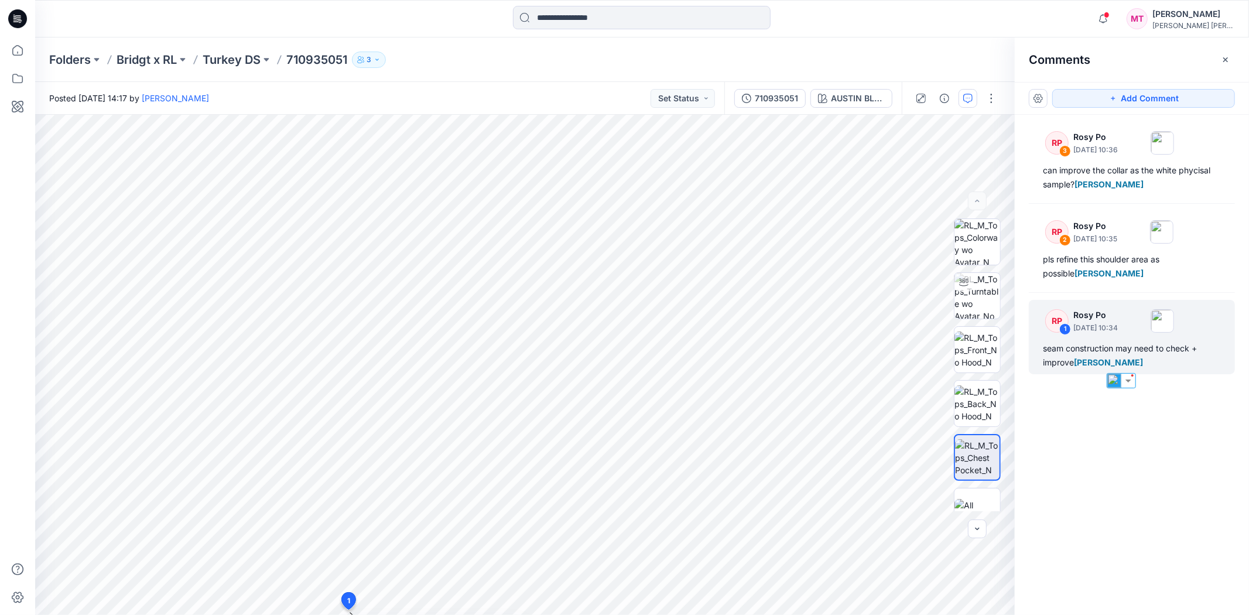
click at [1117, 492] on div "RP 3 Rosy Po October 14, 2025 10:36 can improve the collar as the white phycisa…" at bounding box center [1132, 343] width 234 height 457
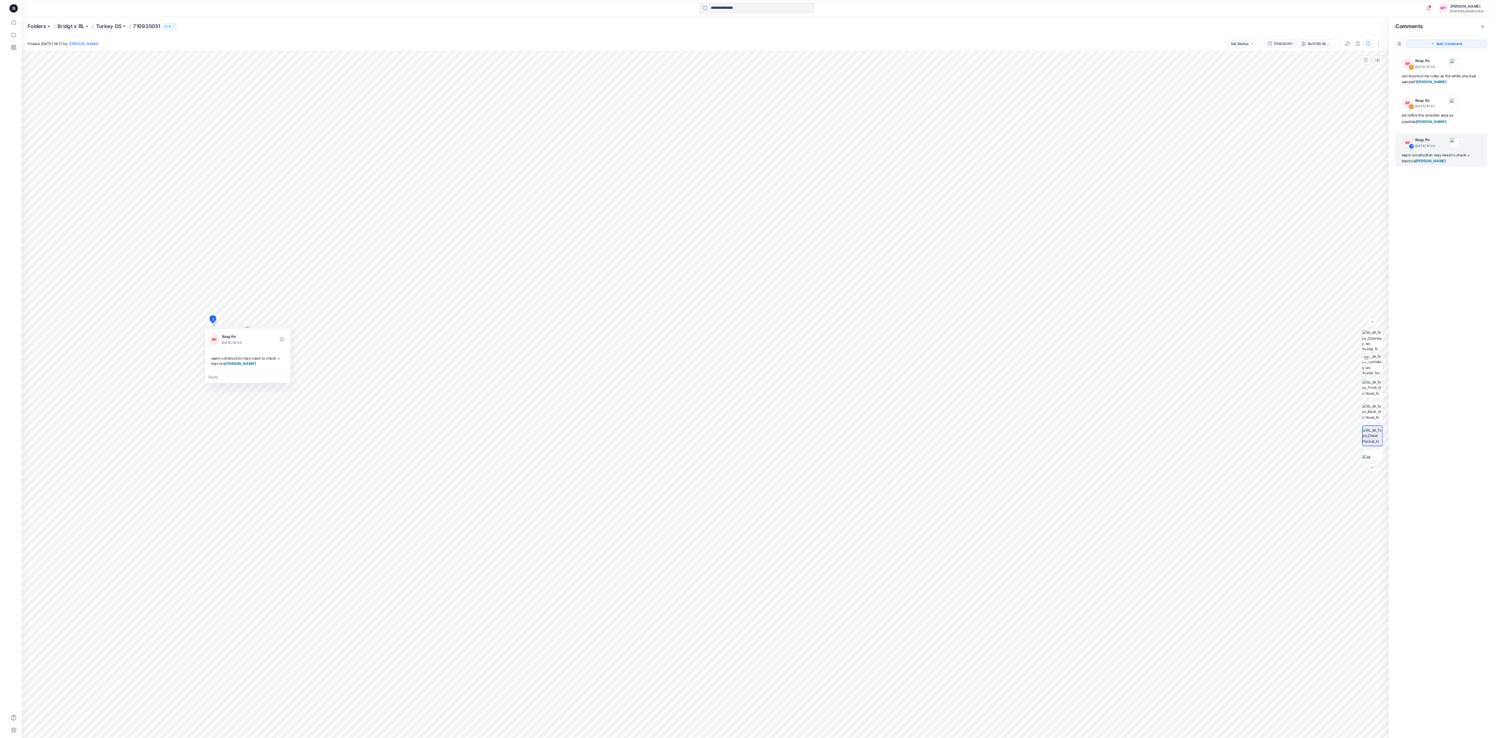
scroll to position [262, 0]
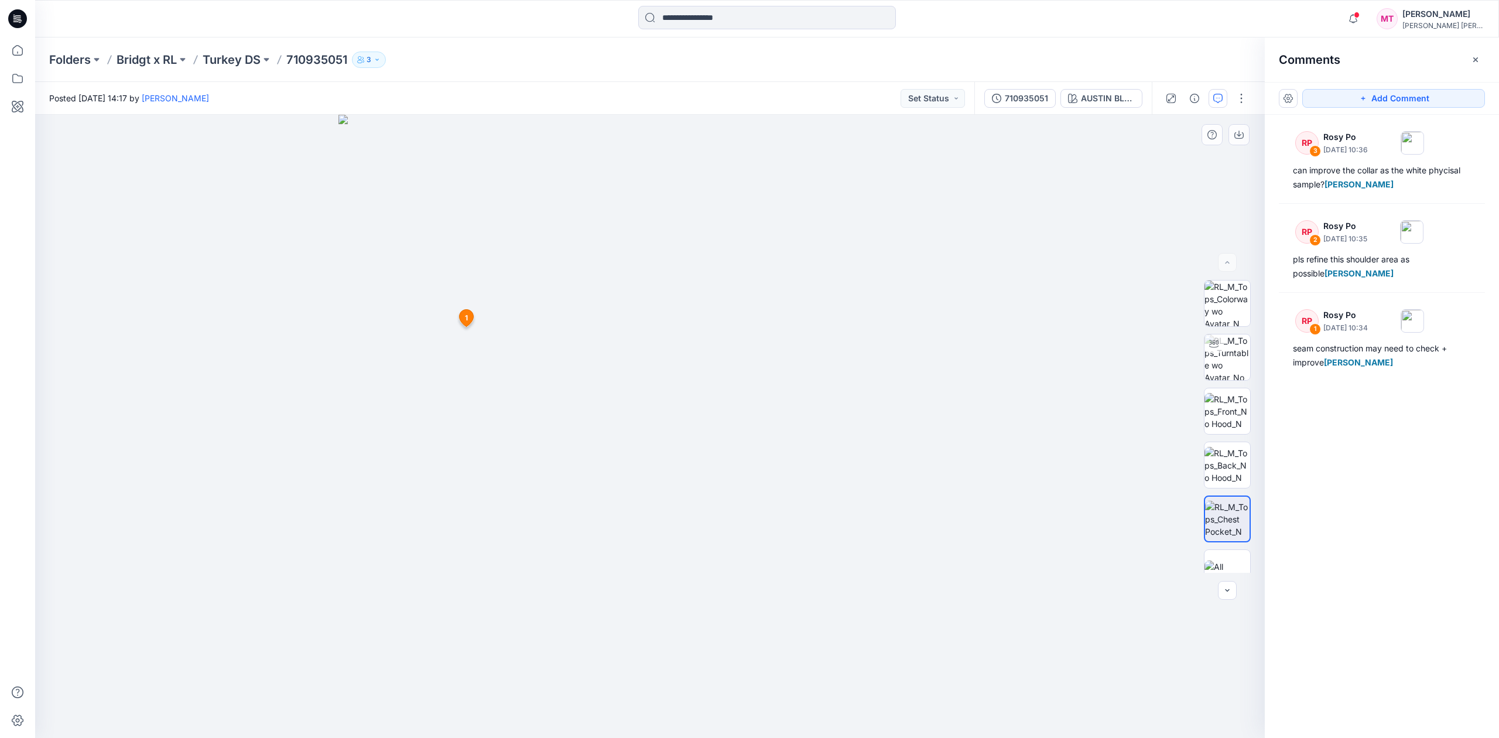
click at [469, 316] on icon at bounding box center [467, 318] width 14 height 17
click at [367, 553] on span "1" at bounding box center [365, 630] width 3 height 11
click at [364, 553] on span "1" at bounding box center [365, 630] width 3 height 11
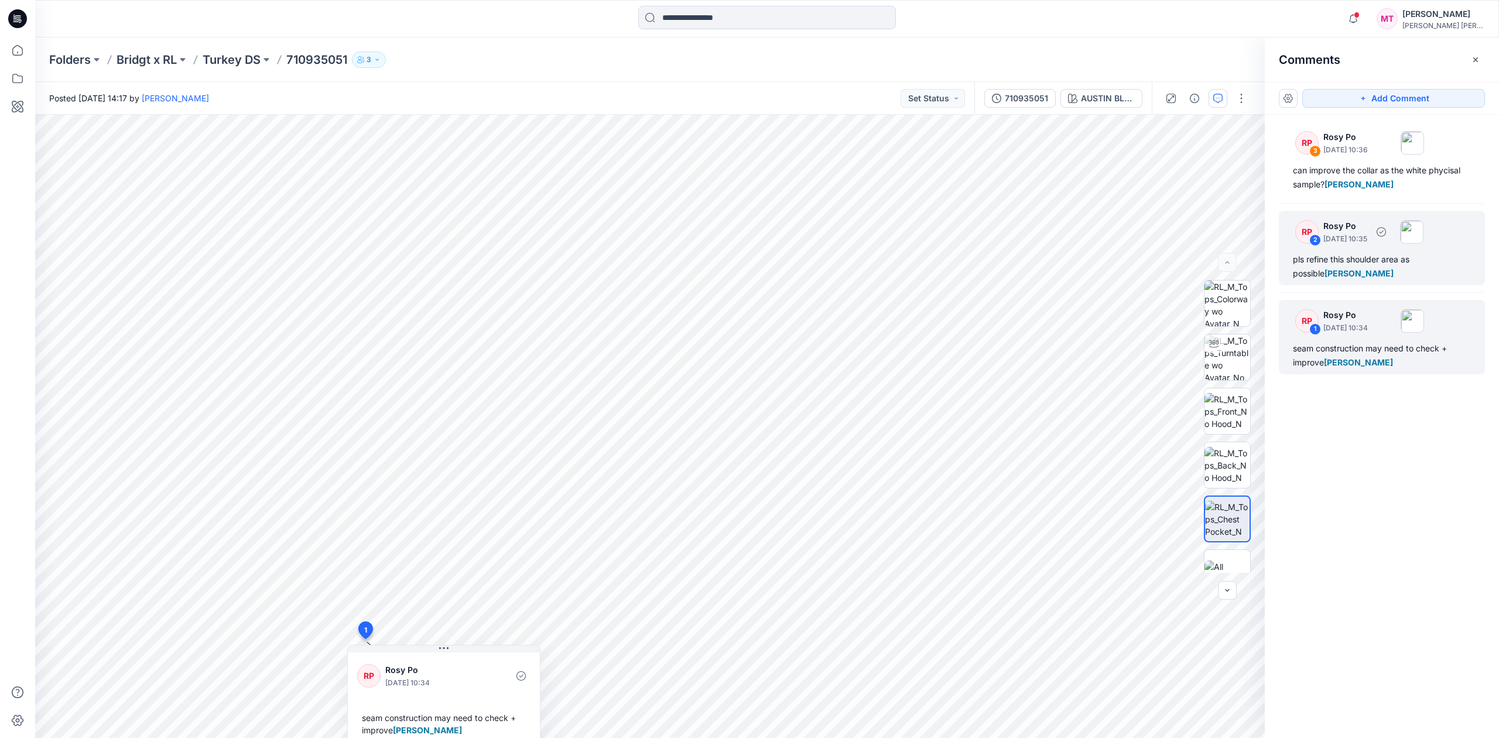
click at [1124, 239] on p "October 14, 2025 10:35" at bounding box center [1345, 239] width 44 height 12
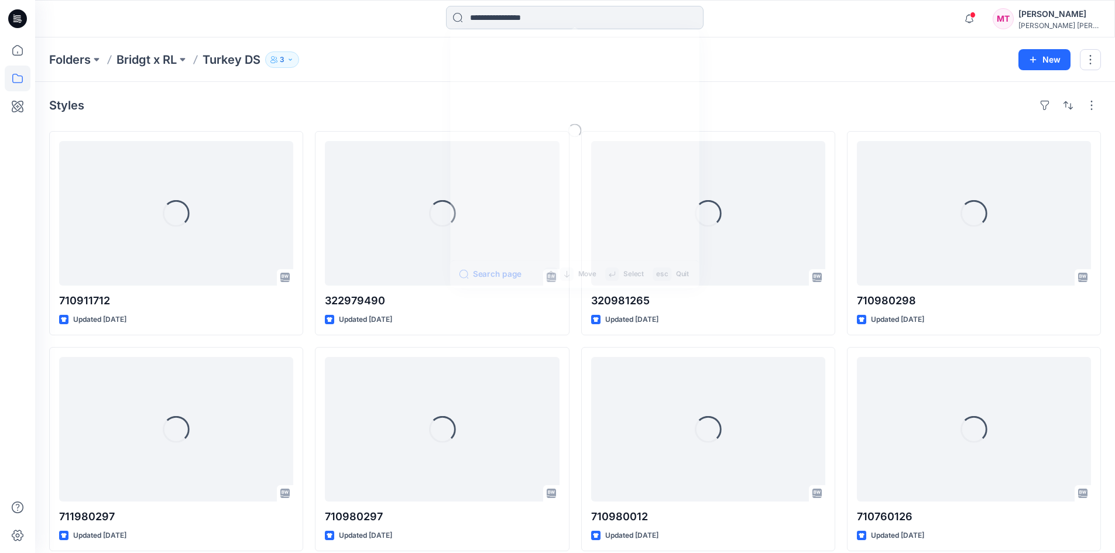
click at [480, 20] on input at bounding box center [575, 17] width 258 height 23
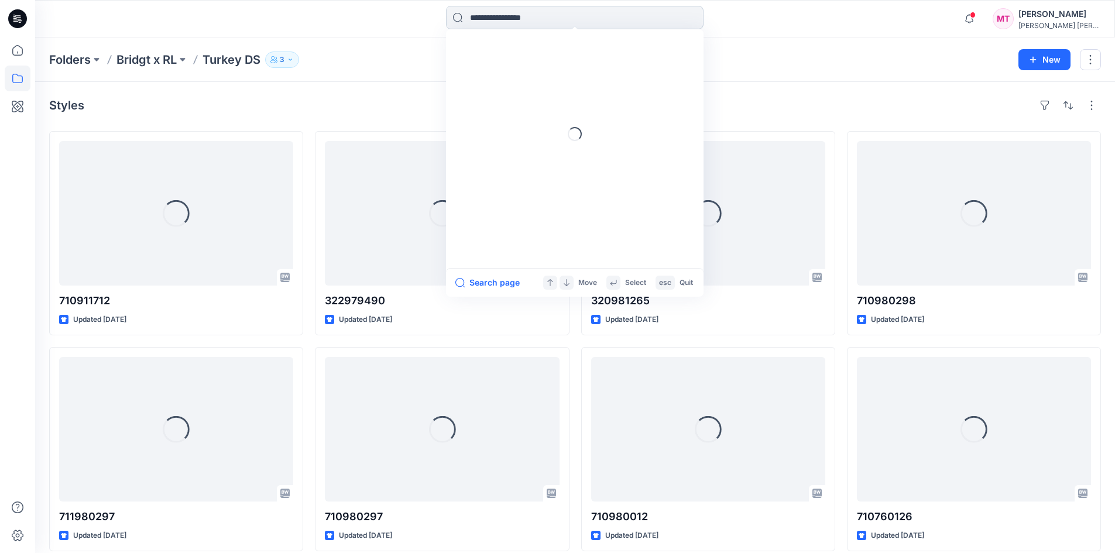
paste input "*********"
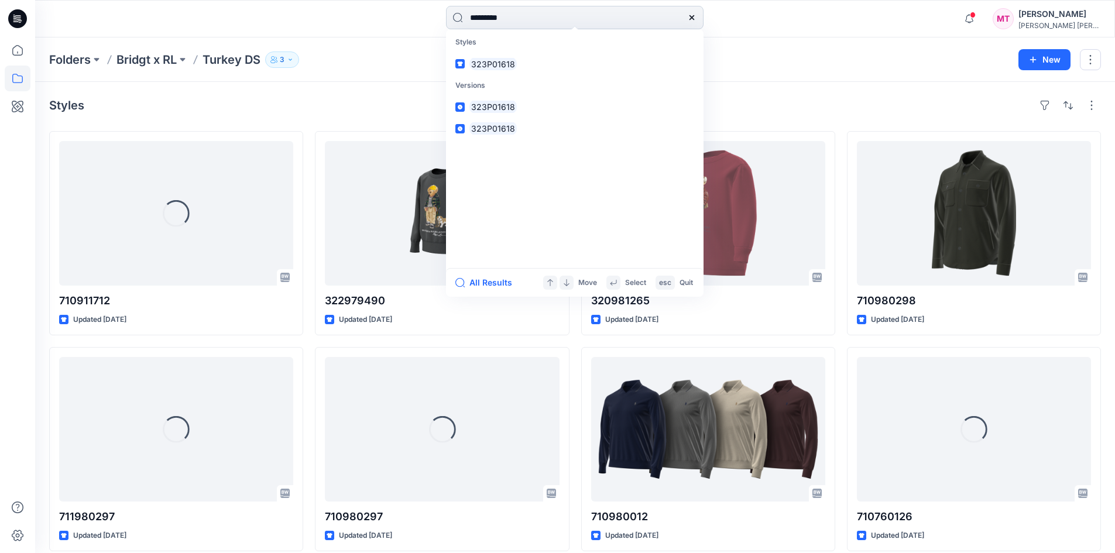
type input "*********"
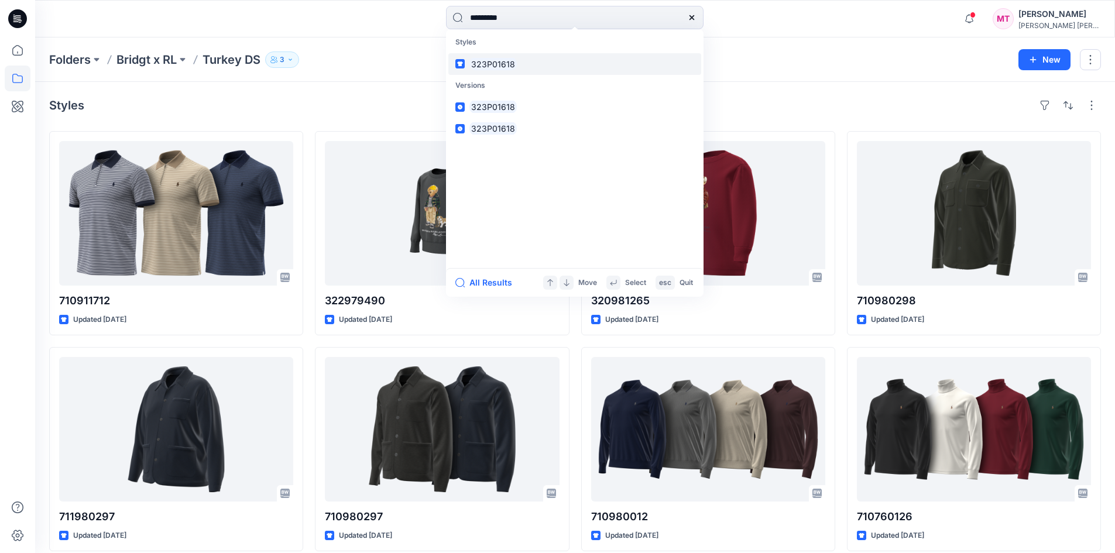
click at [510, 59] on mark "323P01618" at bounding box center [493, 63] width 47 height 13
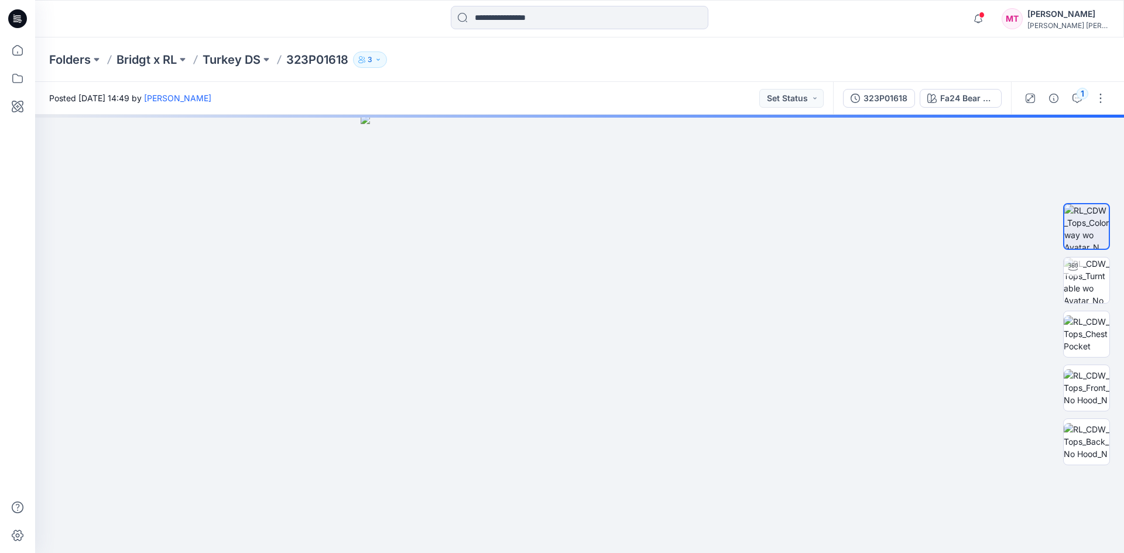
click at [381, 57] on icon "button" at bounding box center [378, 59] width 7 height 7
click at [606, 83] on div "Posted [DATE] 14:49 by [PERSON_NAME] Set Status" at bounding box center [434, 98] width 798 height 32
click at [1074, 100] on icon "button" at bounding box center [1077, 98] width 9 height 9
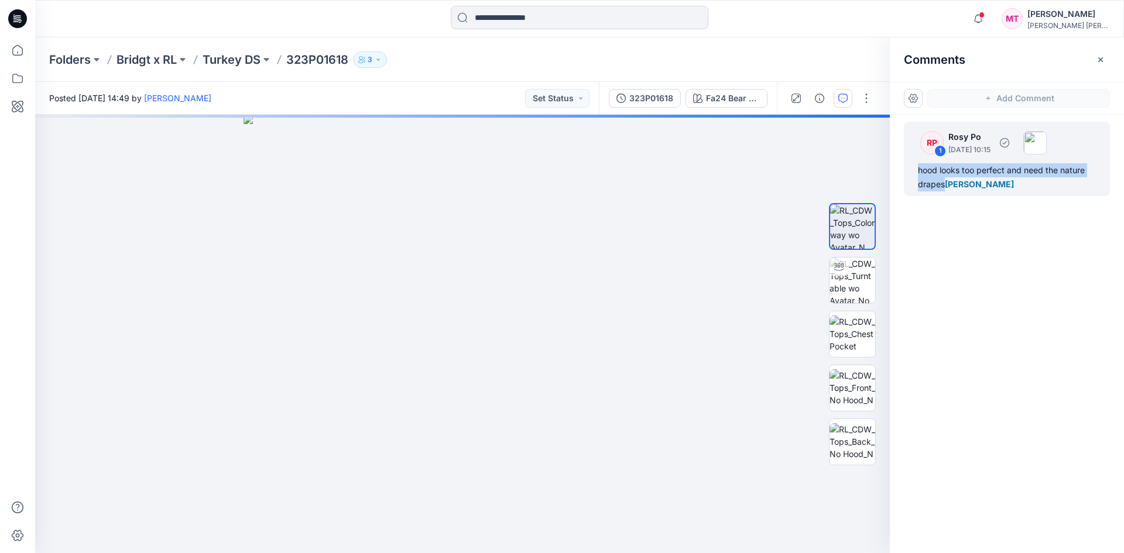
drag, startPoint x: 915, startPoint y: 171, endPoint x: 946, endPoint y: 191, distance: 37.2
click at [946, 191] on div "RP 1 Rosy Po [DATE] 10:15 hood looks too perfect and need the nature drapes Min…" at bounding box center [1007, 159] width 206 height 74
copy div "hood looks too perfect and need the nature drapes"
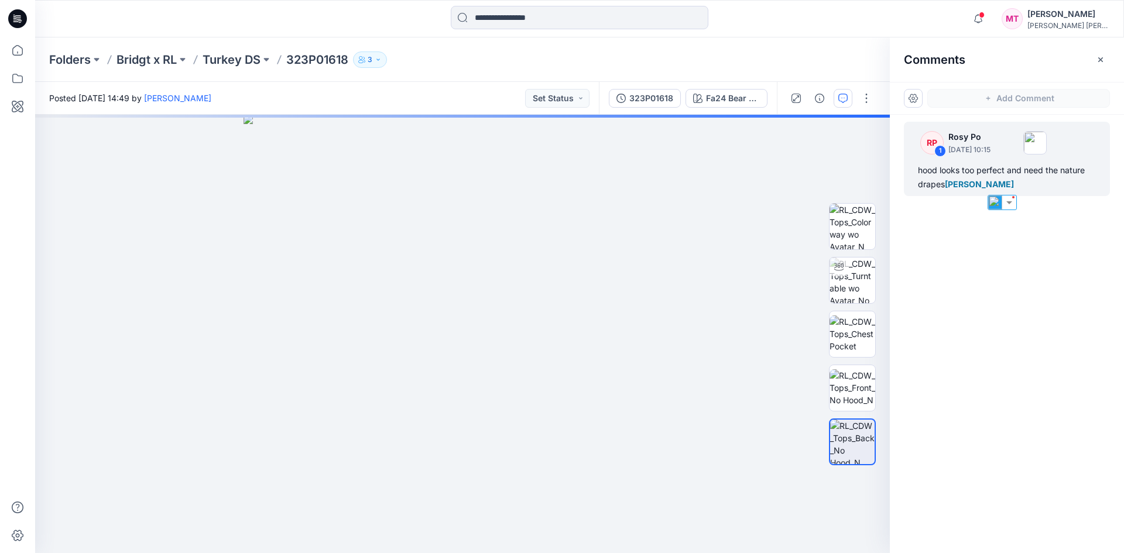
click at [995, 358] on div "RP 1 Rosy Po [DATE] 10:15 hood looks too perfect and need the nature drapes Min…" at bounding box center [1007, 312] width 234 height 395
click at [855, 222] on img at bounding box center [853, 227] width 46 height 46
click at [994, 162] on div "RP 1 Rosy Po [DATE] 10:15 hood looks too perfect and need the nature drapes Min…" at bounding box center [1007, 159] width 206 height 74
click at [1007, 170] on div "hood looks too perfect and need the nature drapes [PERSON_NAME]" at bounding box center [1007, 177] width 178 height 28
click at [930, 179] on div "hood looks too perfect and need the nature drapes [PERSON_NAME]" at bounding box center [1007, 177] width 178 height 28
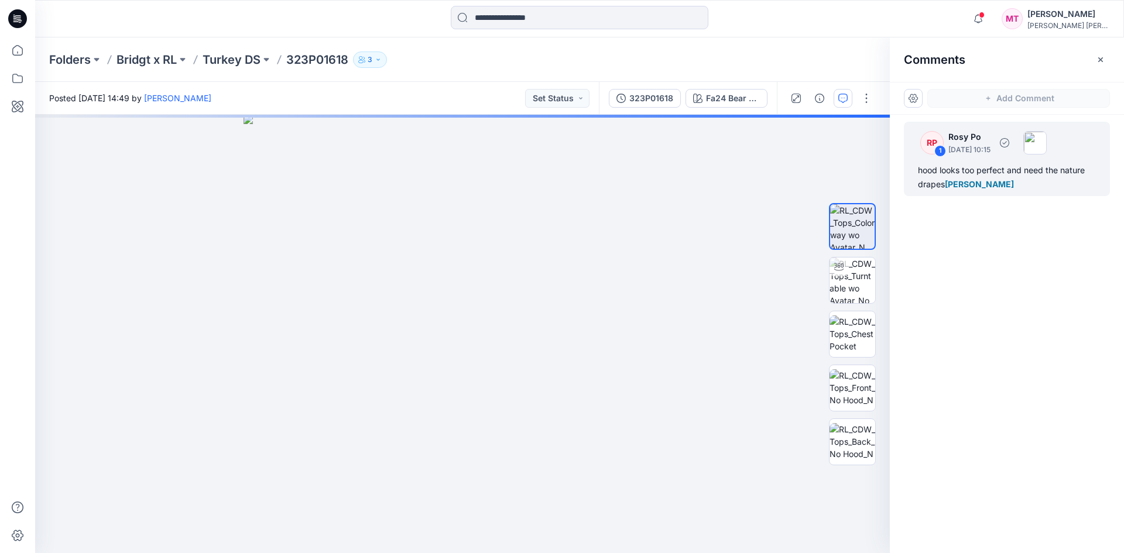
click at [933, 133] on div "RP" at bounding box center [931, 142] width 23 height 23
click at [842, 98] on icon "button" at bounding box center [842, 98] width 9 height 9
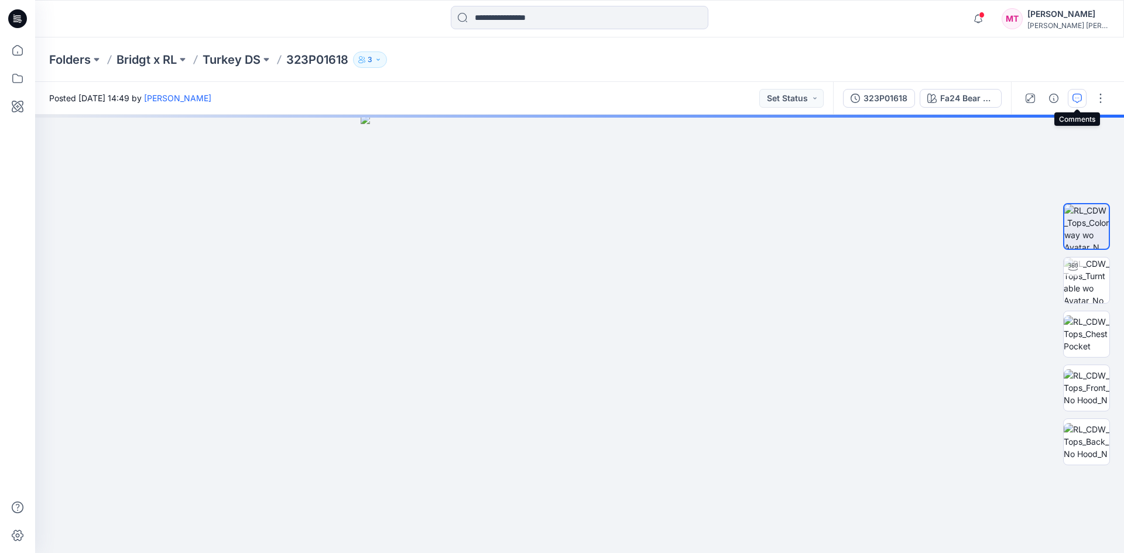
click at [1079, 97] on icon "button" at bounding box center [1077, 98] width 9 height 9
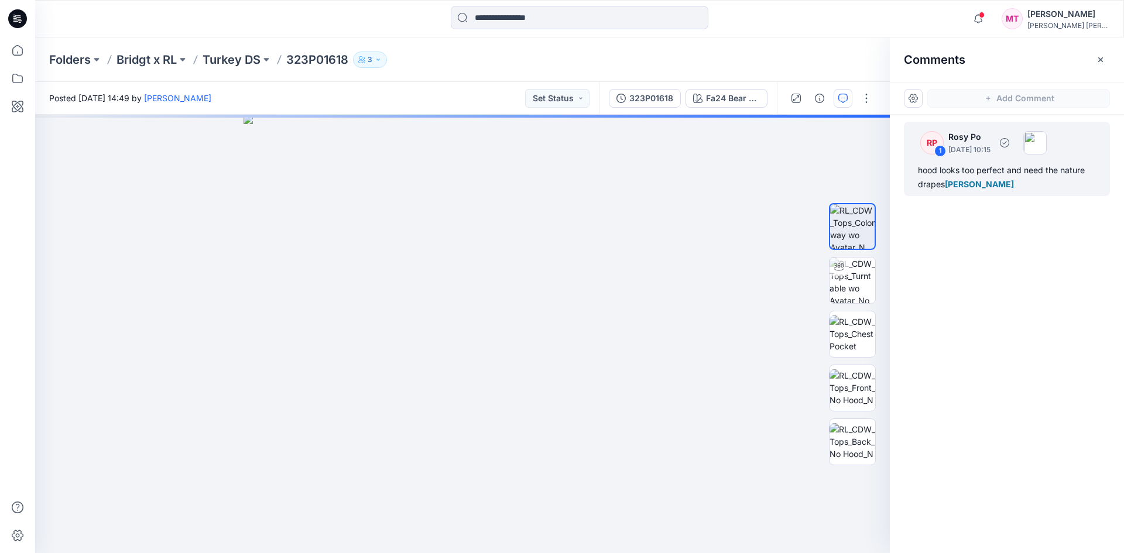
click at [974, 190] on div "hood looks too perfect and need the nature drapes [PERSON_NAME]" at bounding box center [1007, 177] width 178 height 28
click at [1047, 139] on img at bounding box center [1034, 142] width 23 height 23
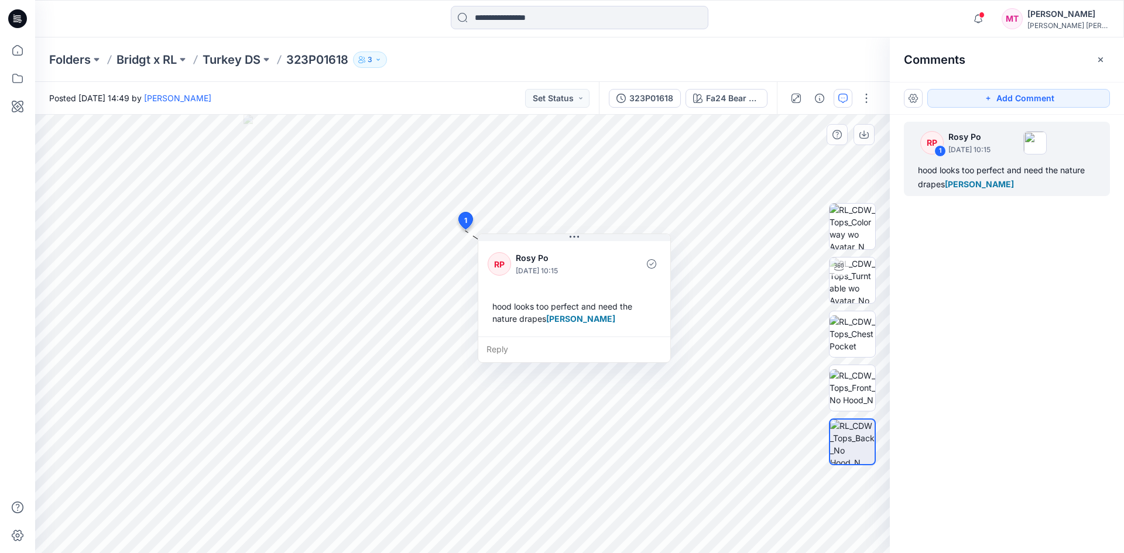
drag, startPoint x: 482, startPoint y: 245, endPoint x: 519, endPoint y: 243, distance: 36.9
click at [519, 243] on div "RP Rosy Po [DATE] 10:15 hood looks too perfect and need the nature drapes [PERS…" at bounding box center [574, 288] width 192 height 98
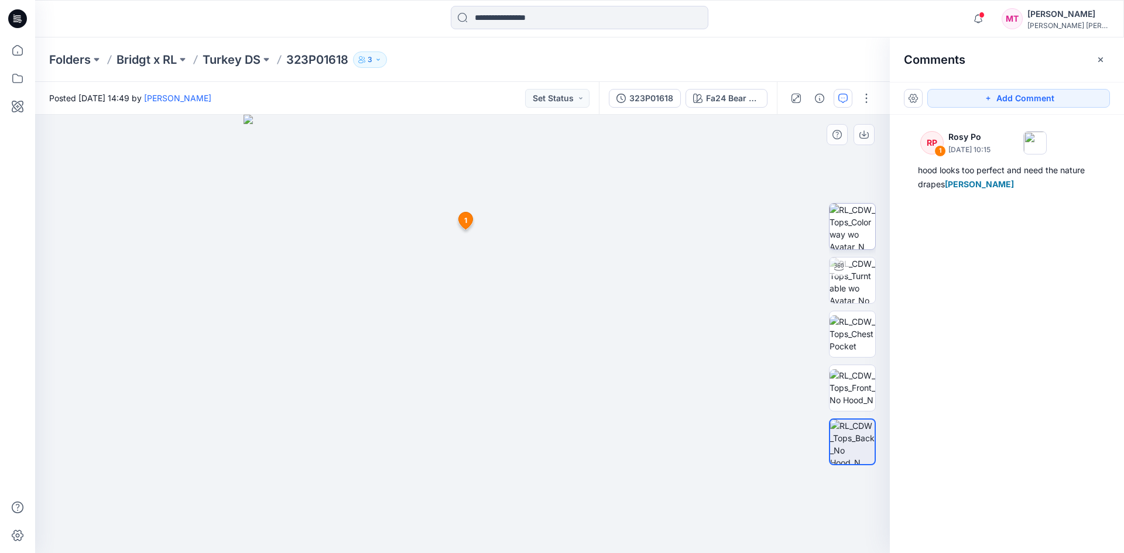
click at [449, 222] on img at bounding box center [463, 334] width 439 height 439
click at [465, 220] on span "1" at bounding box center [465, 220] width 3 height 11
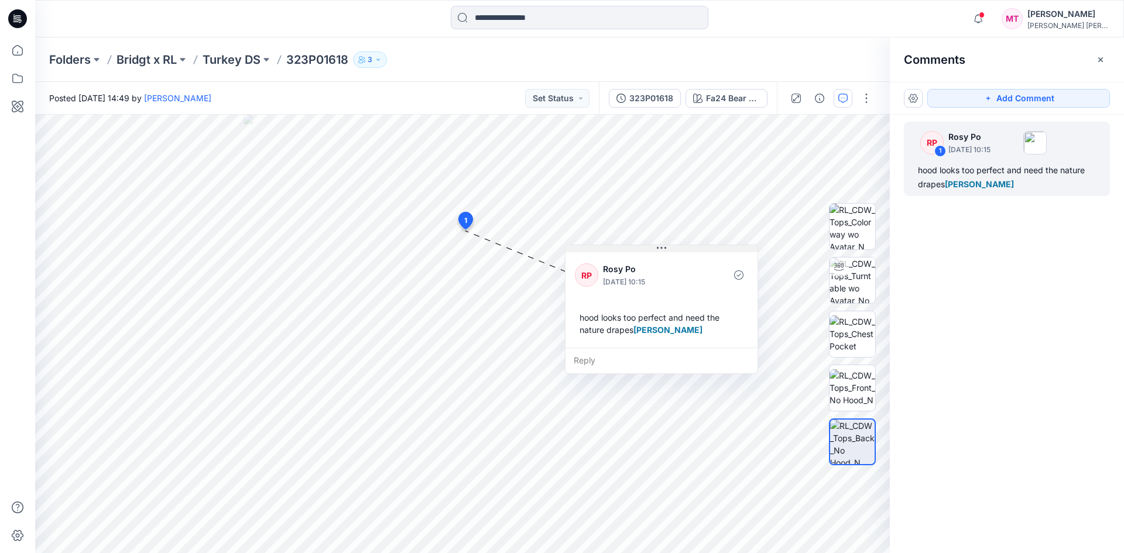
drag, startPoint x: 566, startPoint y: 241, endPoint x: 689, endPoint y: 250, distance: 123.3
click at [689, 250] on button at bounding box center [662, 248] width 192 height 7
drag, startPoint x: 289, startPoint y: 70, endPoint x: 351, endPoint y: 72, distance: 62.1
click at [351, 72] on div "Folders Bridgt x RL Turkey DS 323P01618 3 Folder Access Members Only Rosy Po Mo…" at bounding box center [579, 59] width 1089 height 44
copy p "323P01618"
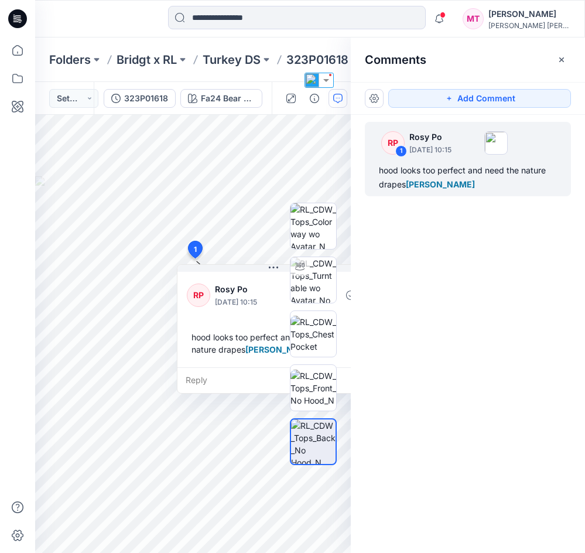
click at [451, 327] on div "RP 1 Rosy Po [DATE] 10:15 hood looks too perfect and need the nature drapes Min…" at bounding box center [468, 312] width 234 height 395
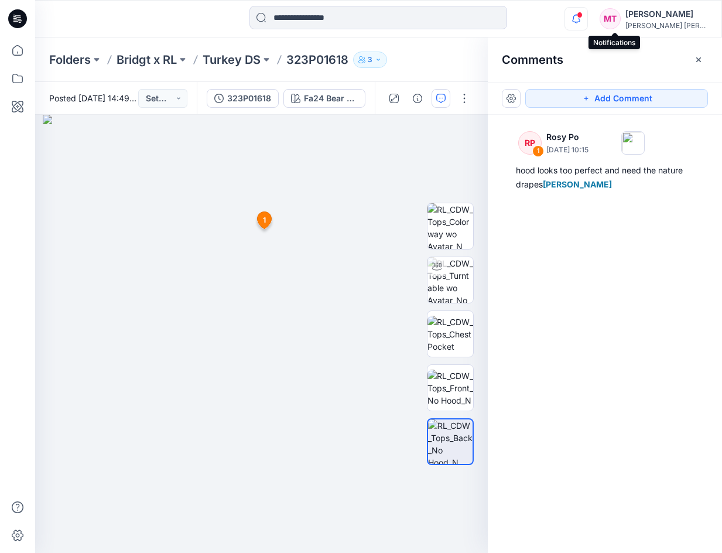
click at [587, 21] on icon "button" at bounding box center [576, 18] width 22 height 23
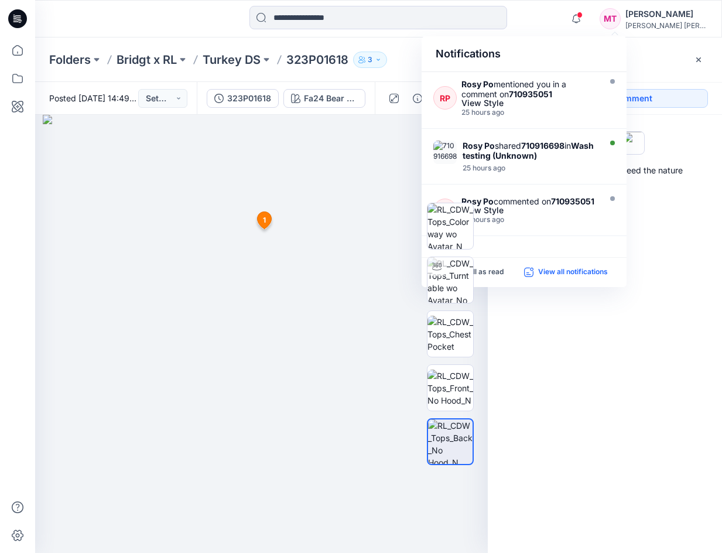
click at [560, 270] on p "View all notifications" at bounding box center [573, 272] width 70 height 11
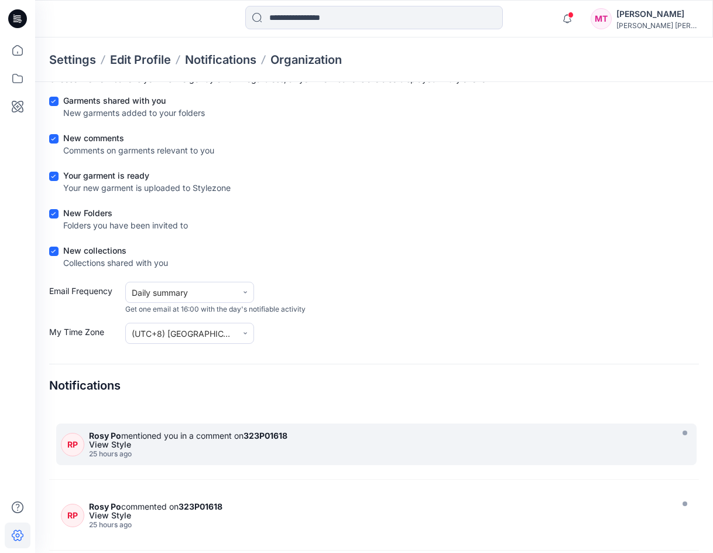
scroll to position [1171, 0]
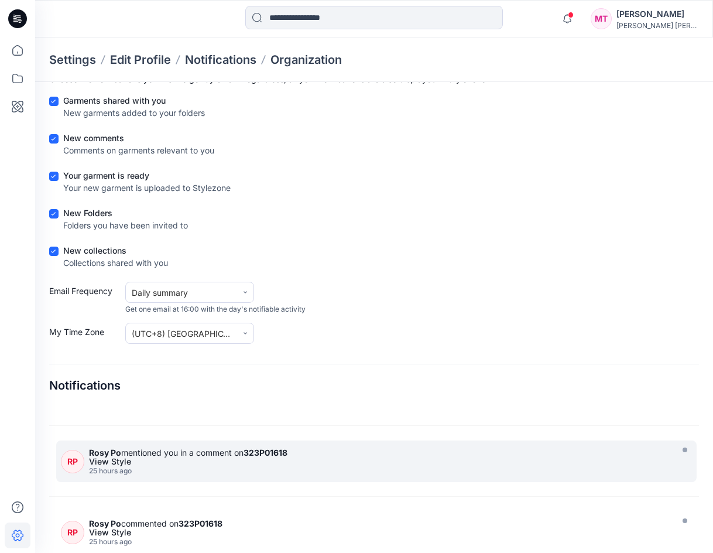
click at [258, 456] on strong "323P01618" at bounding box center [266, 452] width 44 height 10
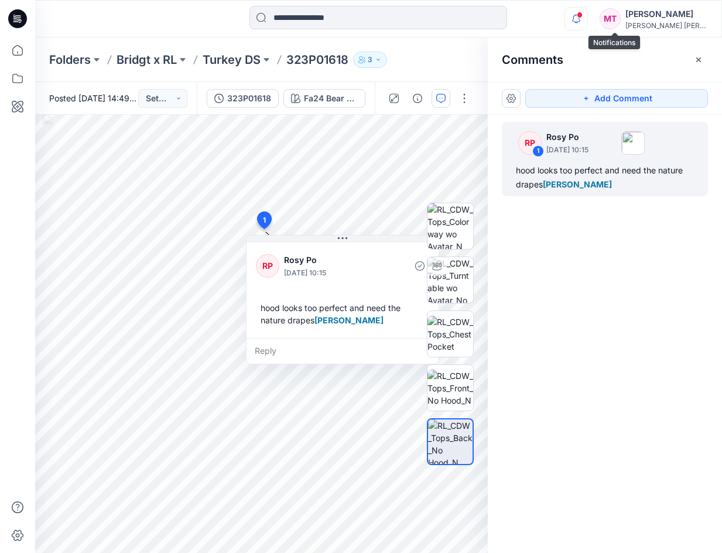
click at [587, 13] on icon "button" at bounding box center [576, 18] width 22 height 23
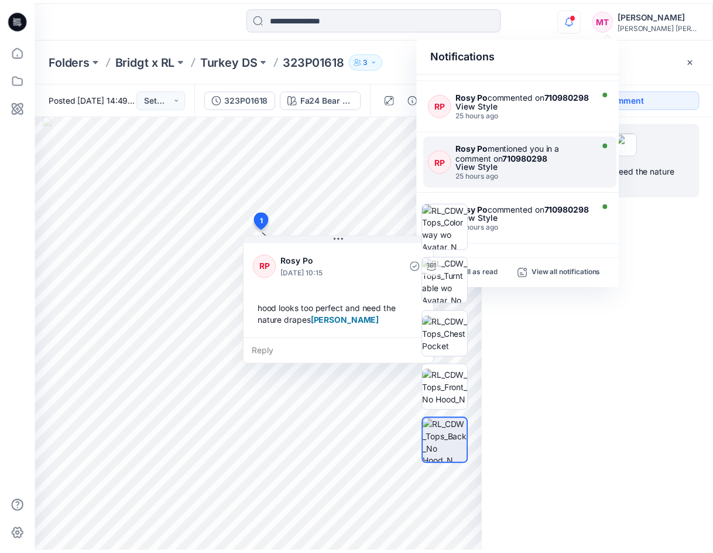
scroll to position [433, 0]
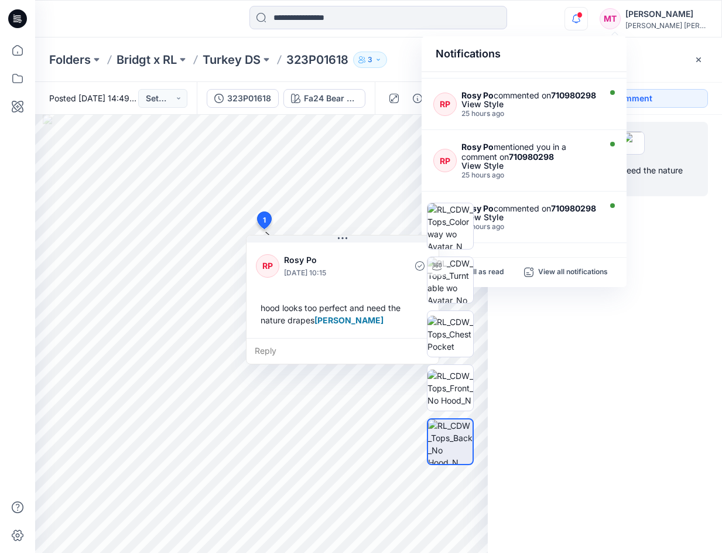
click at [592, 263] on div "Mark all as read View all notifications" at bounding box center [524, 272] width 205 height 29
click at [571, 272] on p "View all notifications" at bounding box center [573, 272] width 70 height 11
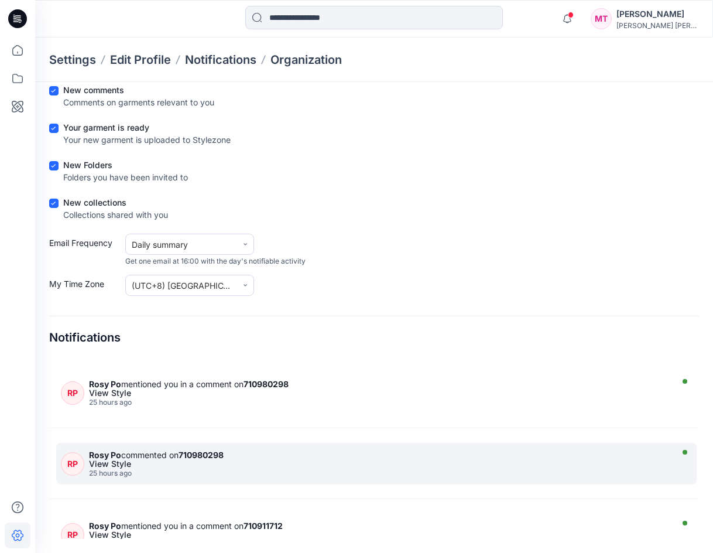
scroll to position [703, 0]
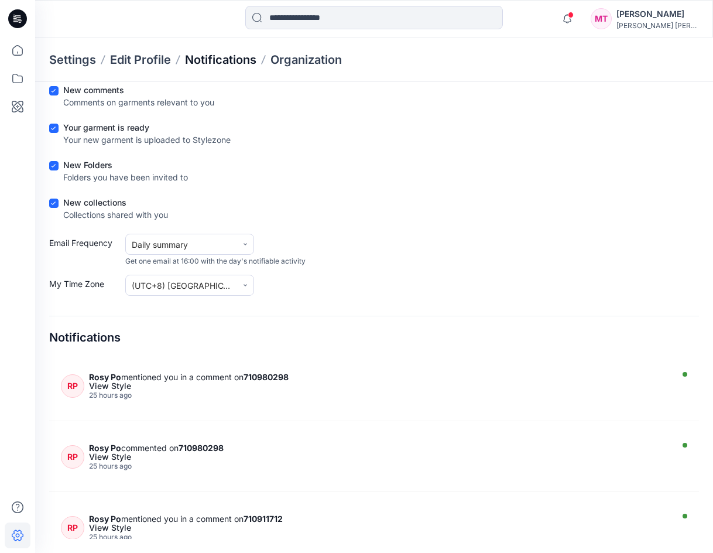
click at [204, 56] on p "Notifications" at bounding box center [220, 60] width 71 height 16
click at [230, 61] on p "Notifications" at bounding box center [220, 60] width 71 height 16
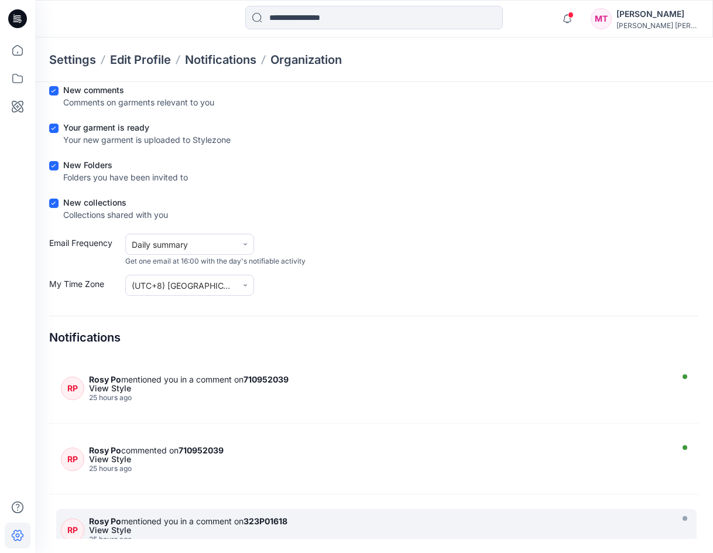
scroll to position [1054, 0]
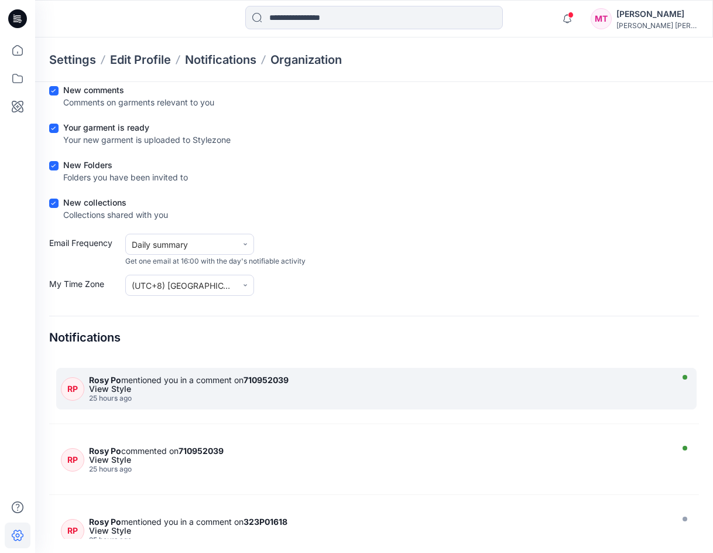
click at [214, 389] on div "View Style" at bounding box center [379, 389] width 580 height 8
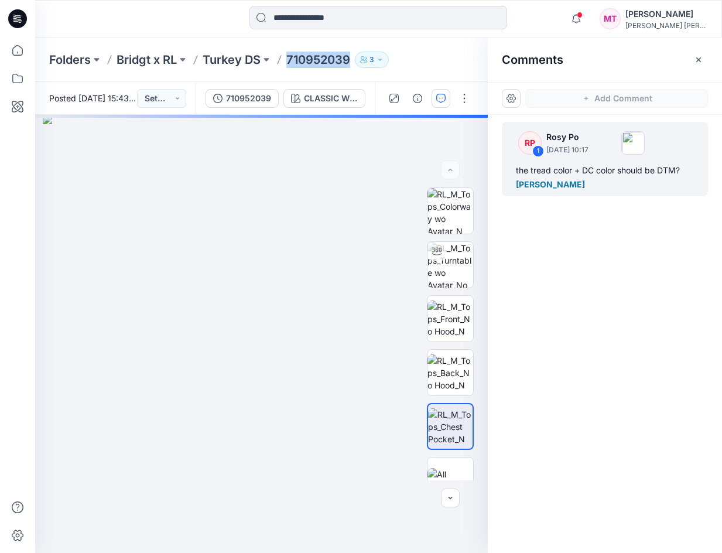
drag, startPoint x: 286, startPoint y: 61, endPoint x: 354, endPoint y: 70, distance: 67.8
click at [354, 70] on div "Folders Bridgt x RL Turkey DS 710952039 3" at bounding box center [378, 59] width 687 height 44
copy div "710952039 3"
click at [604, 166] on div "the tread color + DC color should be DTM? [PERSON_NAME]" at bounding box center [605, 177] width 178 height 28
click at [588, 169] on div "the tread color + DC color should be DTM? [PERSON_NAME]" at bounding box center [605, 177] width 178 height 28
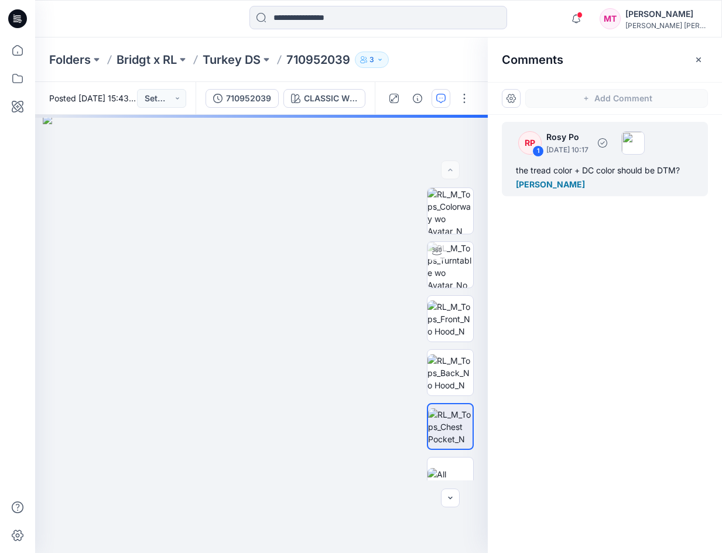
click at [645, 135] on img at bounding box center [632, 142] width 23 height 23
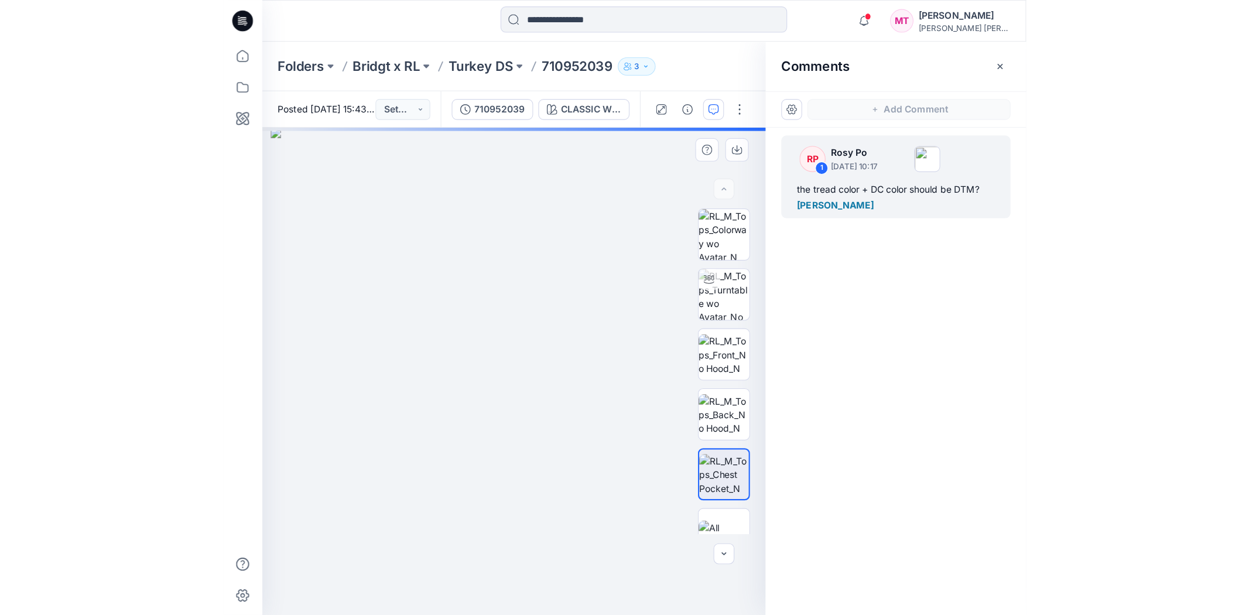
scroll to position [430, 0]
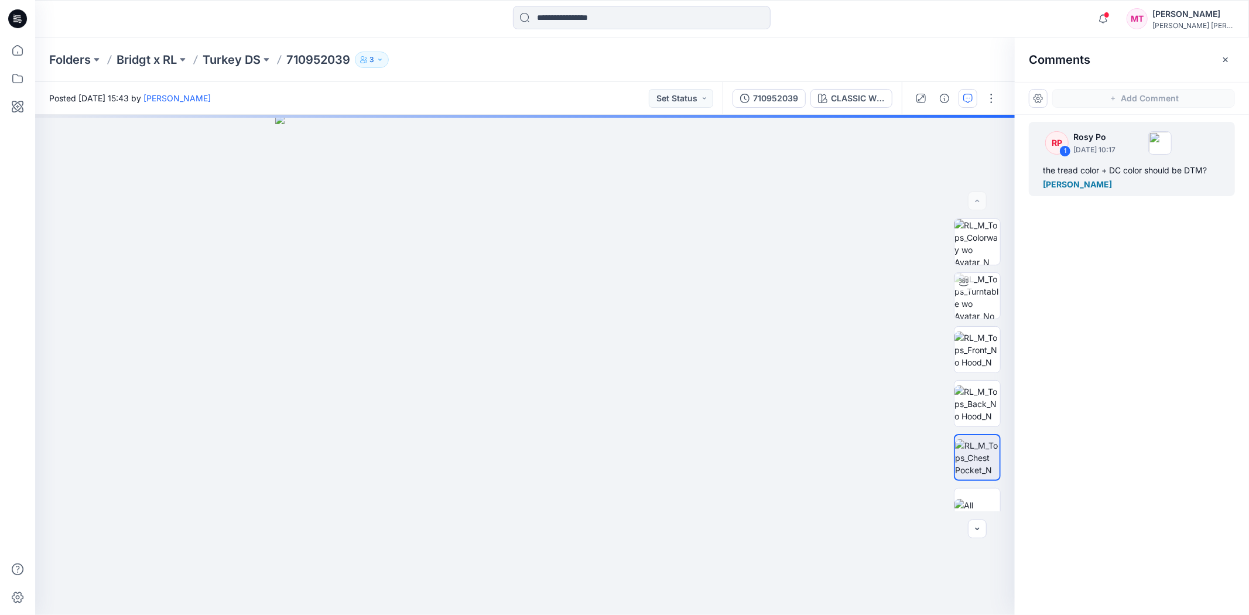
click at [1124, 229] on div "RP 1 Rosy Po [DATE] 10:17 the tread color + DC color should be DTM? [PERSON_NAM…" at bounding box center [1132, 343] width 234 height 457
click at [1124, 169] on div "the tread color + DC color should be DTM? [PERSON_NAME]" at bounding box center [1132, 177] width 178 height 28
click at [1108, 297] on div "RP 1 Rosy Po [DATE] 10:17 the tread color + DC color should be DTM? [PERSON_NAM…" at bounding box center [1132, 343] width 234 height 457
click at [1098, 180] on div "the tread color + DC color should be DTM? [PERSON_NAME]" at bounding box center [1132, 177] width 178 height 28
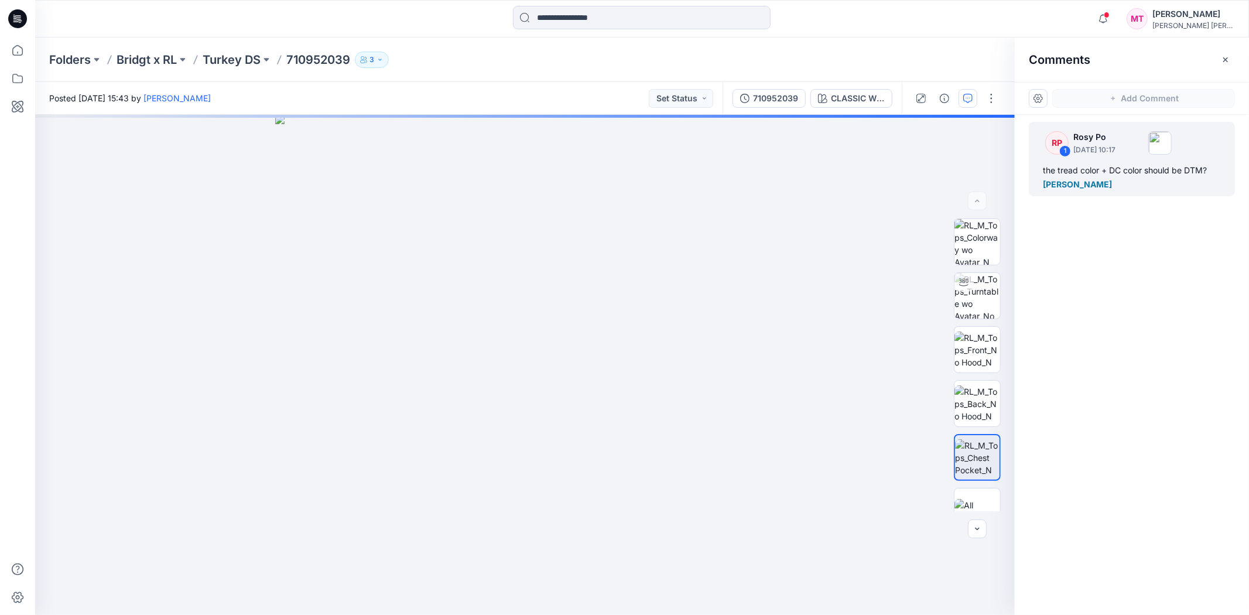
drag, startPoint x: 1121, startPoint y: 412, endPoint x: 1115, endPoint y: 390, distance: 22.4
click at [1117, 395] on div "RP 1 Rosy Po [DATE] 10:17 the tread color + DC color should be DTM? [PERSON_NAM…" at bounding box center [1132, 343] width 234 height 457
click at [981, 245] on img at bounding box center [977, 242] width 46 height 46
click at [1108, 172] on div "the tread color + DC color should be DTM? [PERSON_NAME]" at bounding box center [1132, 177] width 178 height 28
click at [1087, 138] on p "Rosy Po" at bounding box center [1094, 137] width 42 height 14
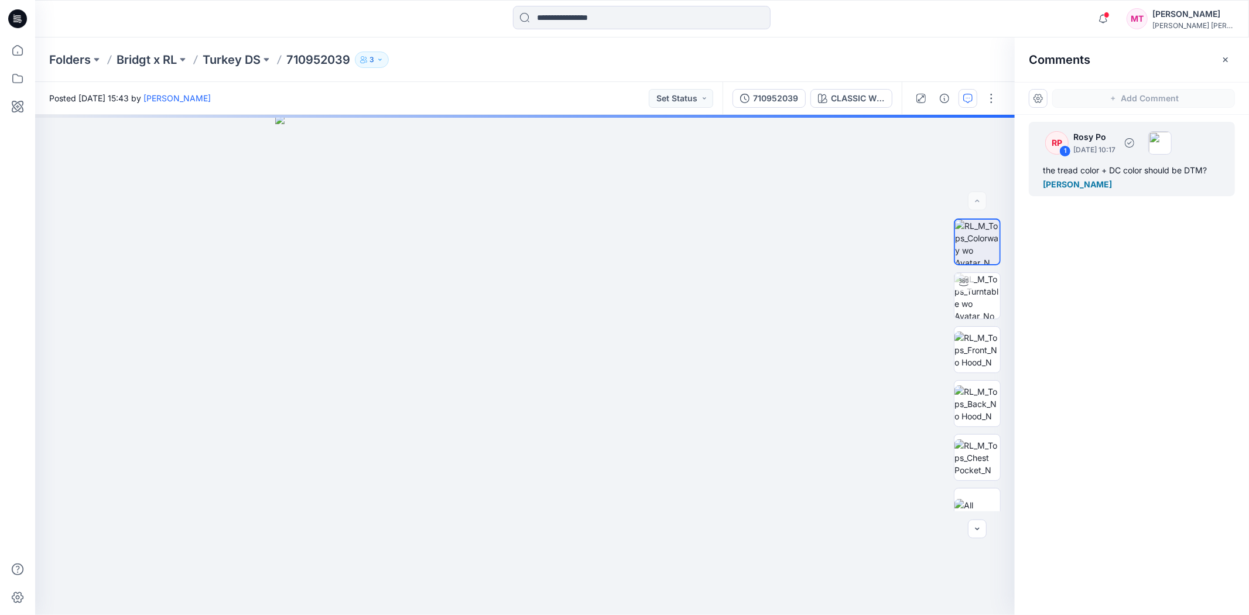
click at [1085, 169] on div "the tread color + DC color should be DTM? [PERSON_NAME]" at bounding box center [1132, 177] width 178 height 28
click at [1124, 165] on div "the tread color + DC color should be DTM? [PERSON_NAME]" at bounding box center [1132, 177] width 178 height 28
click at [1124, 168] on div "the tread color + DC color should be DTM? [PERSON_NAME]" at bounding box center [1132, 177] width 178 height 28
click at [1118, 196] on div "RP 1 Rosy Po [DATE] 10:17 the tread color + DC color should be DTM? [PERSON_NAM…" at bounding box center [1132, 343] width 234 height 457
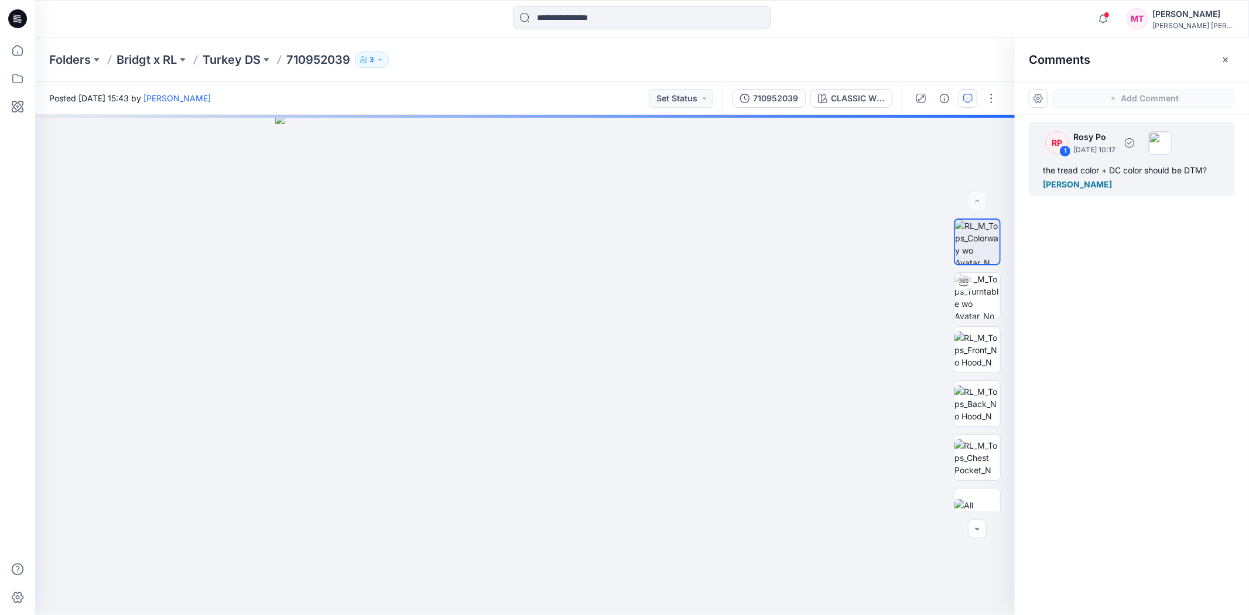
click at [1085, 131] on p "Rosy Po" at bounding box center [1094, 137] width 42 height 14
drag, startPoint x: 1146, startPoint y: 266, endPoint x: 1122, endPoint y: 266, distance: 24.0
click at [1122, 266] on div "RP 1 Rosy Po [DATE] 10:17 the tread color + DC color should be DTM? [PERSON_NAM…" at bounding box center [1132, 343] width 234 height 457
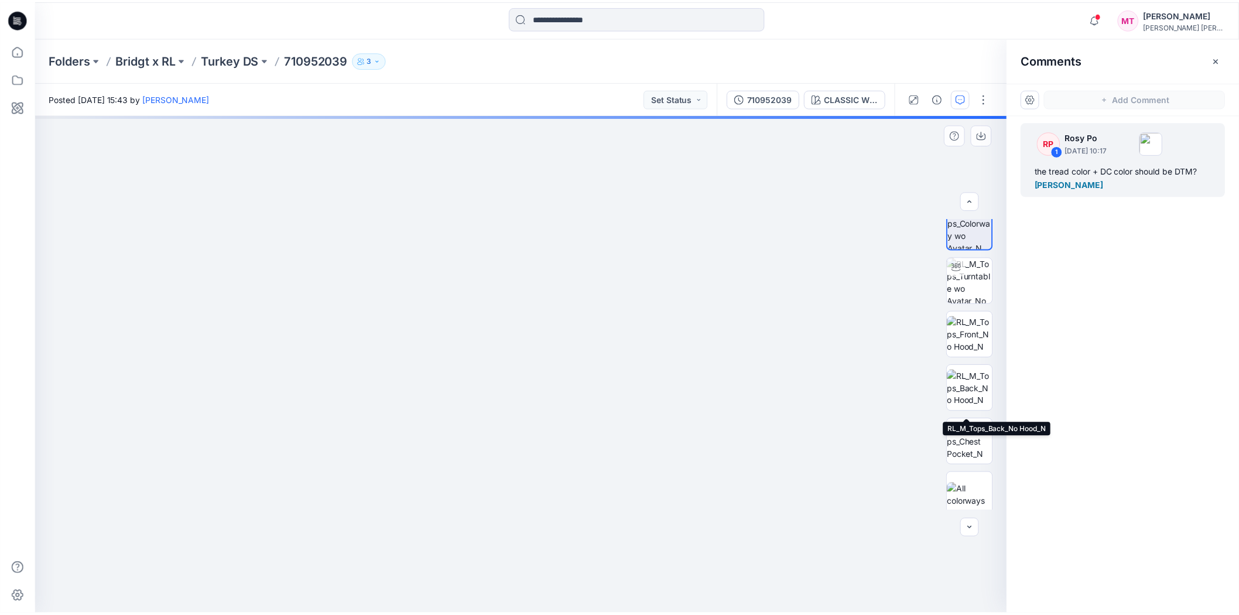
scroll to position [23, 0]
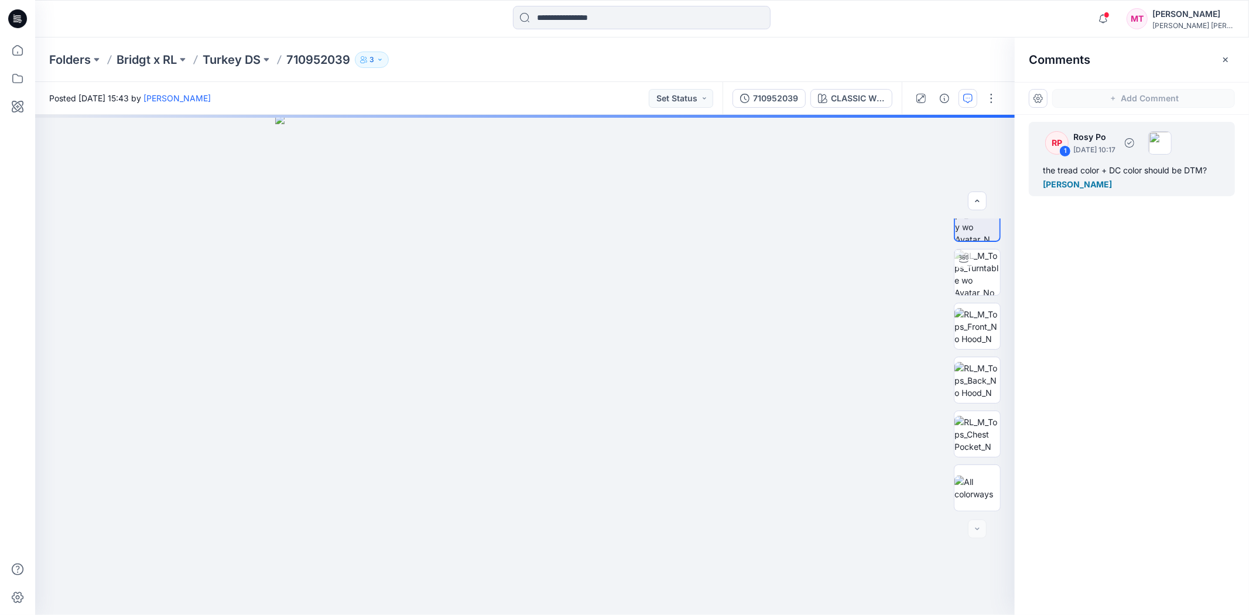
click at [1124, 160] on div "RP 1 Rosy Po [DATE] 10:17 the tread color + DC color should be DTM? [PERSON_NAM…" at bounding box center [1132, 159] width 206 height 74
click at [974, 431] on img at bounding box center [977, 434] width 46 height 37
click at [973, 528] on div at bounding box center [977, 528] width 19 height 19
click at [977, 489] on img at bounding box center [977, 487] width 46 height 25
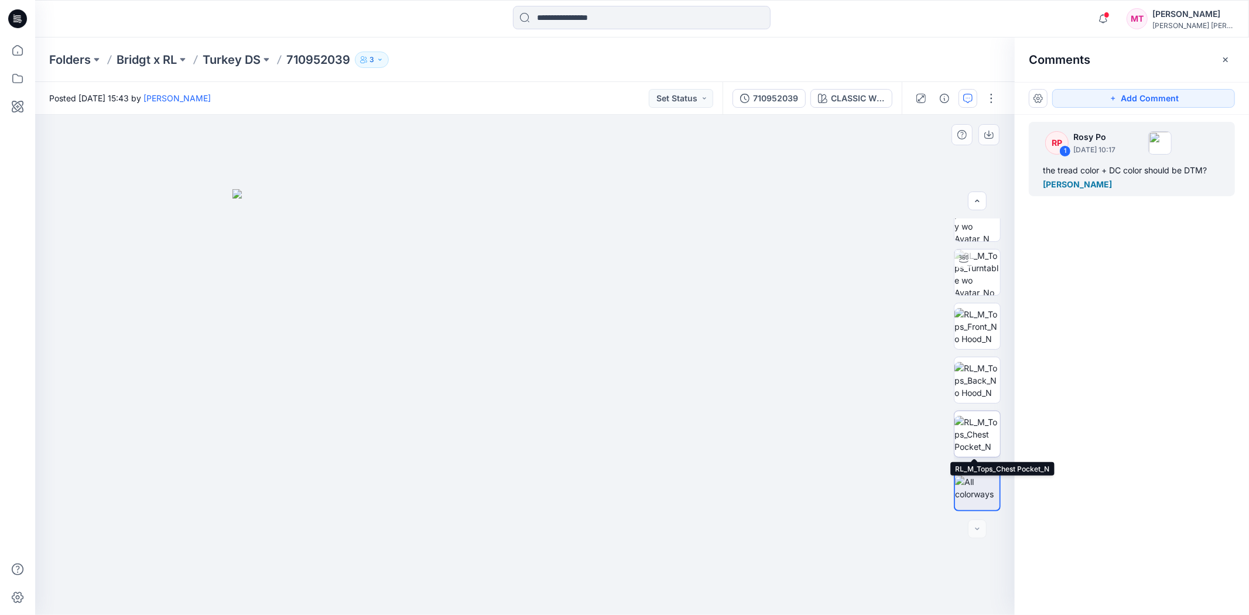
click at [973, 439] on img at bounding box center [977, 434] width 46 height 37
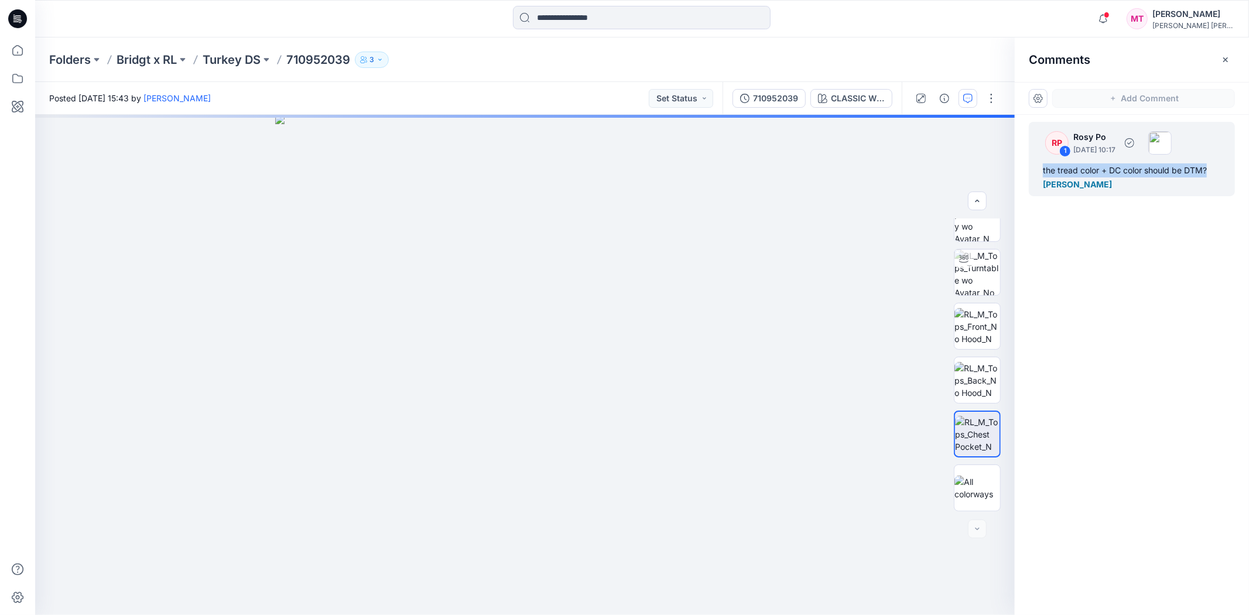
drag, startPoint x: 1218, startPoint y: 168, endPoint x: 1044, endPoint y: 171, distance: 174.5
click at [1044, 171] on div "the tread color + DC color should be DTM? [PERSON_NAME]" at bounding box center [1132, 177] width 178 height 28
click at [1122, 188] on img at bounding box center [1119, 188] width 15 height 15
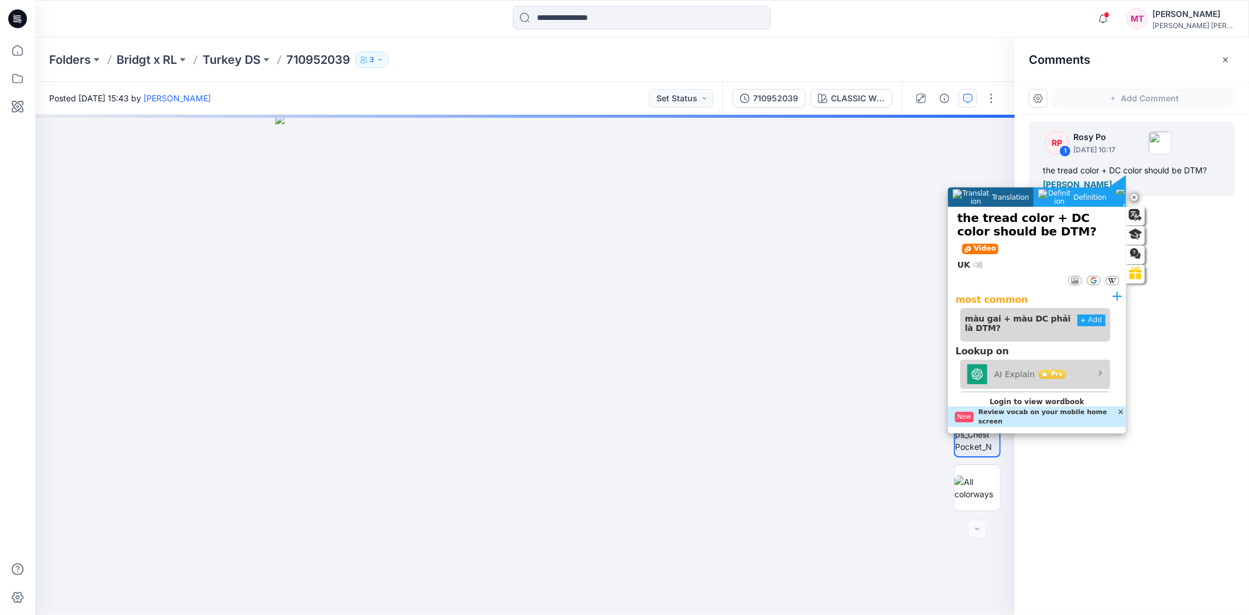
click at [1124, 279] on div "RP 1 Rosy Po [DATE] 10:17 the tread color + DC color should be DTM? [PERSON_NAM…" at bounding box center [1132, 343] width 234 height 457
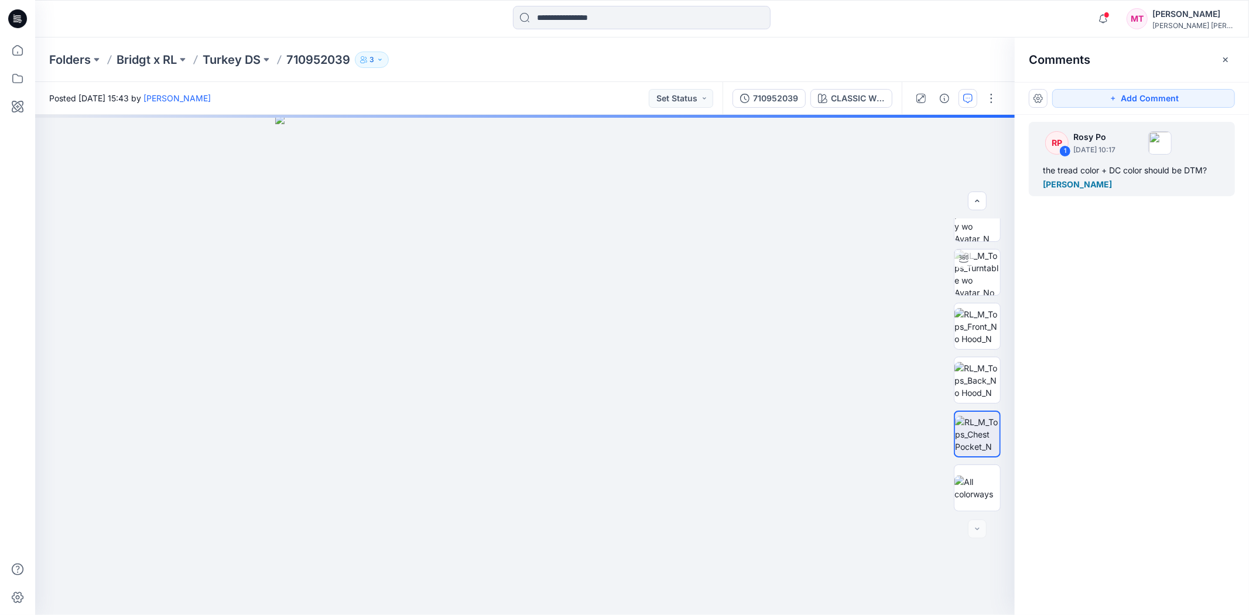
click at [1124, 340] on div "RP 1 Rosy Po [DATE] 10:17 the tread color + DC color should be DTM? [PERSON_NAM…" at bounding box center [1132, 343] width 234 height 457
click at [293, 67] on p "710952039" at bounding box center [318, 60] width 64 height 16
drag, startPoint x: 286, startPoint y: 68, endPoint x: 349, endPoint y: 67, distance: 63.2
click at [349, 67] on div "Folders Bridgt x RL Turkey DS 710952039 3" at bounding box center [642, 59] width 1214 height 44
copy p "710952039"
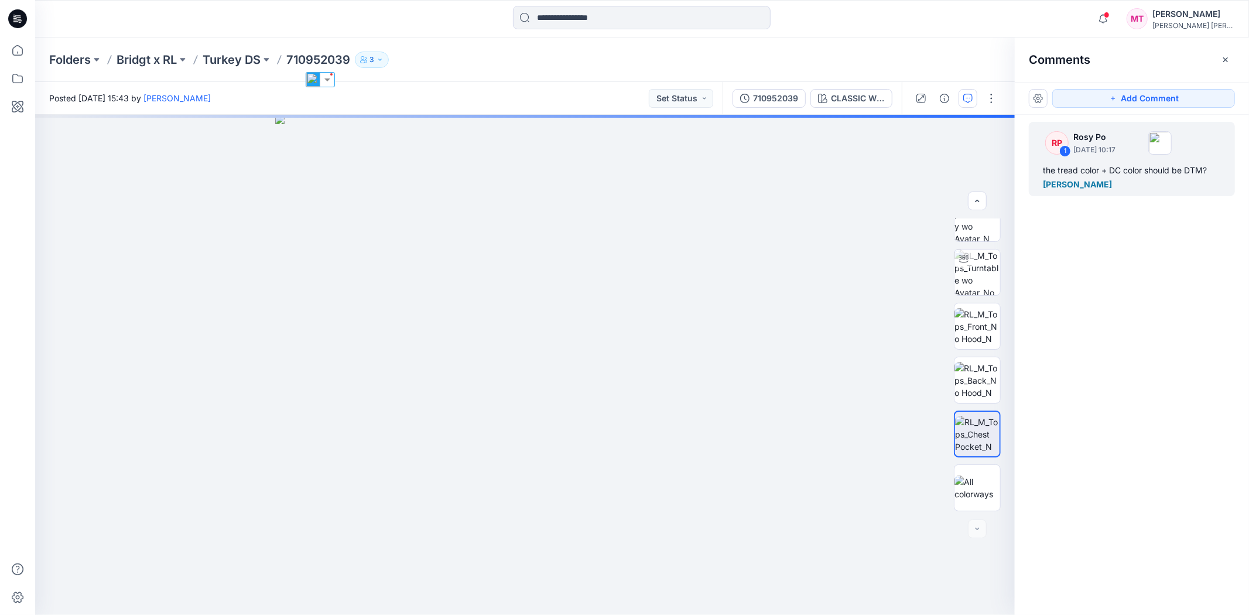
click at [1121, 368] on div "RP 1 Rosy Po [DATE] 10:17 the tread color + DC color should be DTM? [PERSON_NAM…" at bounding box center [1132, 343] width 234 height 457
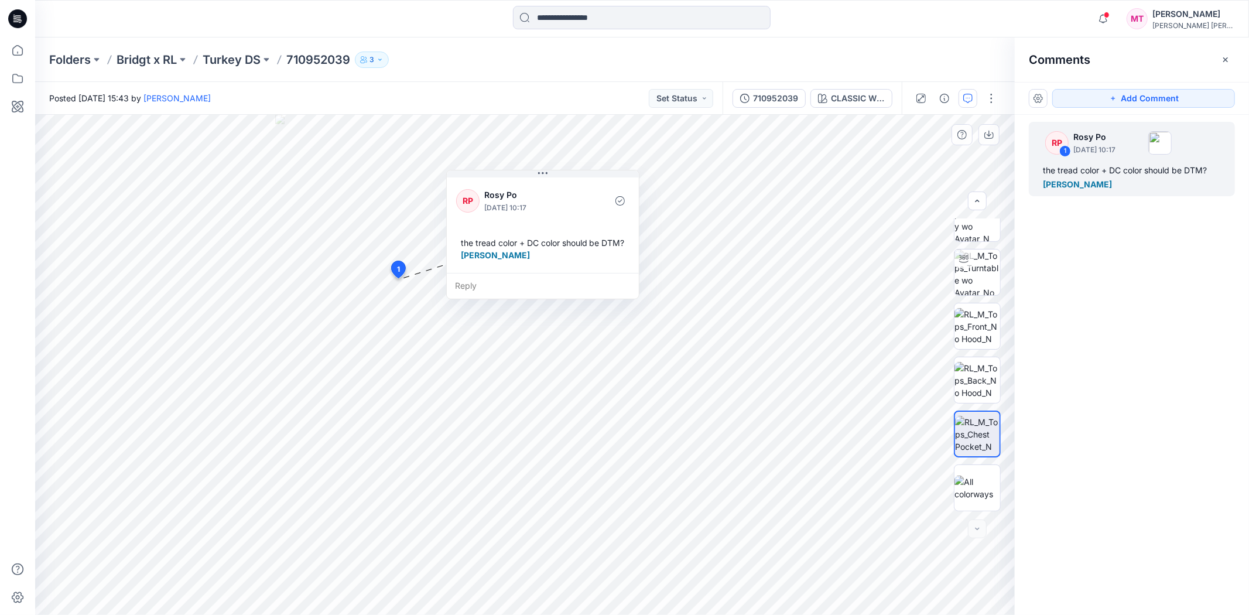
drag, startPoint x: 477, startPoint y: 296, endPoint x: 543, endPoint y: 181, distance: 132.0
click at [543, 181] on div "RP Rosy Po [DATE] 10:17 the tread color + DC color should be DTM? [PERSON_NAME]" at bounding box center [543, 224] width 192 height 98
click at [1075, 496] on div "RP 1 Rosy Po [DATE] 10:17 the tread color + DC color should be DTM? [PERSON_NAM…" at bounding box center [1132, 343] width 234 height 457
click at [1114, 20] on icon "button" at bounding box center [1103, 18] width 22 height 23
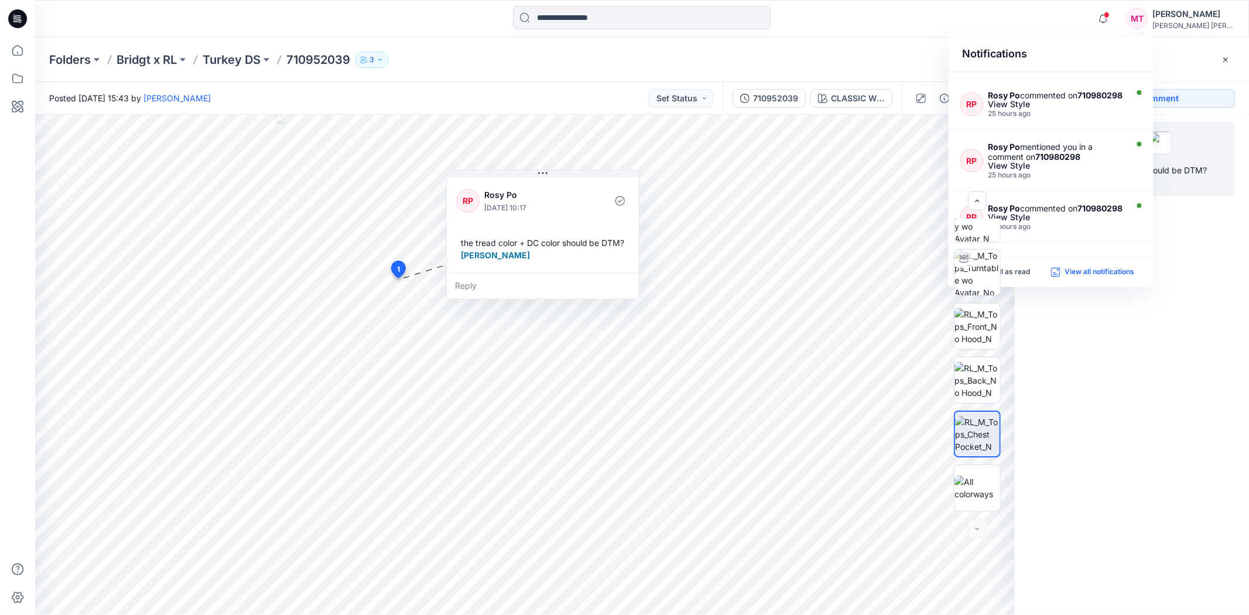
click at [1095, 275] on p "View all notifications" at bounding box center [1100, 272] width 70 height 11
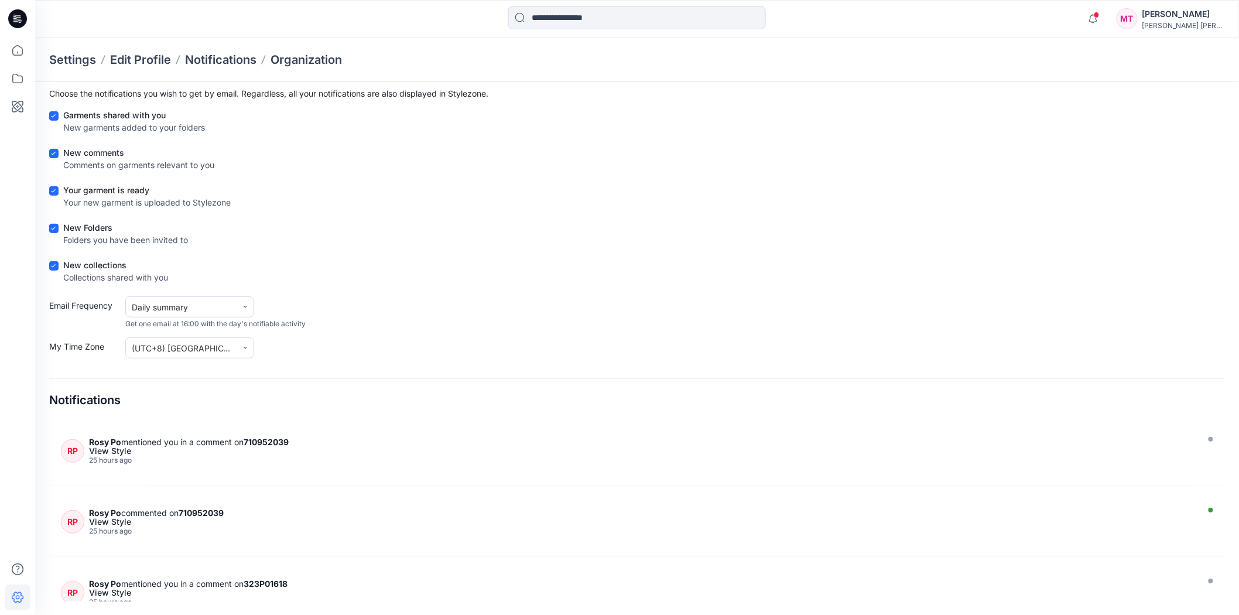
scroll to position [1171, 0]
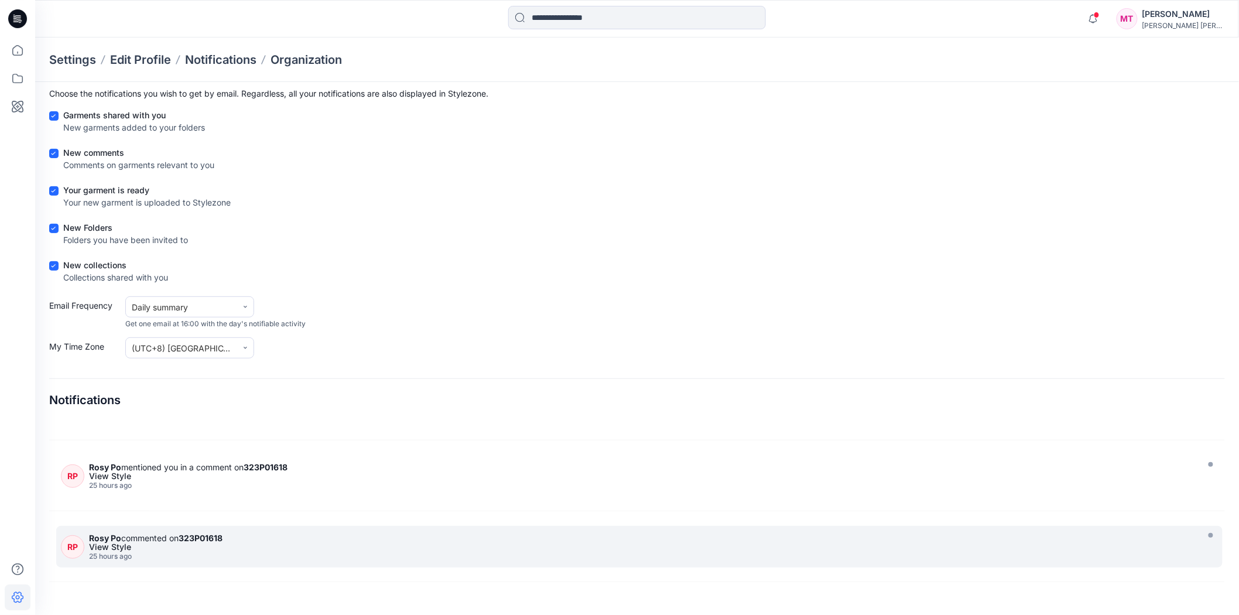
click at [215, 540] on strong "323P01618" at bounding box center [201, 538] width 44 height 10
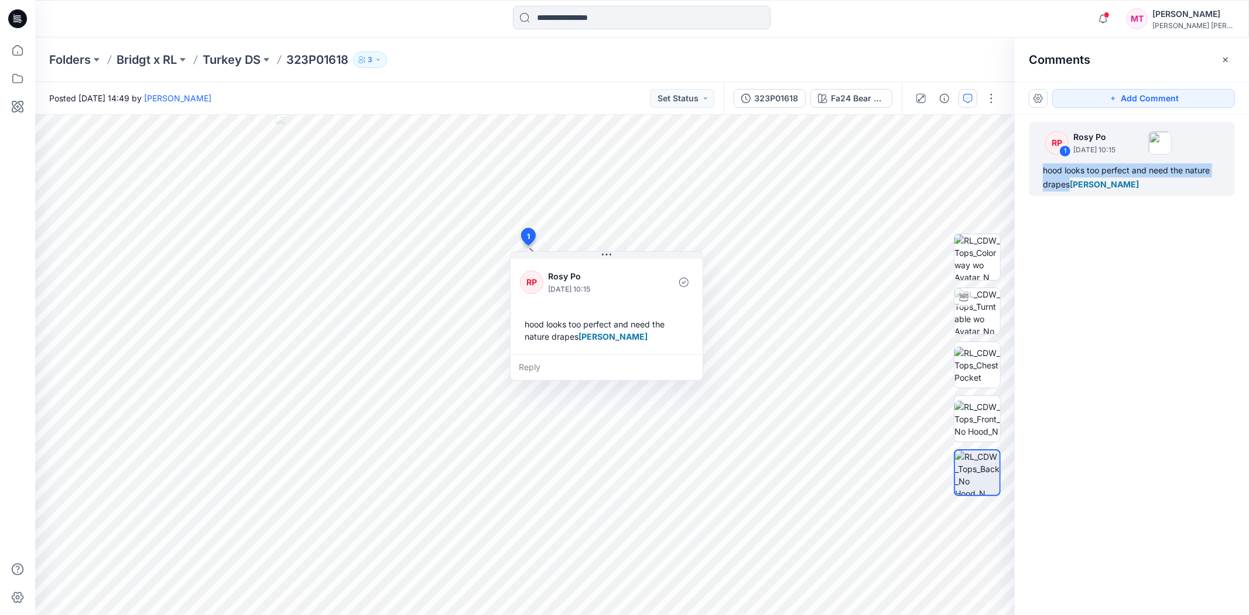
drag, startPoint x: 1039, startPoint y: 166, endPoint x: 1070, endPoint y: 196, distance: 43.5
click at [1070, 196] on div "RP 1 Rosy Po [DATE] 10:15 hood looks too perfect and need the nature drapes Min…" at bounding box center [1132, 343] width 234 height 457
copy div "hood looks too perfect and need the nature drapes"
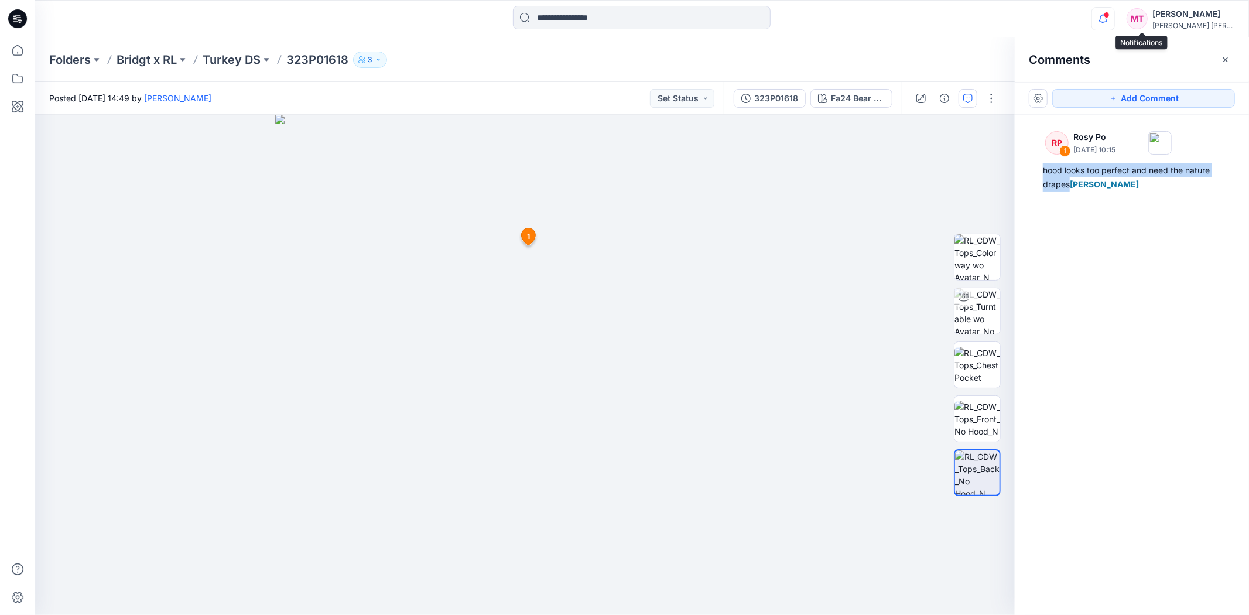
click at [1114, 18] on icon "button" at bounding box center [1103, 18] width 22 height 23
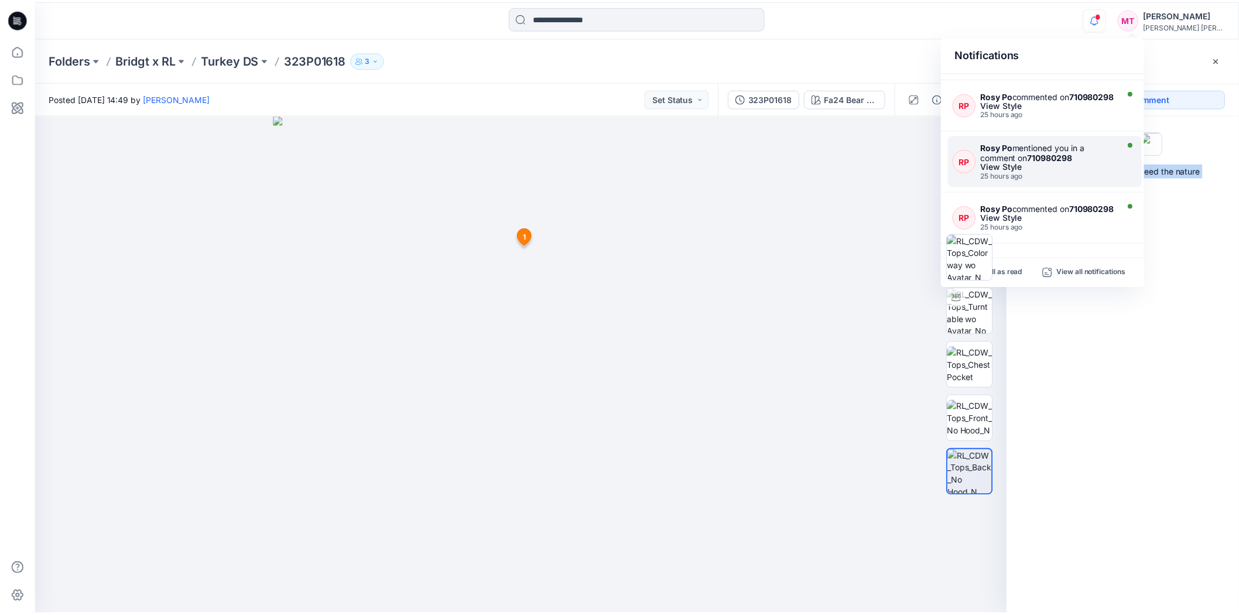
scroll to position [429, 0]
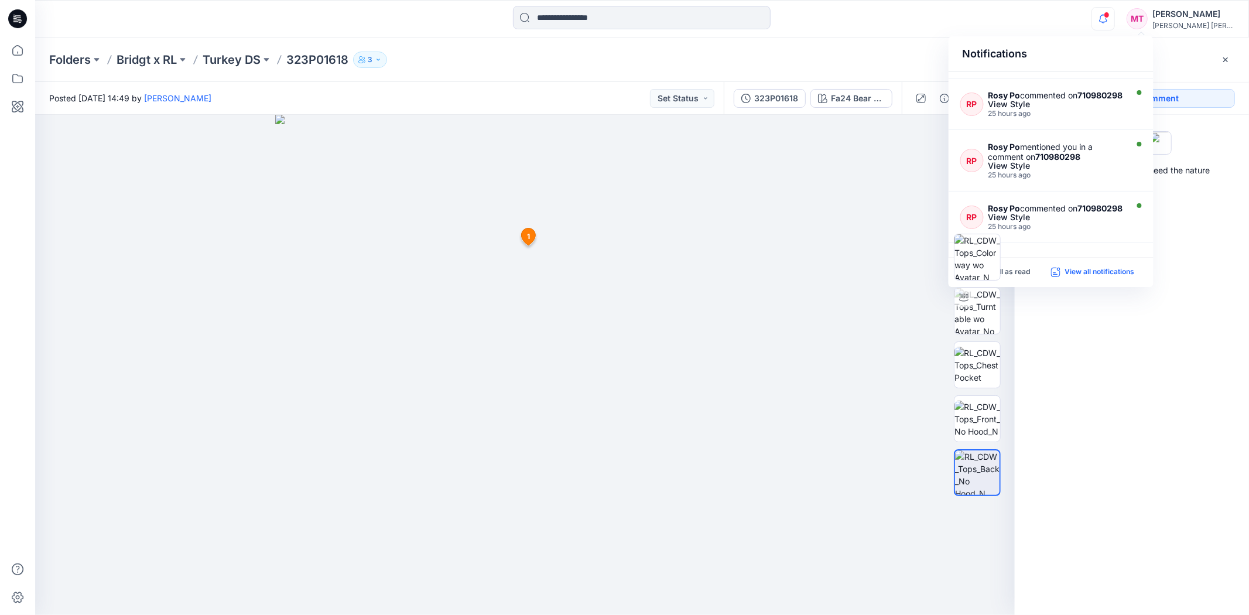
click at [1098, 270] on p "View all notifications" at bounding box center [1100, 272] width 70 height 11
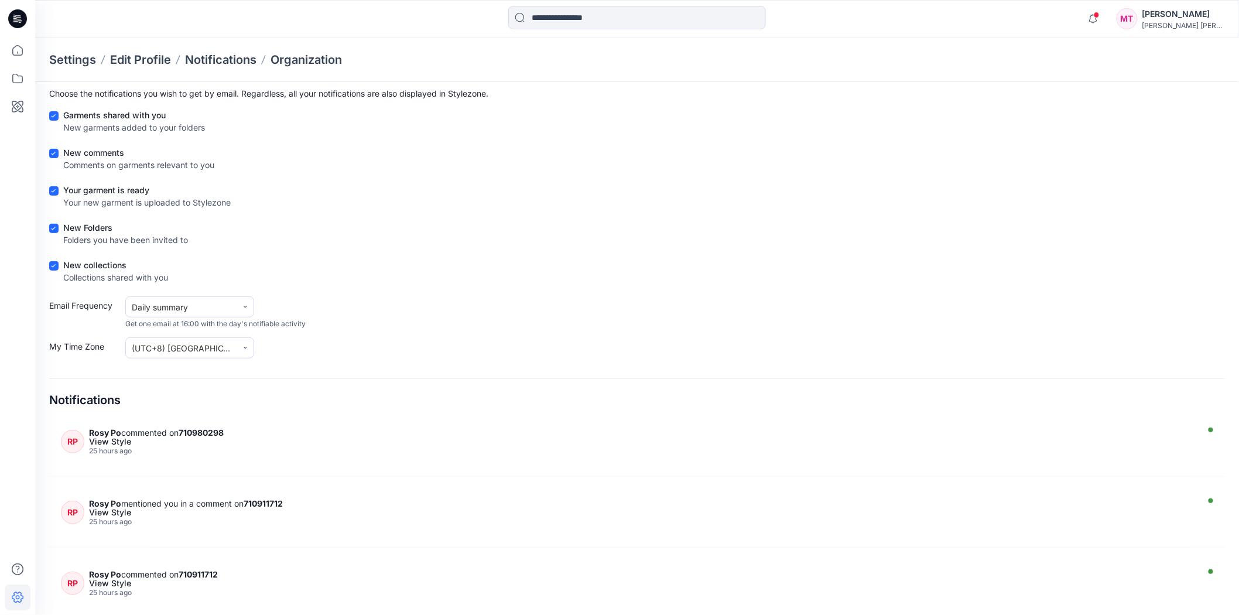
scroll to position [1105, 0]
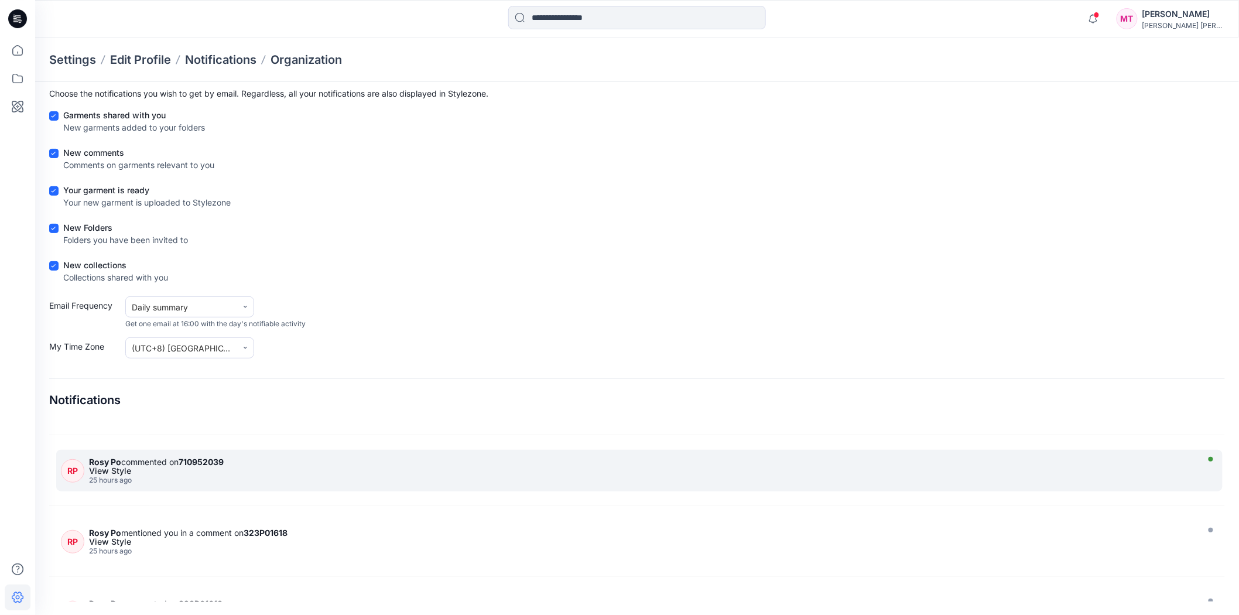
click at [169, 472] on div "[PERSON_NAME] commented on 710952039 View Style 25 hours ago" at bounding box center [644, 471] width 1111 height 28
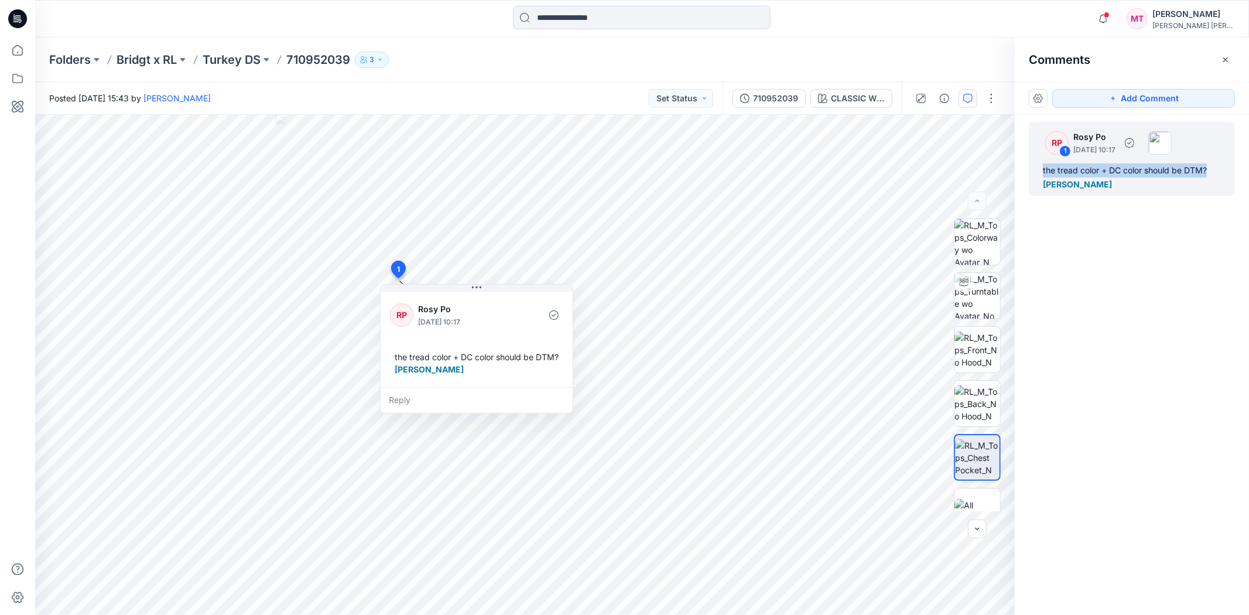
drag, startPoint x: 1214, startPoint y: 172, endPoint x: 1044, endPoint y: 176, distance: 169.8
click at [1044, 176] on div "the tread color + DC color should be DTM? [PERSON_NAME]" at bounding box center [1132, 177] width 178 height 28
copy div "the tread color + DC color should be DTM?"
click at [1077, 386] on div "RP 1 Rosy Po [DATE] 10:17 the tread color + DC color should be DTM? [PERSON_NAM…" at bounding box center [1132, 343] width 234 height 457
click at [1114, 14] on icon "button" at bounding box center [1103, 18] width 22 height 23
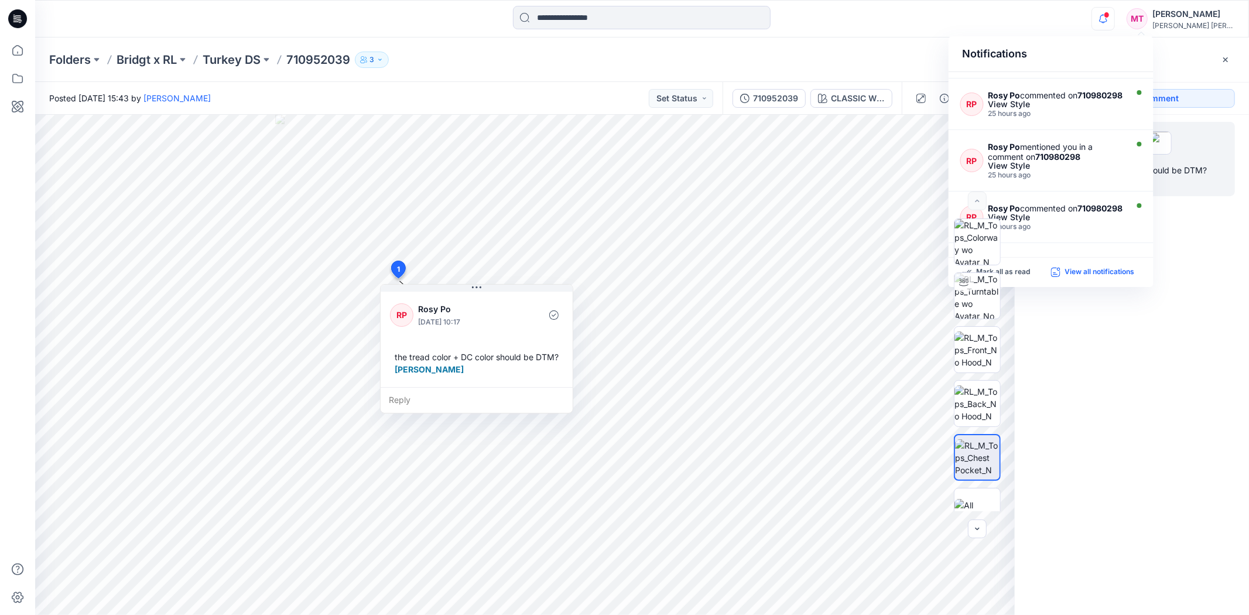
click at [1100, 269] on p "View all notifications" at bounding box center [1100, 272] width 70 height 11
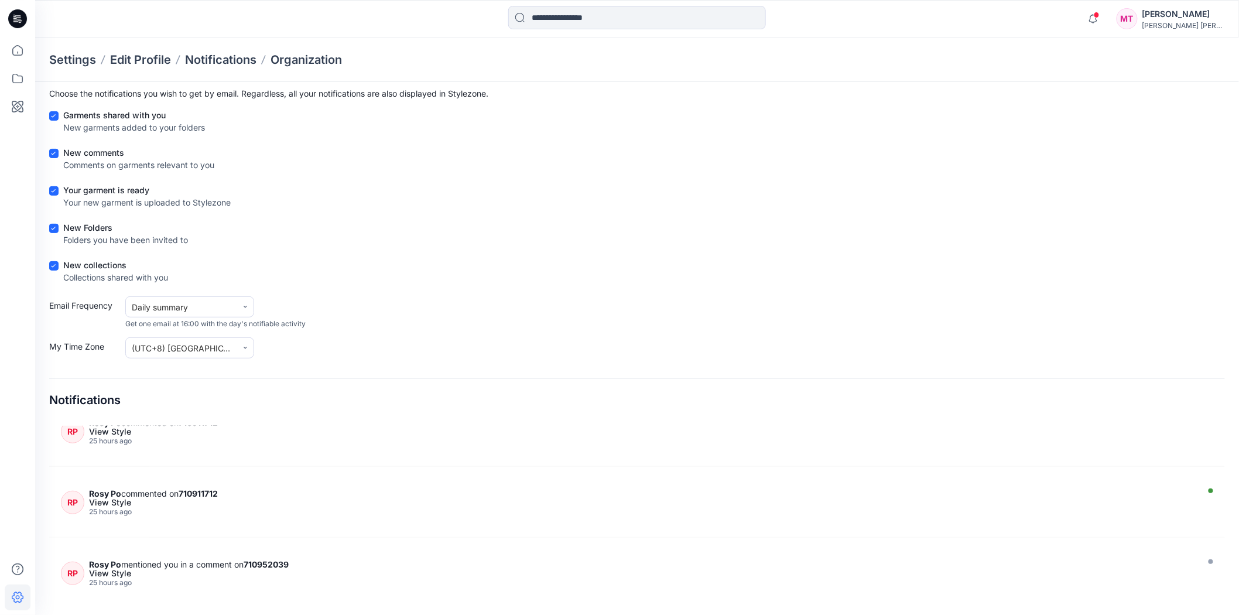
scroll to position [910, 0]
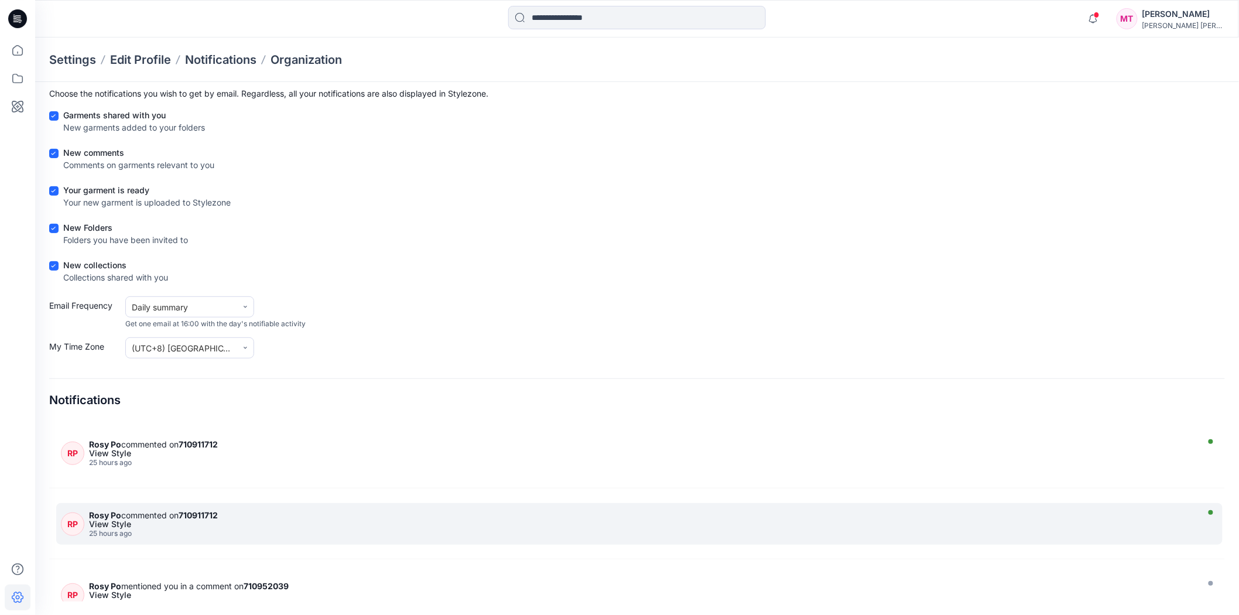
click at [157, 520] on div "View Style" at bounding box center [641, 524] width 1105 height 8
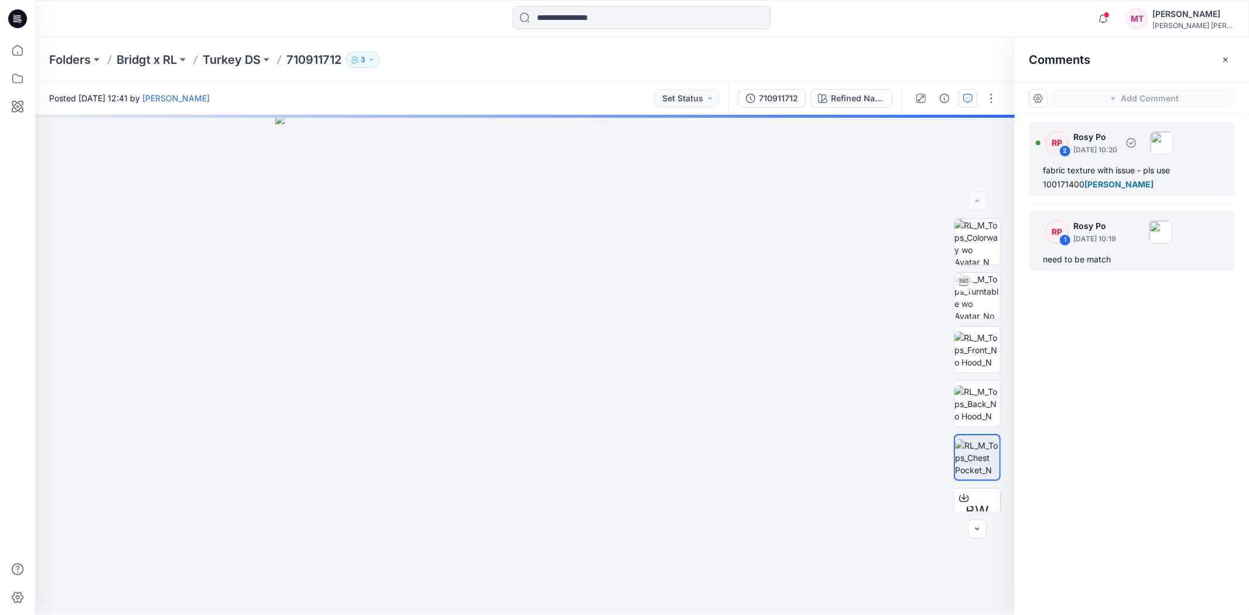
click at [1124, 173] on div "fabric texture with issue - pls use 100171400 Minh Tu" at bounding box center [1132, 177] width 178 height 28
click at [1116, 233] on p "[DATE] 10:19" at bounding box center [1094, 239] width 43 height 12
click at [1089, 156] on div "RP 2 Rosy Po [DATE] 10:20" at bounding box center [1105, 142] width 138 height 32
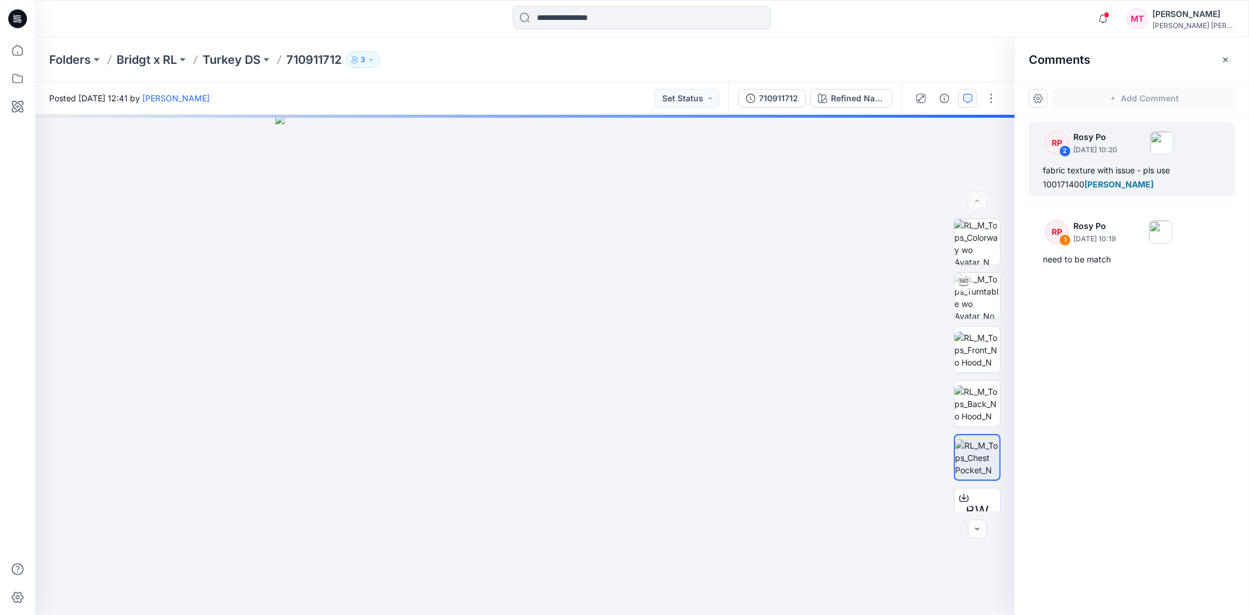
click at [1124, 365] on div "RP 2 Rosy Po [DATE] 10:20 fabric texture with issue - pls use 100171400 Minh Tu…" at bounding box center [1132, 343] width 234 height 457
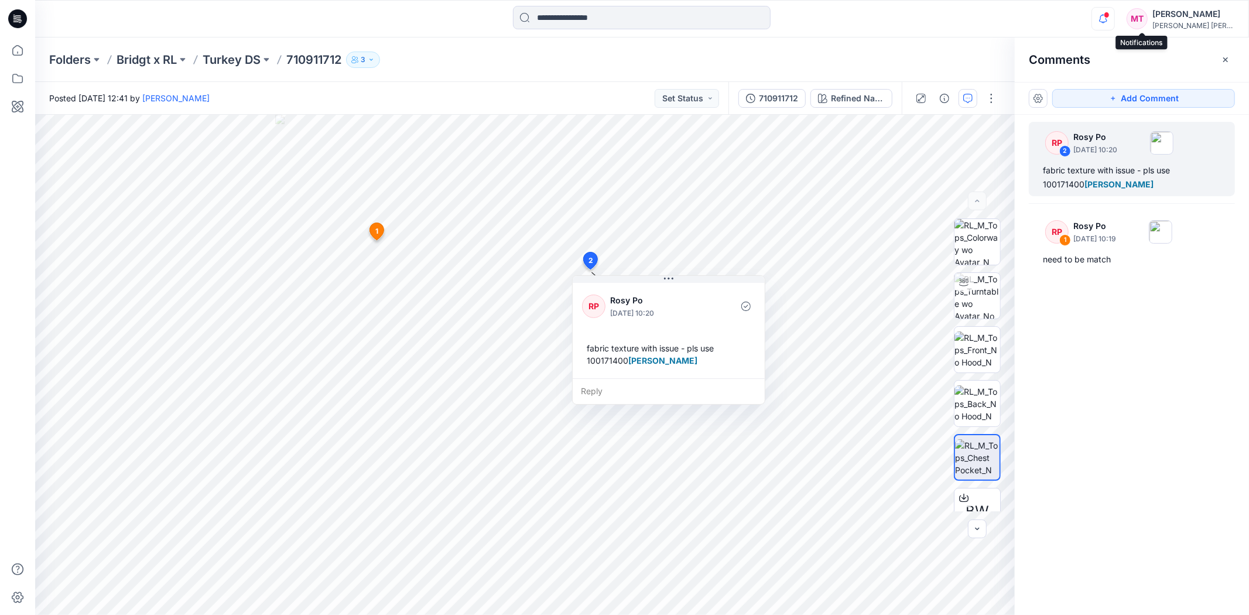
click at [1114, 16] on icon "button" at bounding box center [1103, 18] width 22 height 23
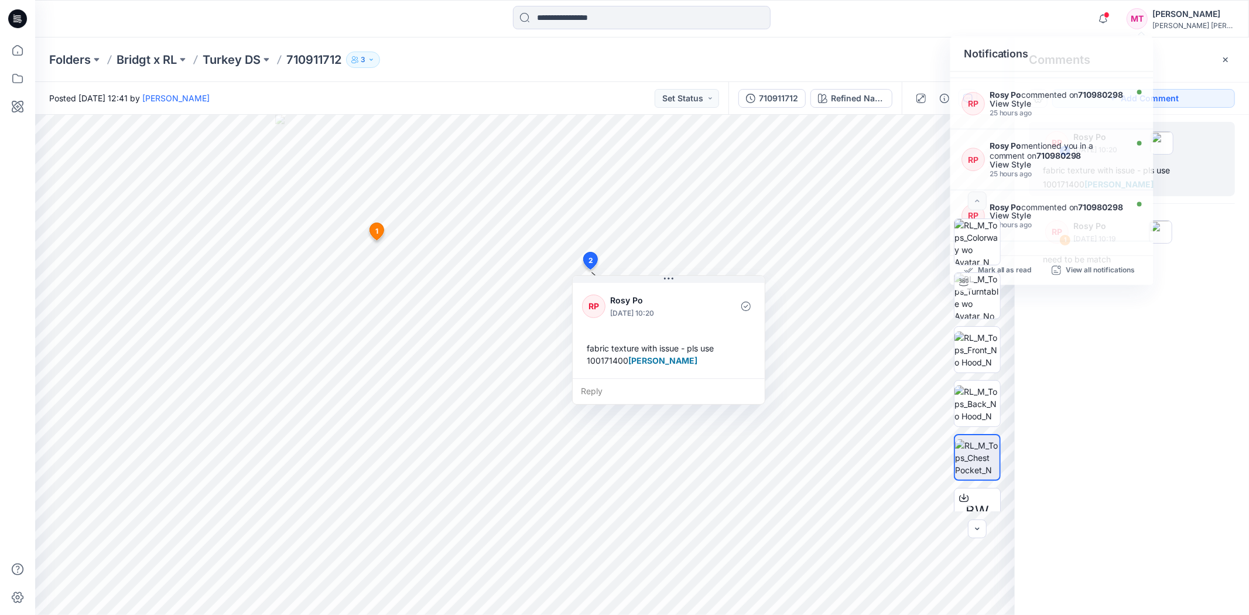
click at [1124, 448] on div "RP 2 Rosy Po [DATE] 10:20 fabric texture with issue - pls use 100171400 Minh Tu…" at bounding box center [1132, 343] width 234 height 457
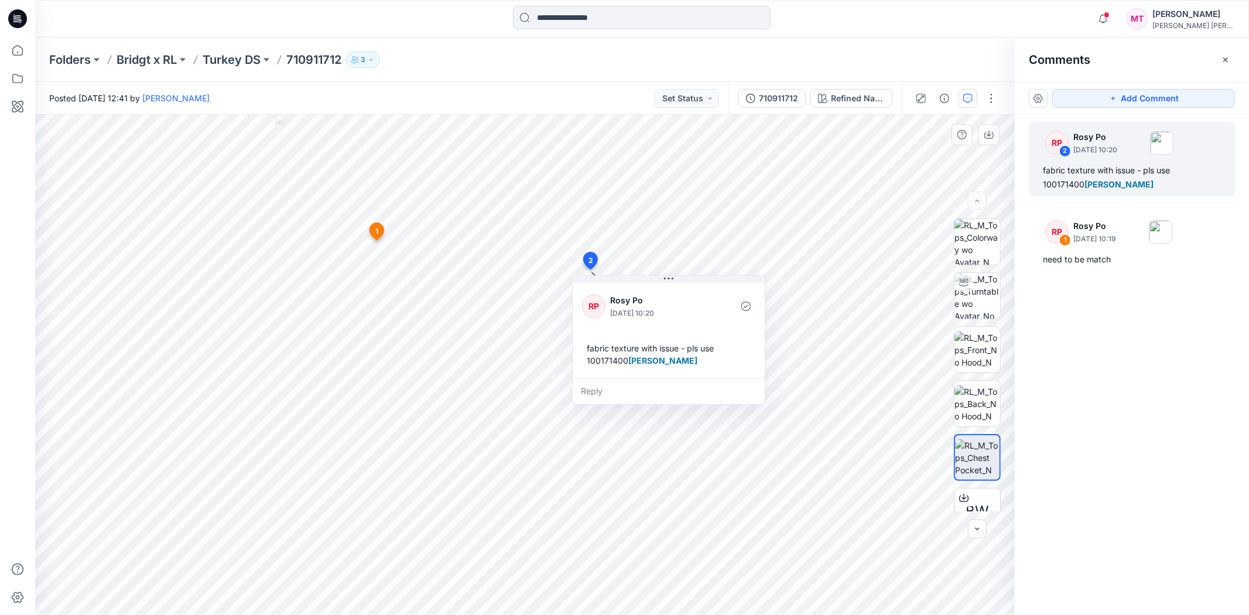
click at [375, 233] on span "1" at bounding box center [376, 231] width 3 height 11
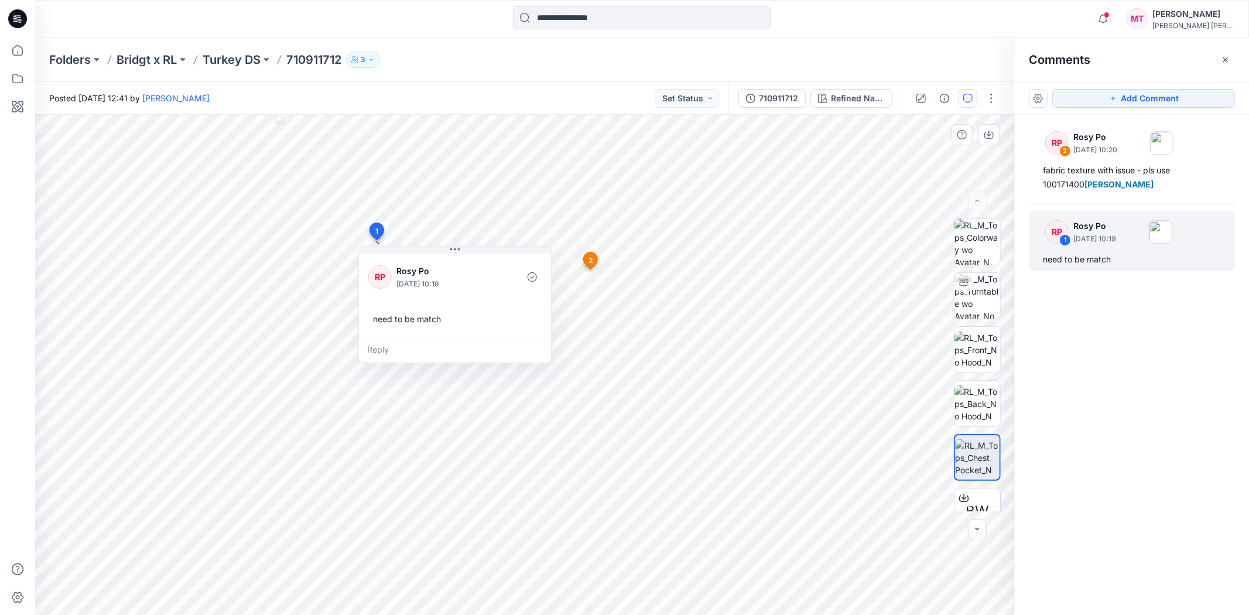
click at [593, 262] on span "2" at bounding box center [590, 260] width 5 height 11
